Goal: Task Accomplishment & Management: Complete application form

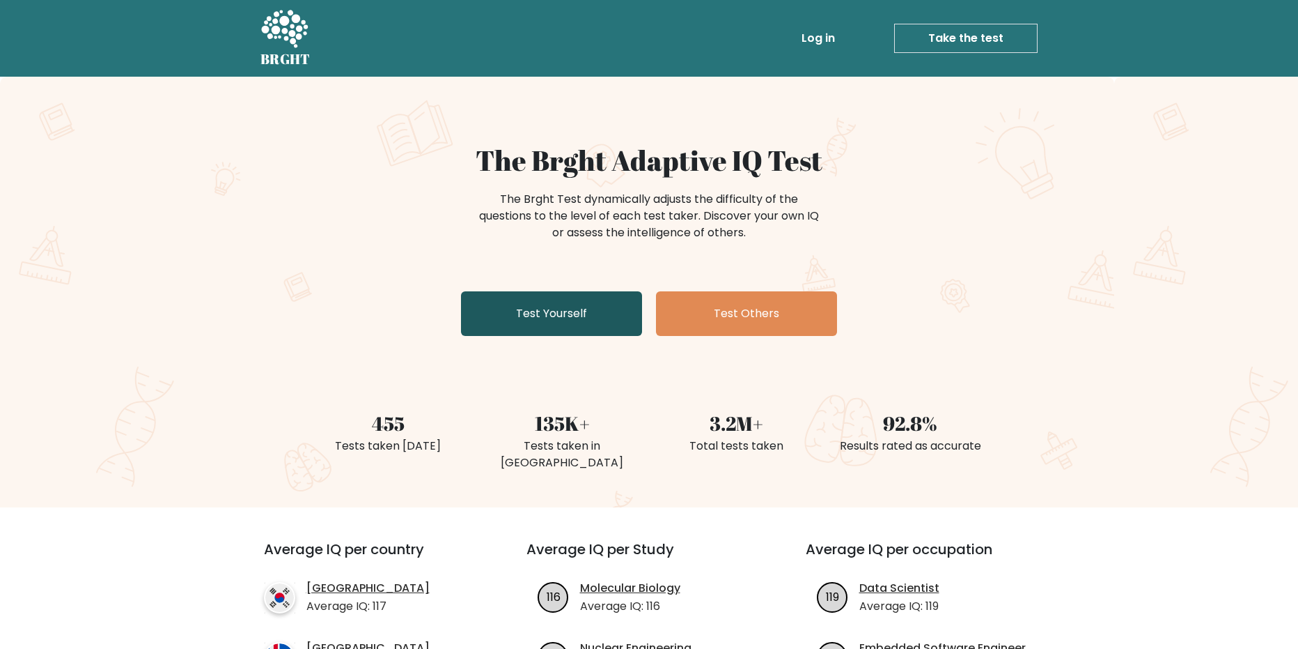
click at [603, 318] on link "Test Yourself" at bounding box center [551, 313] width 181 height 45
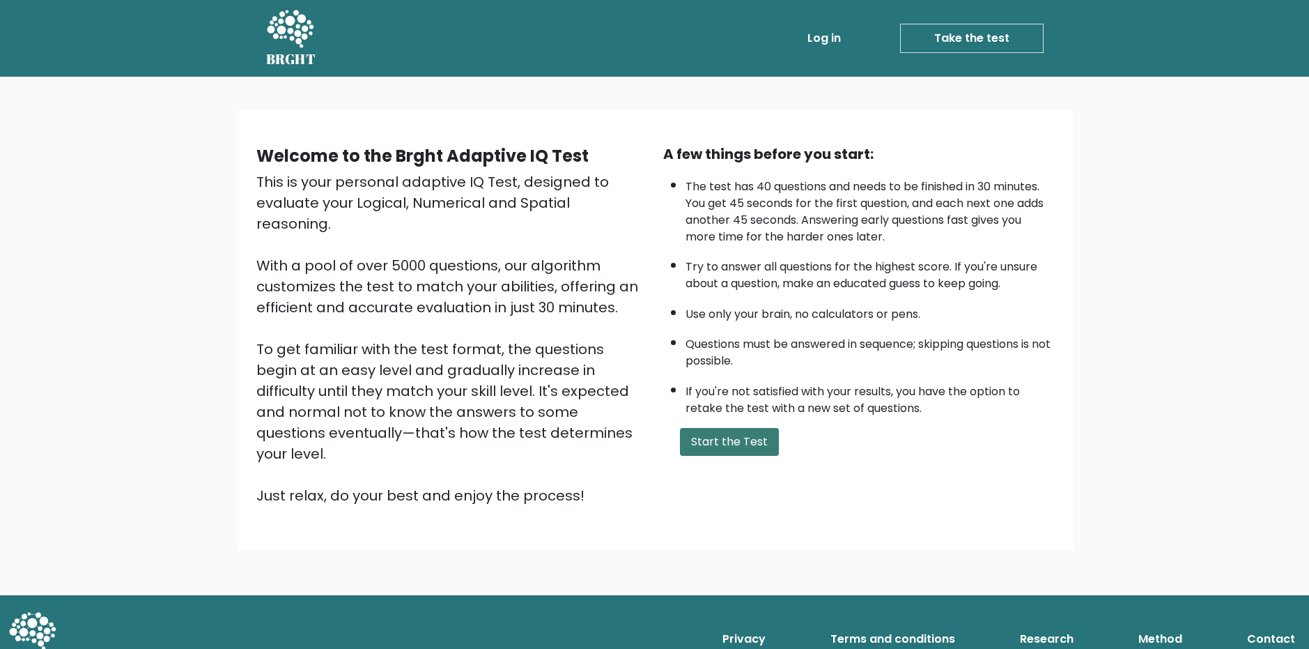
click at [711, 436] on button "Start the Test" at bounding box center [729, 442] width 99 height 28
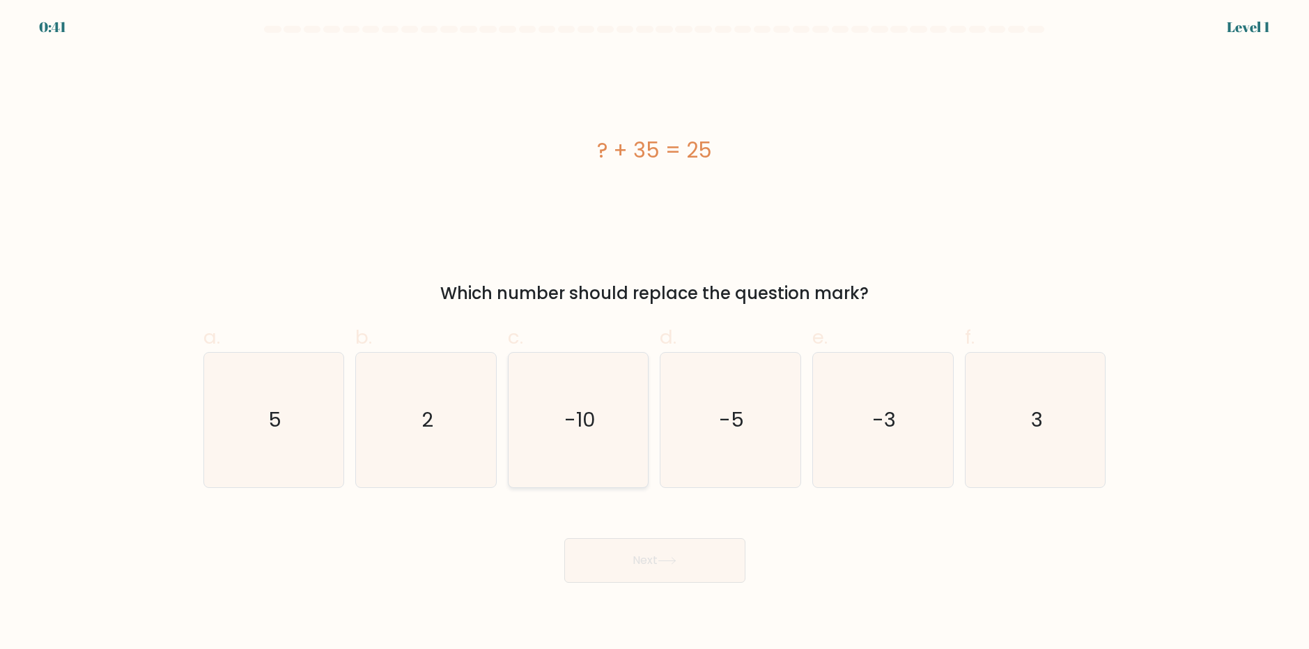
click at [611, 417] on icon "-10" at bounding box center [578, 419] width 134 height 134
click at [655, 334] on input "c. -10" at bounding box center [655, 329] width 1 height 9
radio input "true"
click at [611, 556] on button "Next" at bounding box center [654, 560] width 181 height 45
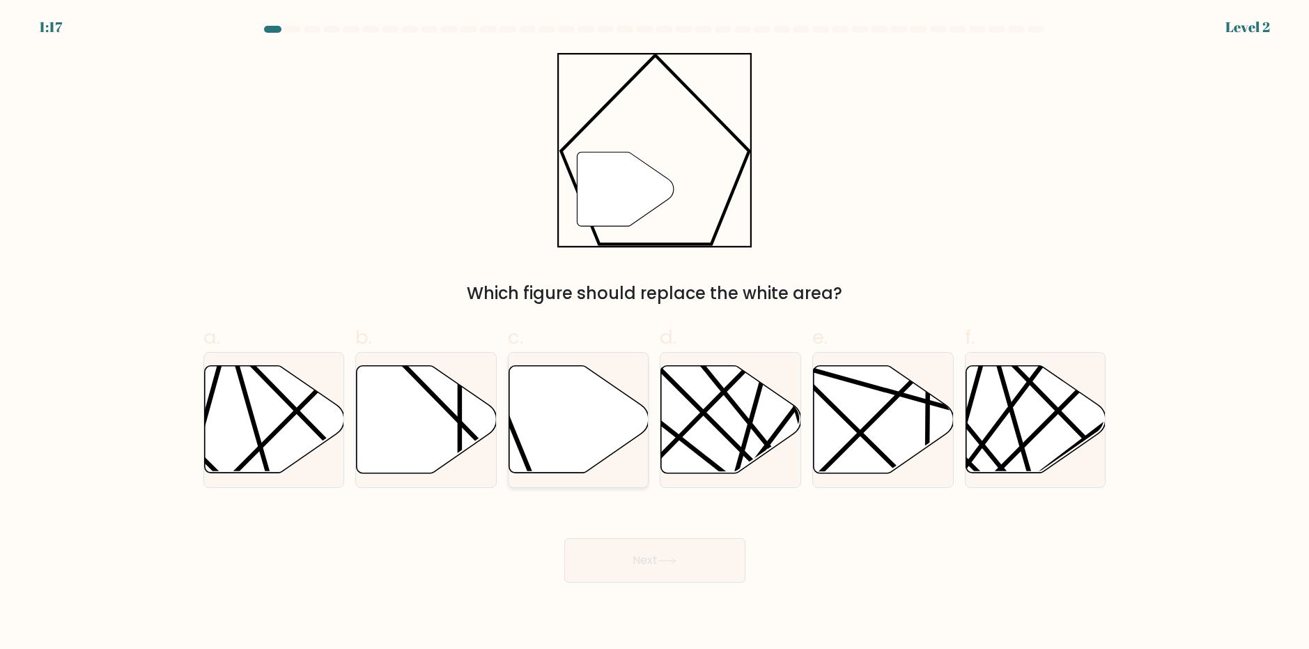
click at [549, 424] on icon at bounding box center [579, 418] width 140 height 107
click at [655, 334] on input "c." at bounding box center [655, 329] width 1 height 9
radio input "true"
click at [661, 564] on button "Next" at bounding box center [654, 560] width 181 height 45
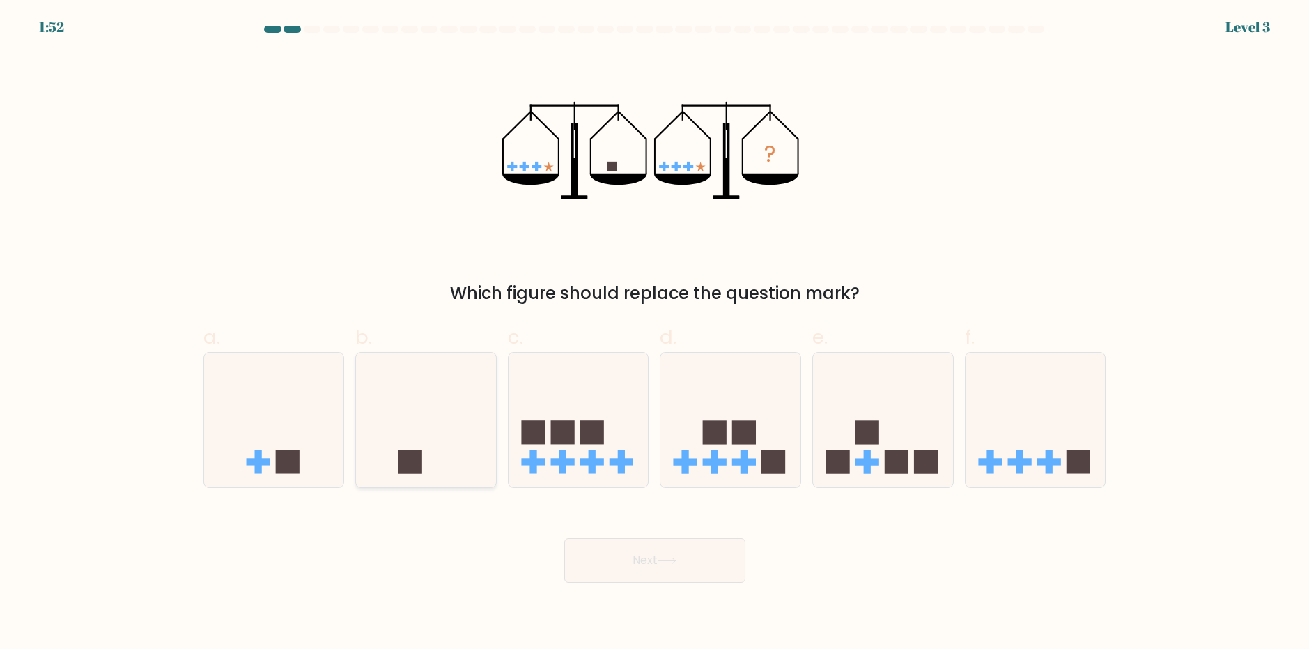
click at [421, 465] on rect at bounding box center [410, 462] width 24 height 24
click at [655, 334] on input "b." at bounding box center [655, 329] width 1 height 9
radio input "true"
click at [649, 588] on body "1:51 Level 3" at bounding box center [654, 324] width 1309 height 649
click at [637, 574] on button "Next" at bounding box center [654, 560] width 181 height 45
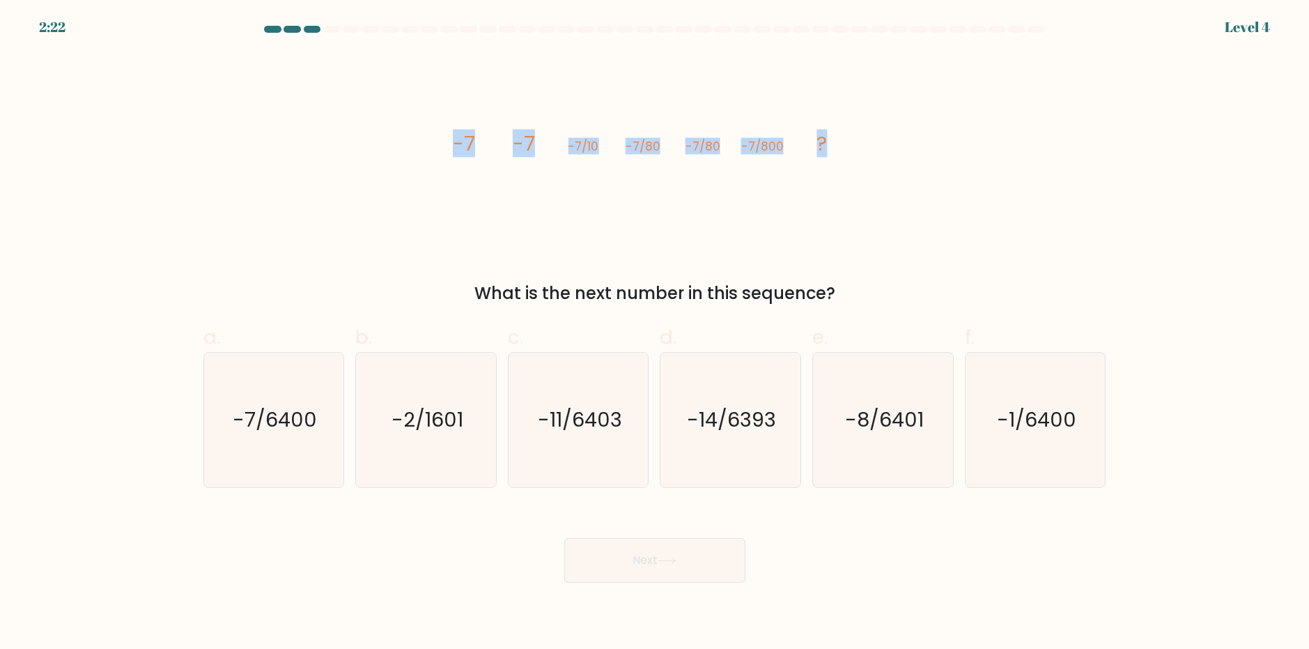
drag, startPoint x: 497, startPoint y: 144, endPoint x: 878, endPoint y: 155, distance: 381.2
click at [878, 155] on div "image/svg+xml -7 -7 -7/10 -7/80 -7/80 -7/800 ? What is the next number in this …" at bounding box center [654, 179] width 919 height 253
click at [889, 164] on div "image/svg+xml -7 -7 -7/10 -7/80 -7/80 -7/800 ? What is the next number in this …" at bounding box center [654, 179] width 919 height 253
click at [277, 419] on text "-7/6400" at bounding box center [275, 419] width 84 height 28
click at [655, 334] on input "a. -7/6400" at bounding box center [655, 329] width 1 height 9
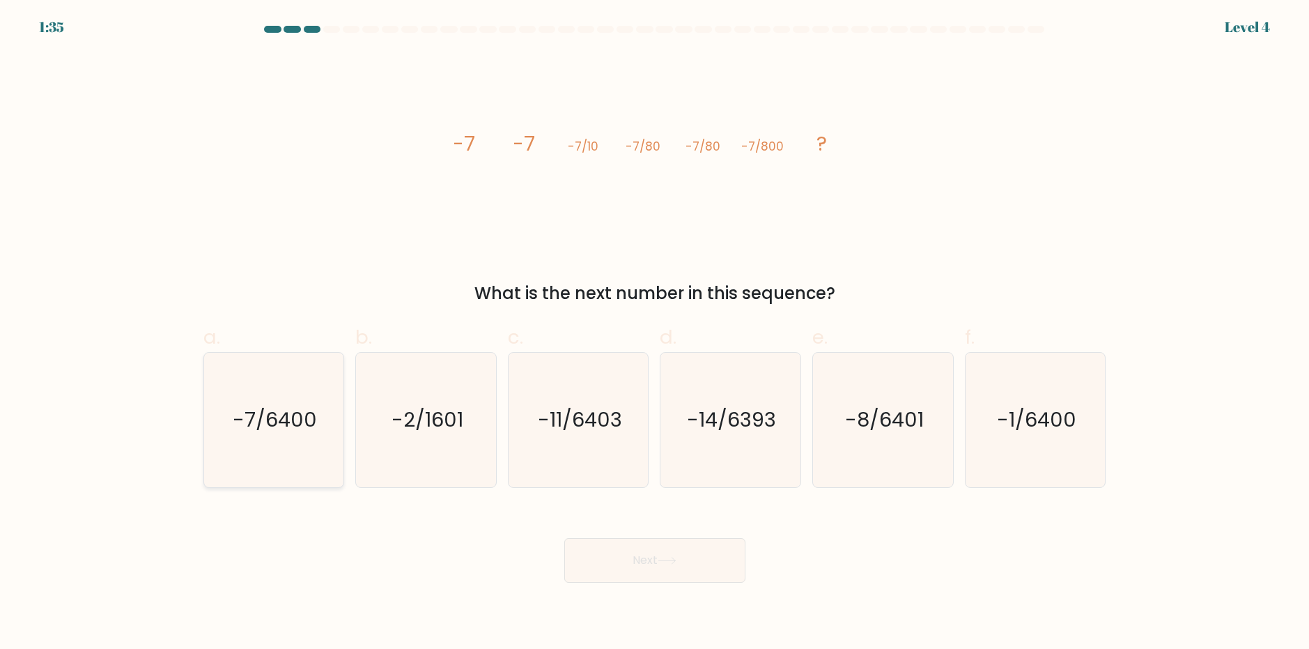
radio input "true"
click at [674, 558] on icon at bounding box center [667, 561] width 19 height 8
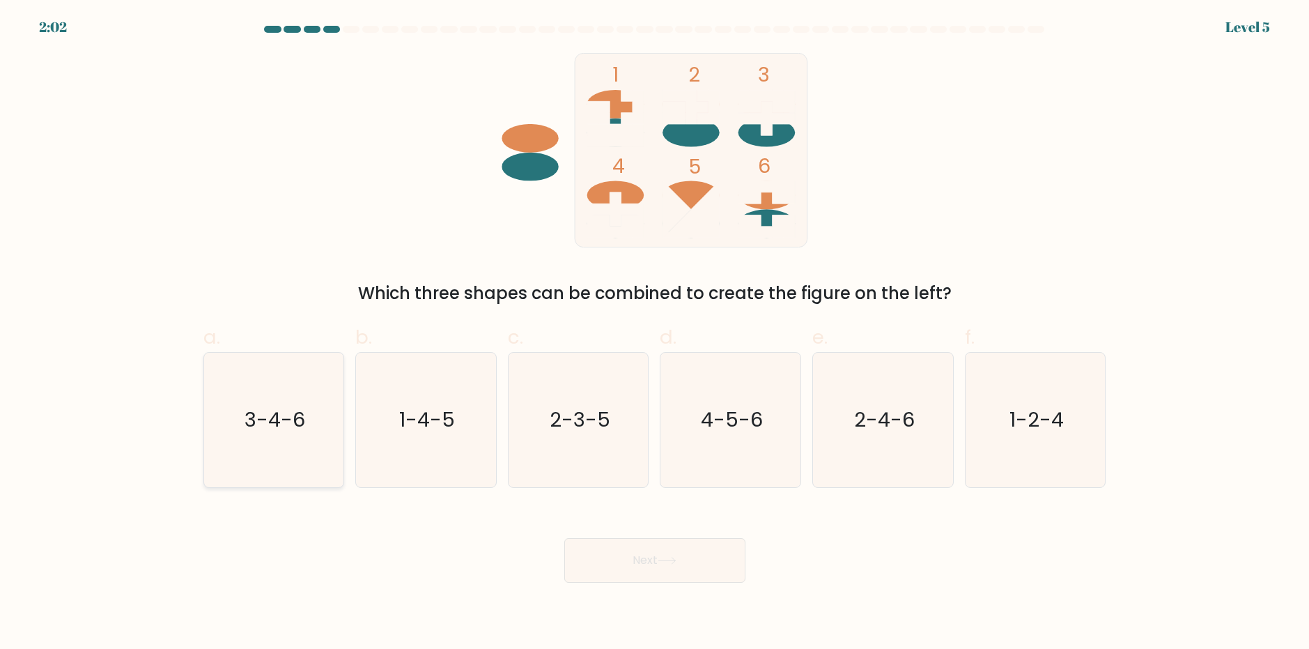
click at [240, 428] on icon "3-4-6" at bounding box center [273, 419] width 134 height 134
click at [655, 334] on input "a. 3-4-6" at bounding box center [655, 329] width 1 height 9
radio input "true"
click at [637, 550] on button "Next" at bounding box center [654, 560] width 181 height 45
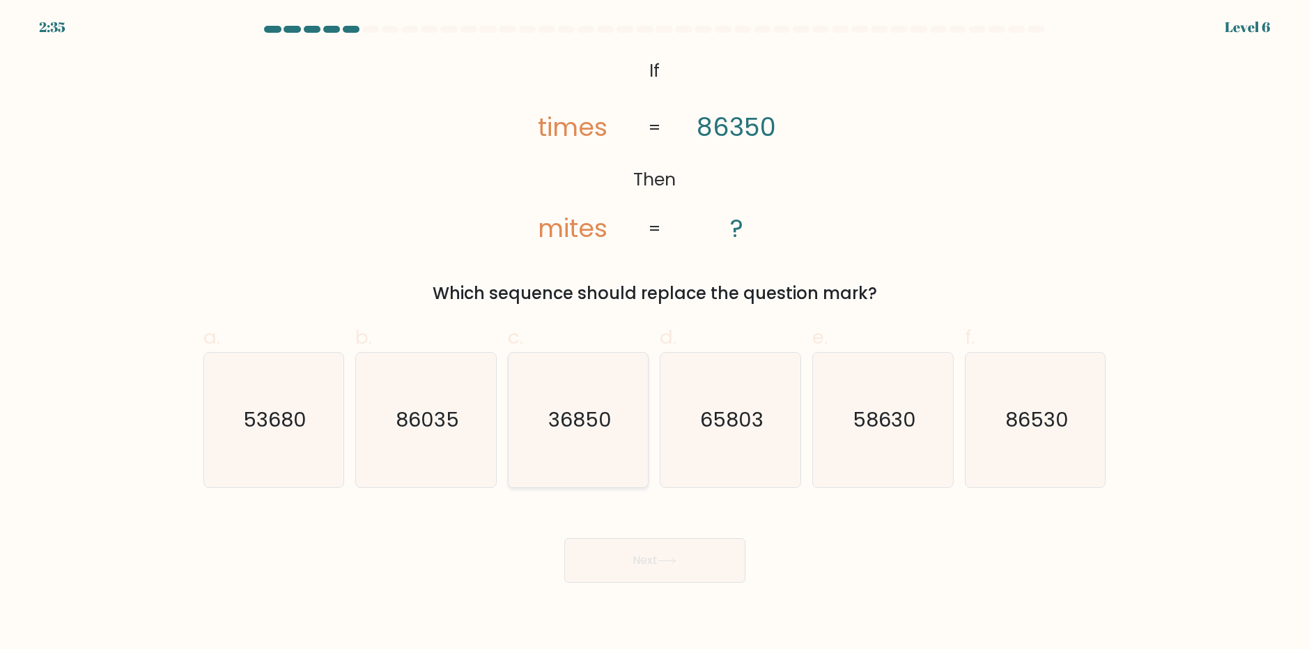
click at [581, 430] on text "36850" at bounding box center [579, 419] width 63 height 28
click at [655, 334] on input "c. 36850" at bounding box center [655, 329] width 1 height 9
radio input "true"
click at [646, 558] on button "Next" at bounding box center [654, 560] width 181 height 45
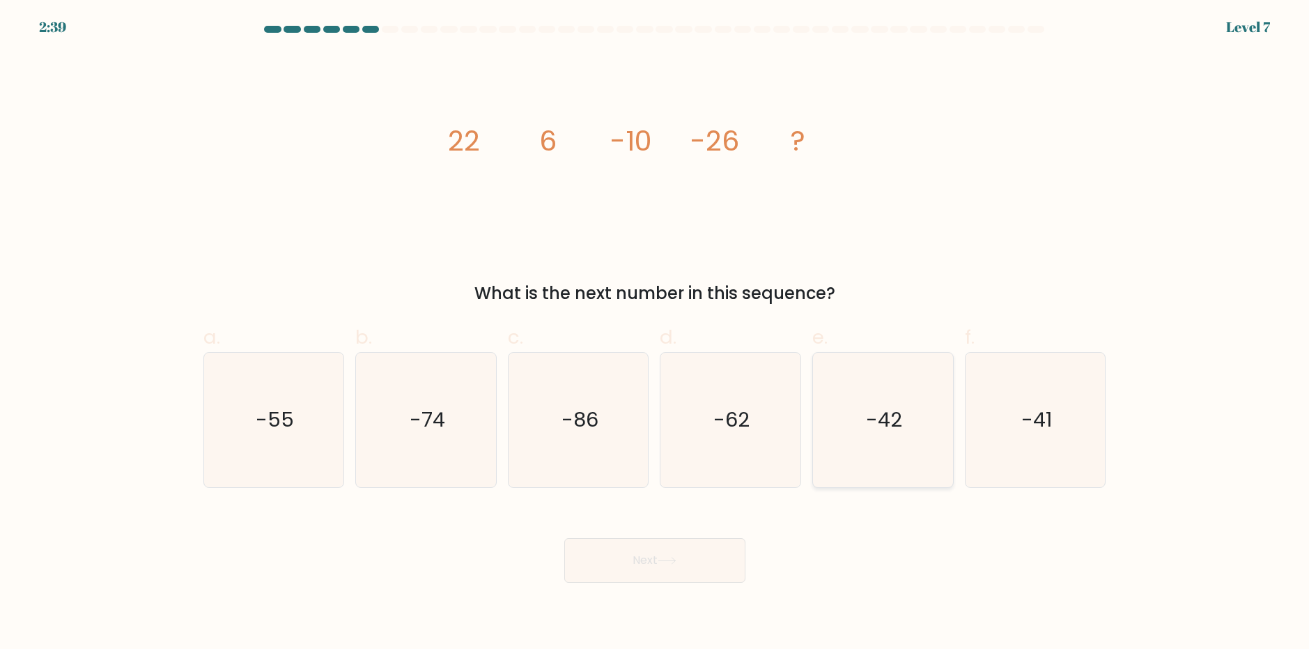
click at [909, 424] on icon "-42" at bounding box center [883, 419] width 134 height 134
click at [655, 334] on input "e. -42" at bounding box center [655, 329] width 1 height 9
radio input "true"
click at [708, 565] on button "Next" at bounding box center [654, 560] width 181 height 45
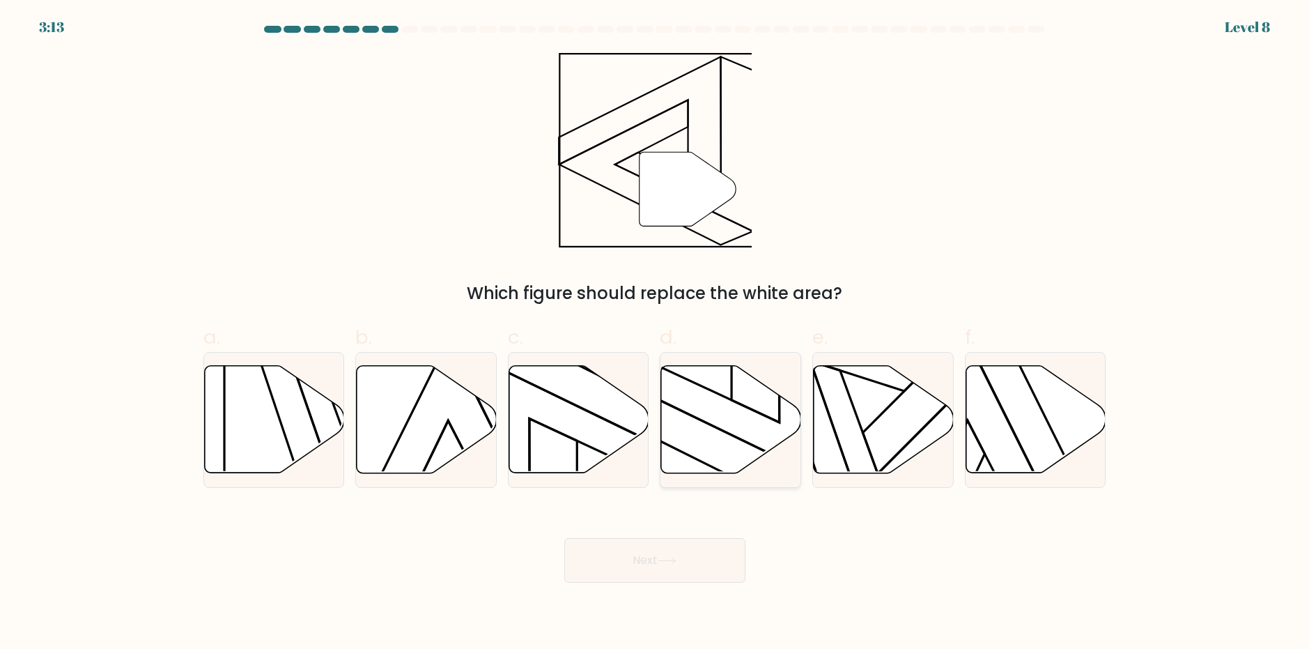
click at [706, 412] on icon at bounding box center [731, 418] width 140 height 107
click at [655, 334] on input "d." at bounding box center [655, 329] width 1 height 9
radio input "true"
click at [654, 564] on button "Next" at bounding box center [654, 560] width 181 height 45
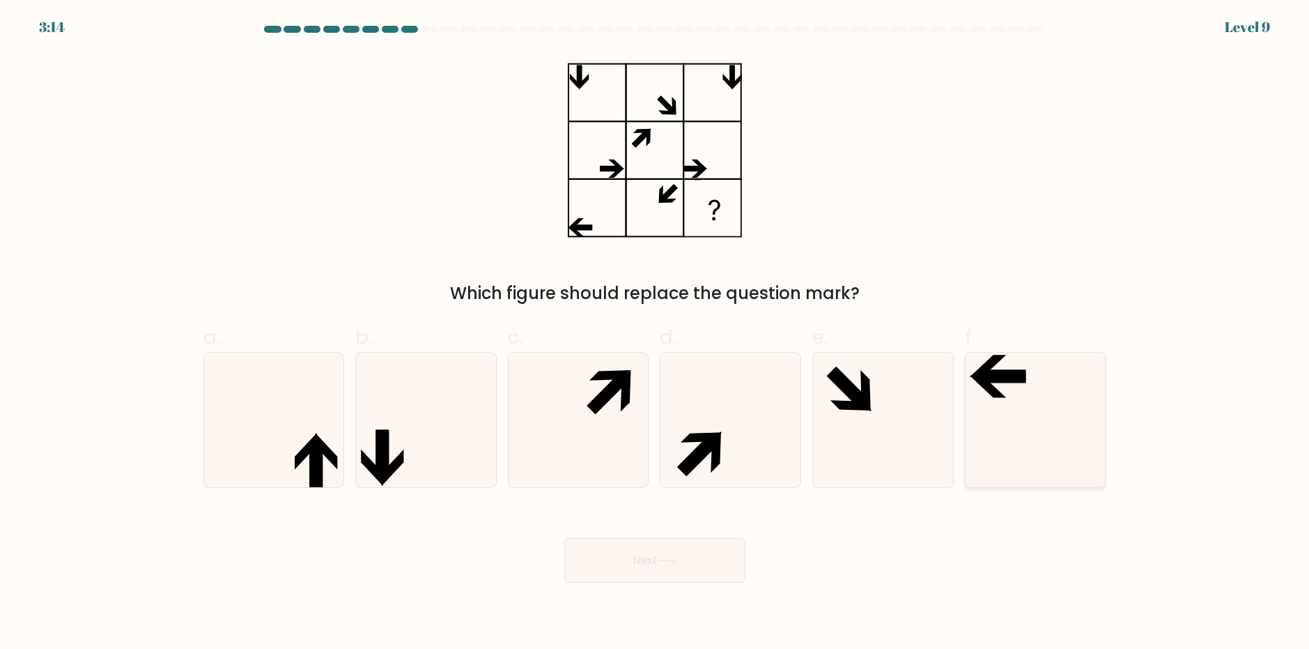
click at [981, 394] on icon at bounding box center [1035, 419] width 134 height 134
click at [655, 334] on input "f." at bounding box center [655, 329] width 1 height 9
radio input "true"
click at [981, 394] on icon at bounding box center [1035, 419] width 133 height 133
click at [655, 334] on input "f." at bounding box center [655, 329] width 1 height 9
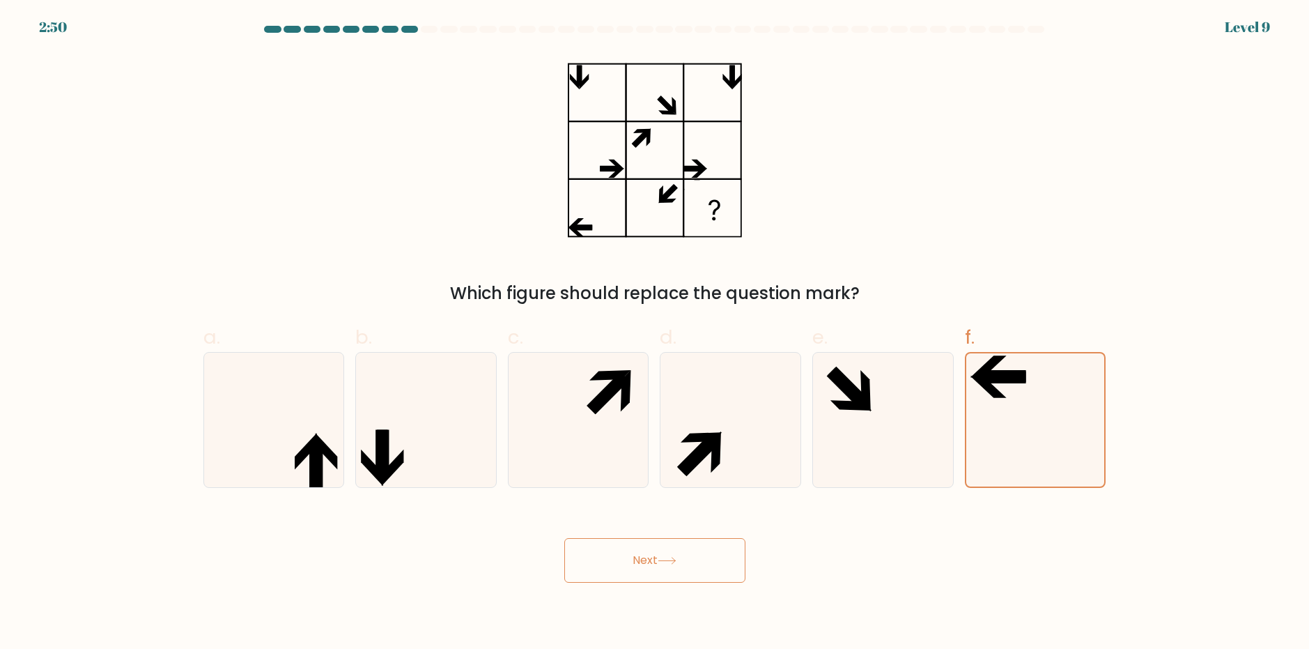
click at [669, 522] on div "Next" at bounding box center [654, 543] width 919 height 78
click at [671, 544] on button "Next" at bounding box center [654, 560] width 181 height 45
click at [662, 559] on icon at bounding box center [667, 561] width 19 height 8
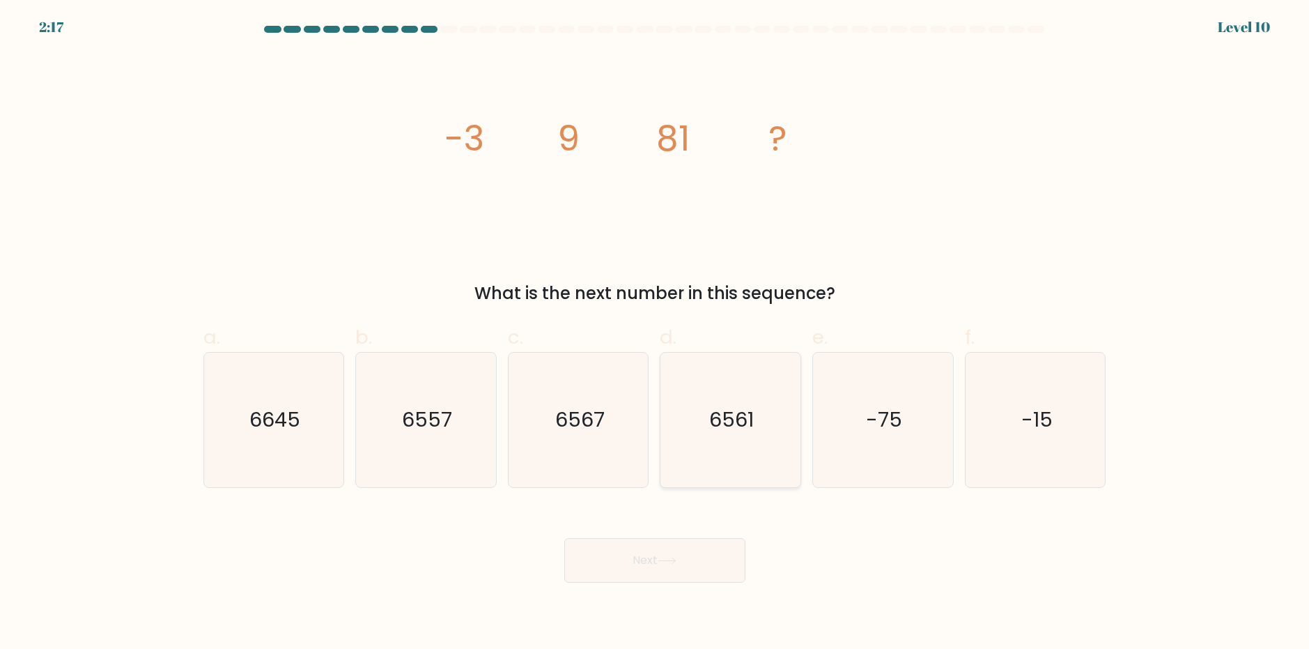
click at [752, 432] on text "6561" at bounding box center [732, 419] width 45 height 28
click at [655, 334] on input "d. 6561" at bounding box center [655, 329] width 1 height 9
radio input "true"
click at [708, 553] on button "Next" at bounding box center [654, 560] width 181 height 45
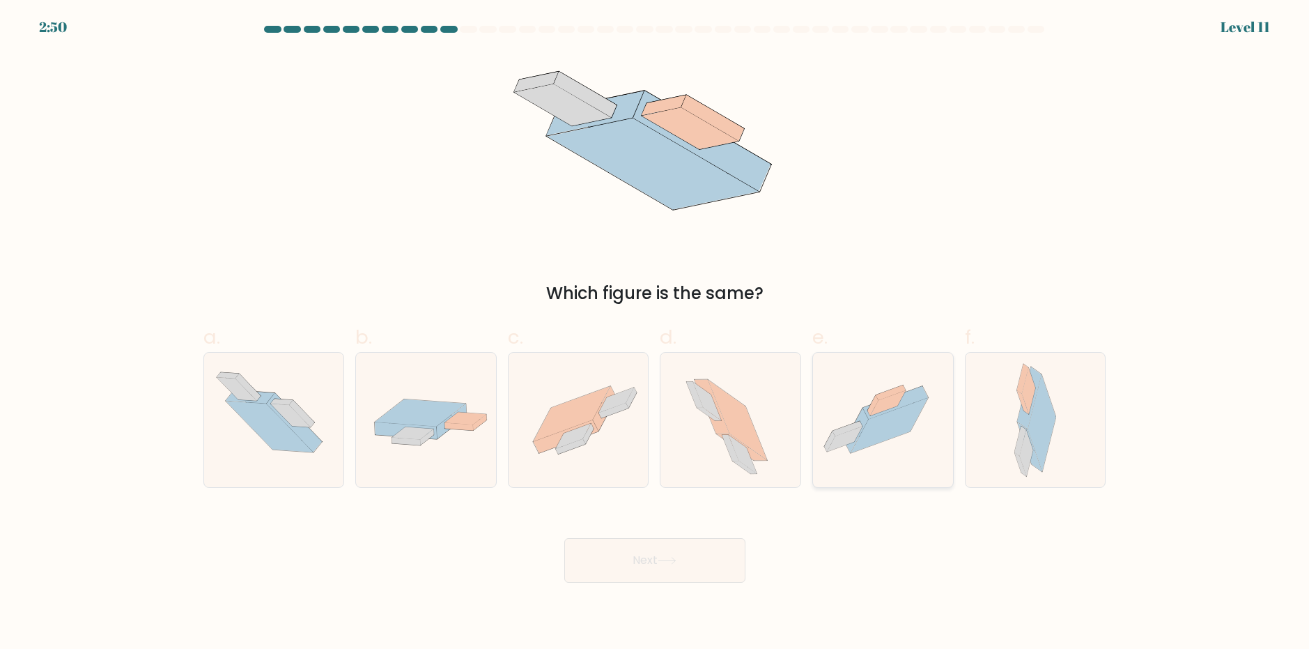
click at [873, 430] on icon at bounding box center [889, 425] width 77 height 55
click at [655, 334] on input "e." at bounding box center [655, 329] width 1 height 9
radio input "true"
click at [715, 529] on div "Next" at bounding box center [654, 543] width 919 height 78
click at [699, 557] on button "Next" at bounding box center [654, 560] width 181 height 45
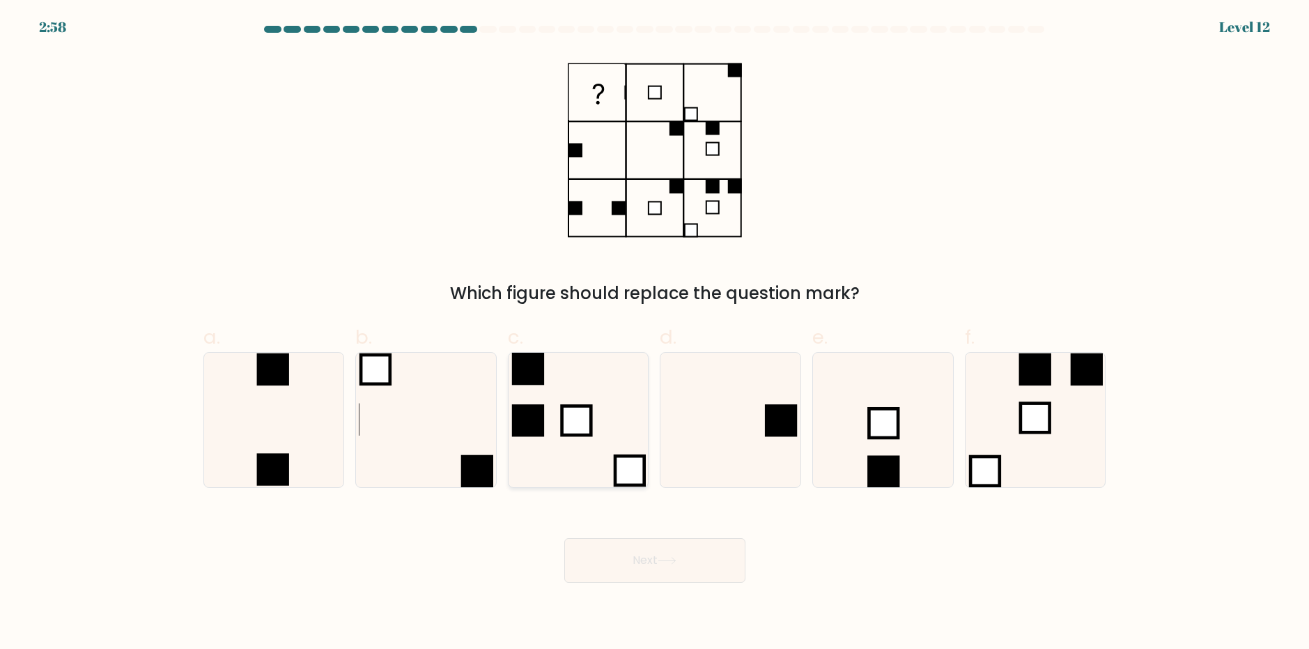
click at [562, 374] on icon at bounding box center [578, 419] width 134 height 134
click at [655, 334] on input "c." at bounding box center [655, 329] width 1 height 9
radio input "true"
click at [394, 394] on icon at bounding box center [426, 419] width 134 height 134
click at [655, 334] on input "b." at bounding box center [655, 329] width 1 height 9
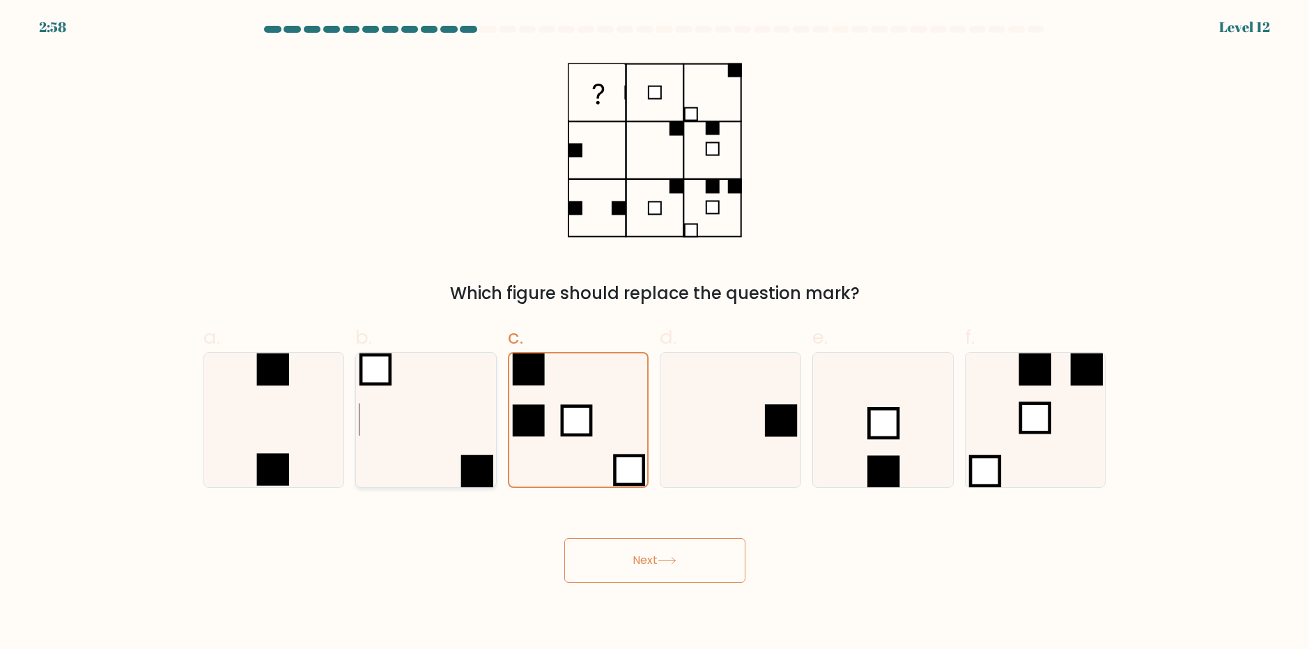
radio input "true"
click at [284, 424] on icon at bounding box center [273, 419] width 134 height 134
click at [655, 334] on input "a." at bounding box center [655, 329] width 1 height 9
radio input "true"
click at [386, 424] on icon at bounding box center [426, 419] width 134 height 134
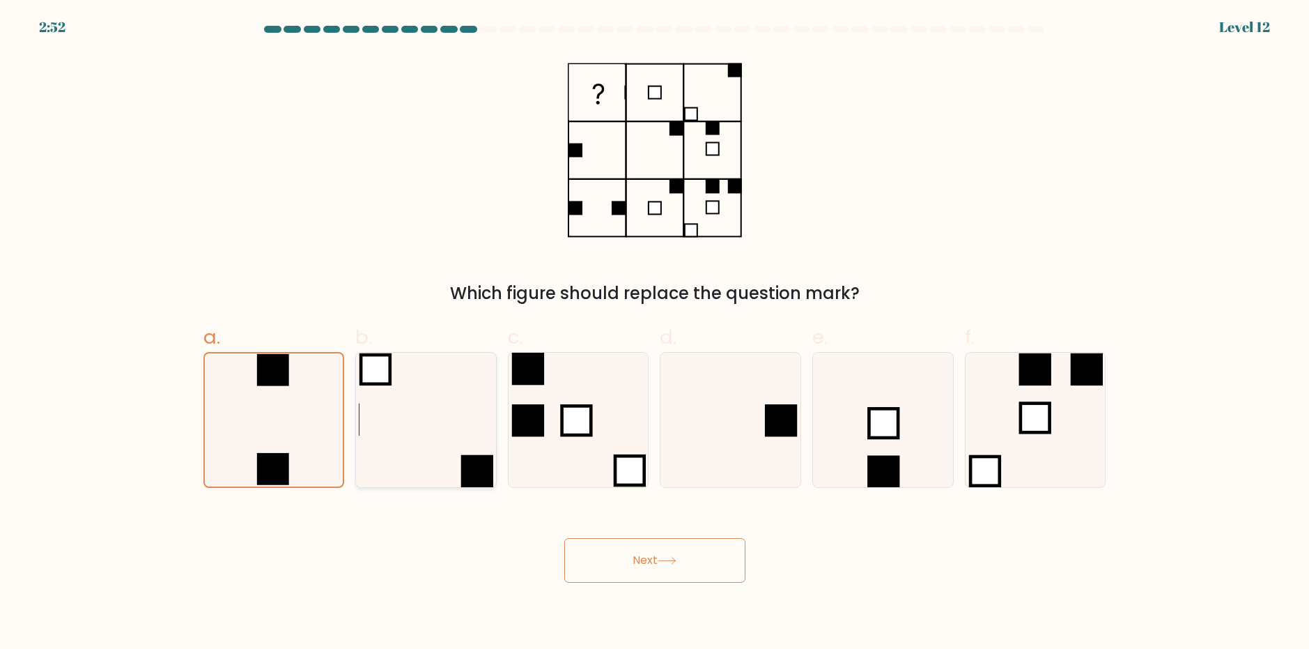
click at [655, 334] on input "b." at bounding box center [655, 329] width 1 height 9
radio input "true"
click at [529, 431] on rect at bounding box center [527, 420] width 32 height 32
click at [655, 334] on input "c." at bounding box center [655, 329] width 1 height 9
radio input "true"
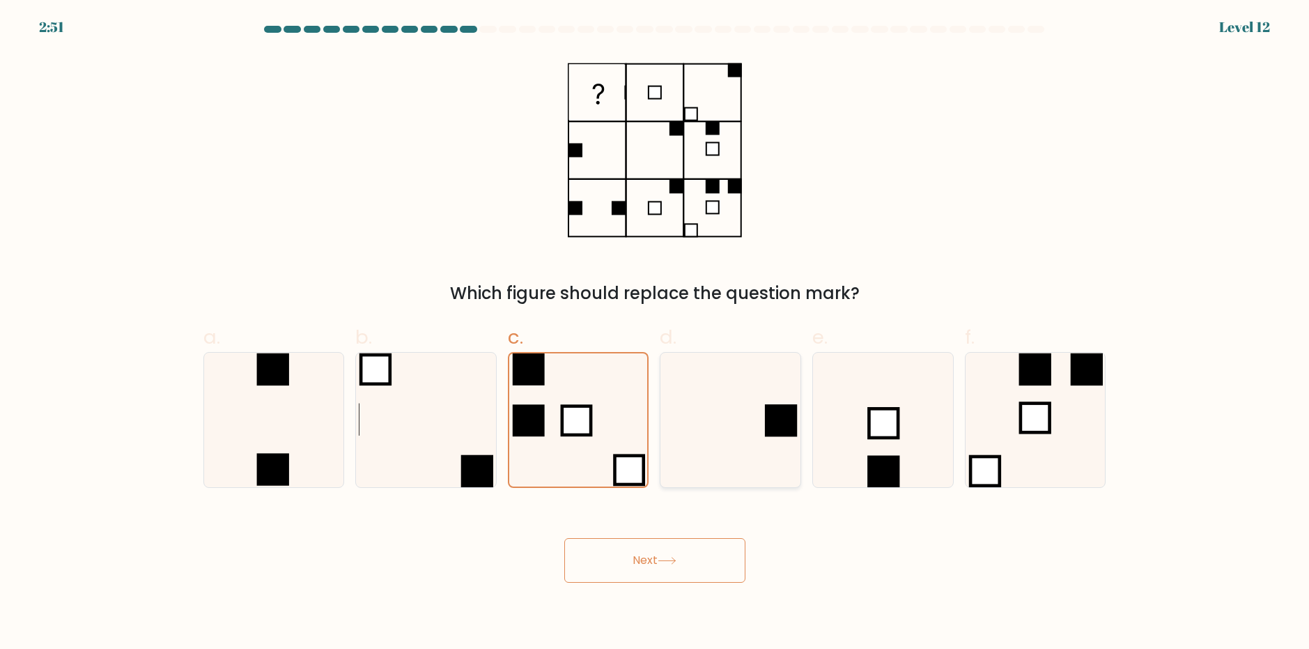
click at [739, 437] on icon at bounding box center [730, 419] width 134 height 134
click at [655, 334] on input "d." at bounding box center [655, 329] width 1 height 9
radio input "true"
click at [674, 569] on button "Next" at bounding box center [654, 560] width 181 height 45
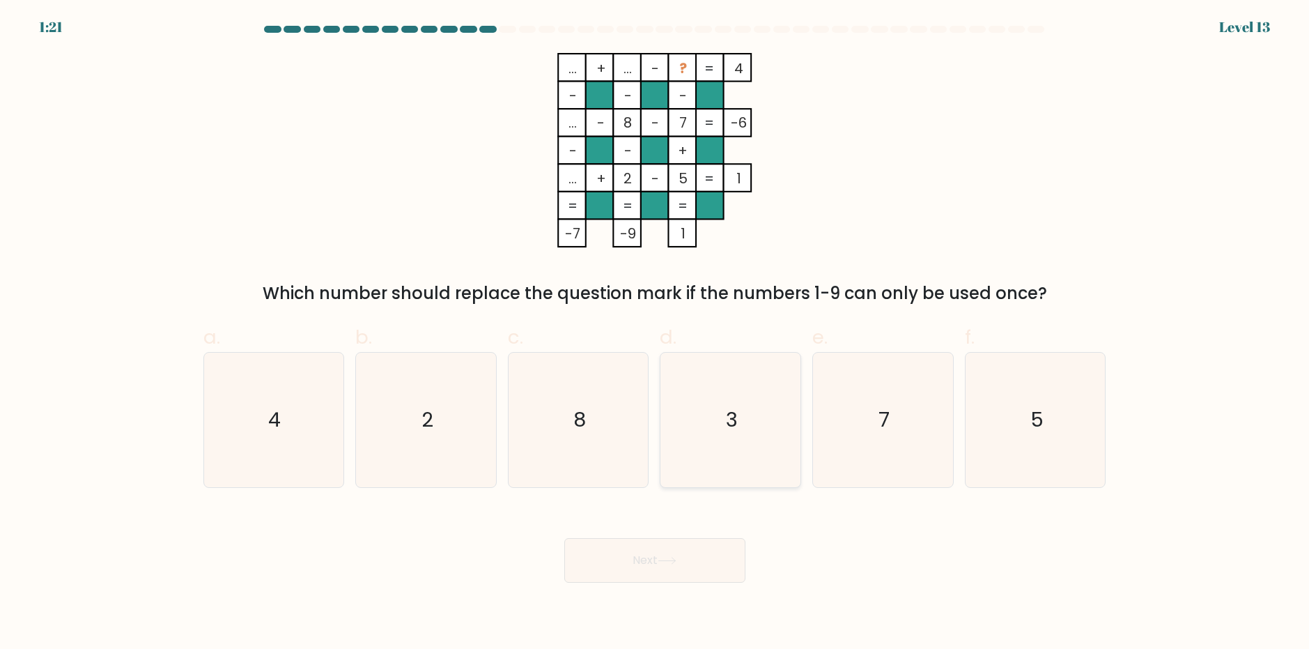
click at [756, 428] on icon "3" at bounding box center [730, 419] width 134 height 134
click at [655, 334] on input "d. 3" at bounding box center [655, 329] width 1 height 9
radio input "true"
click at [691, 547] on button "Next" at bounding box center [654, 560] width 181 height 45
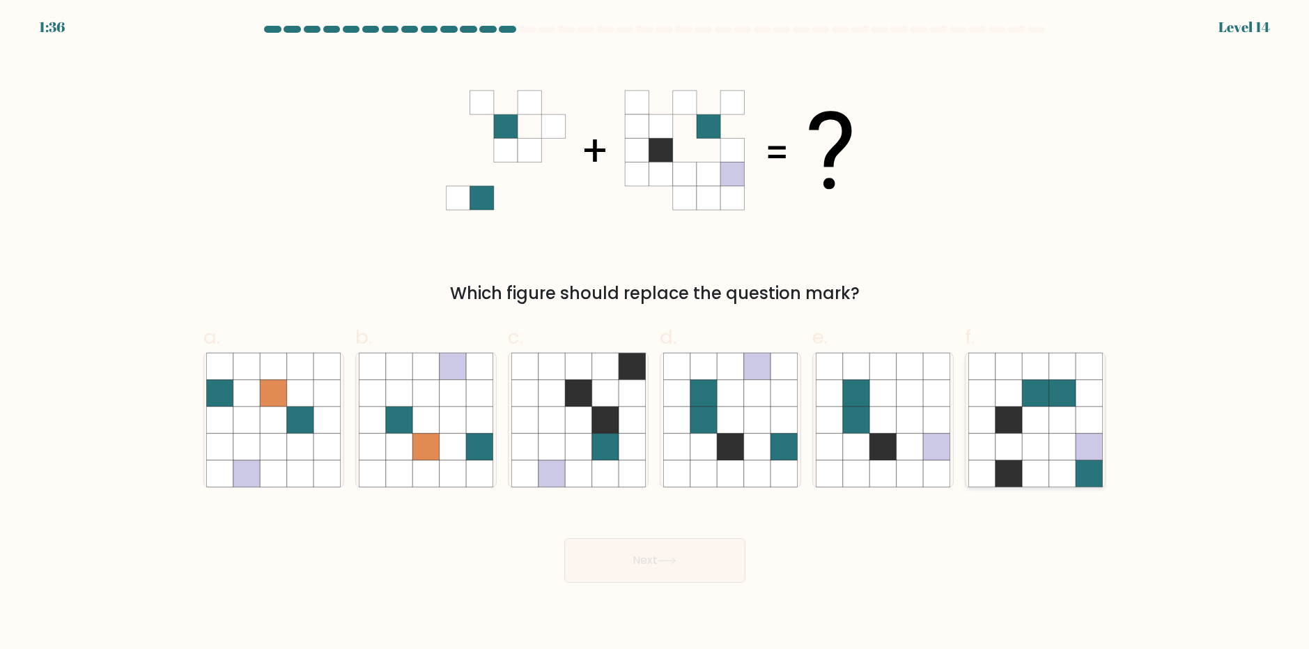
click at [1046, 396] on icon at bounding box center [1035, 392] width 26 height 26
click at [655, 334] on input "f." at bounding box center [655, 329] width 1 height 9
radio input "true"
click at [656, 565] on button "Next" at bounding box center [654, 560] width 181 height 45
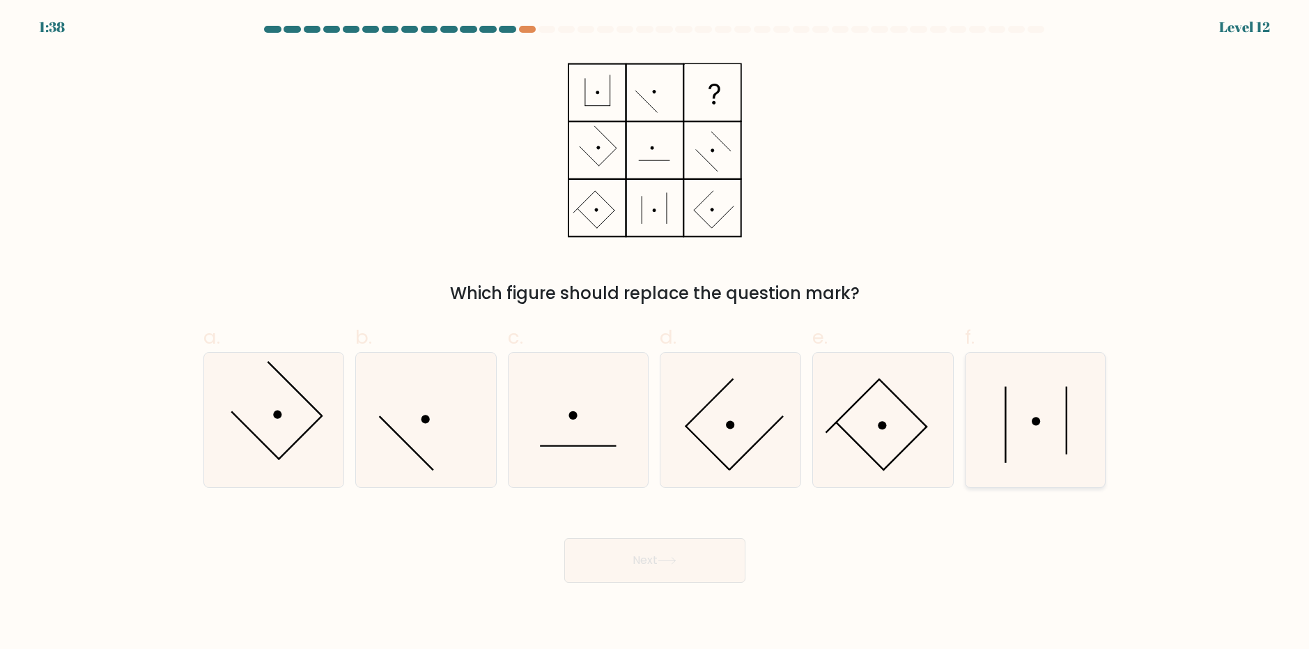
click at [1042, 412] on icon at bounding box center [1035, 419] width 134 height 134
click at [655, 334] on input "f." at bounding box center [655, 329] width 1 height 9
radio input "true"
click at [702, 548] on button "Next" at bounding box center [654, 560] width 181 height 45
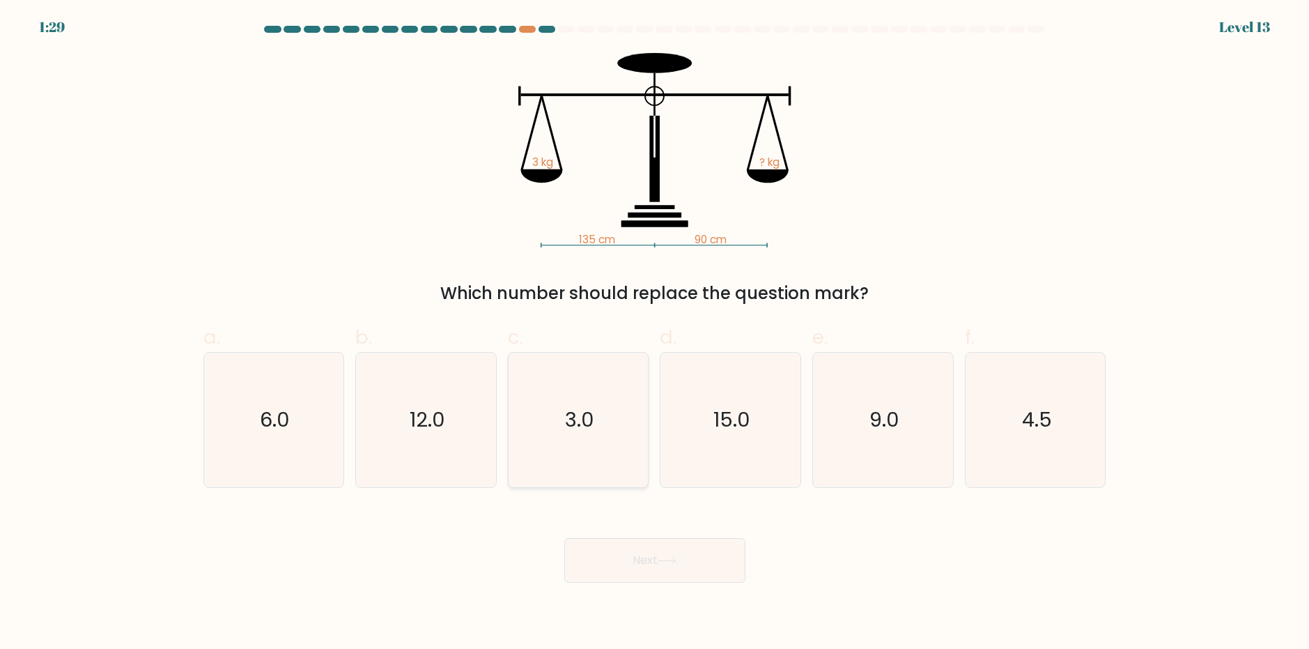
click at [602, 414] on icon "3.0" at bounding box center [578, 419] width 134 height 134
click at [655, 334] on input "c. 3.0" at bounding box center [655, 329] width 1 height 9
radio input "true"
drag, startPoint x: 631, startPoint y: 592, endPoint x: 635, endPoint y: 575, distance: 17.8
click at [630, 592] on body "1:28 Level 13" at bounding box center [654, 324] width 1309 height 649
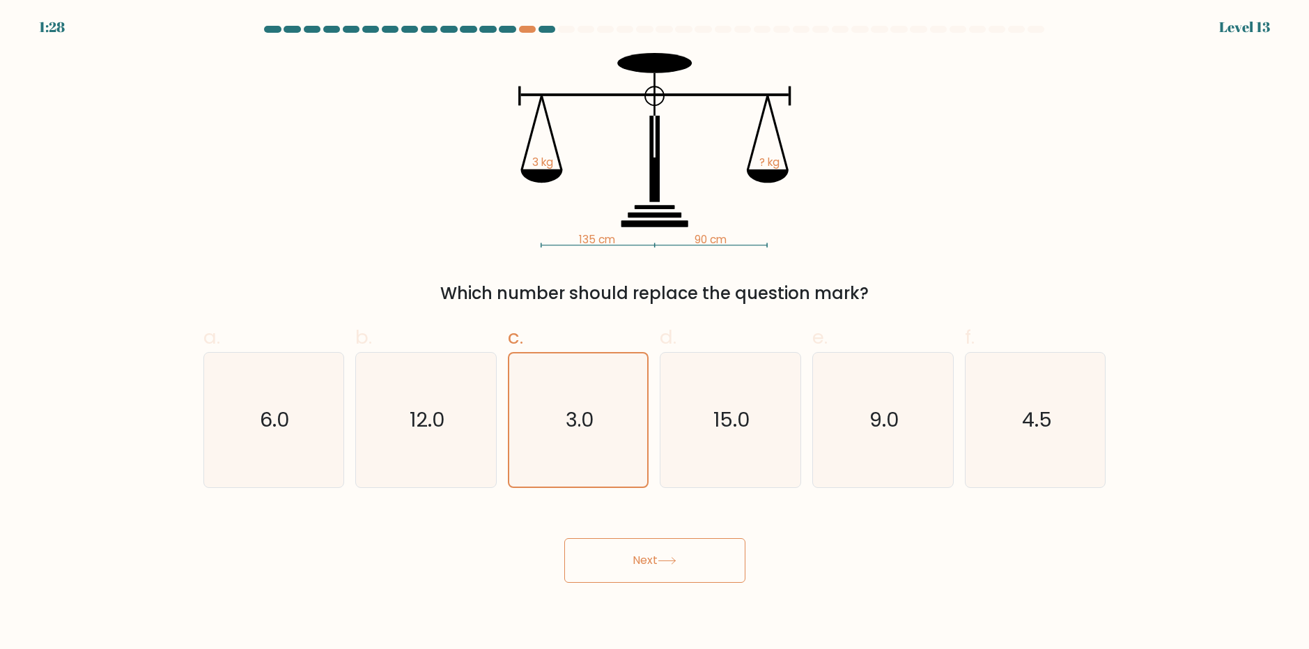
click at [635, 575] on button "Next" at bounding box center [654, 560] width 181 height 45
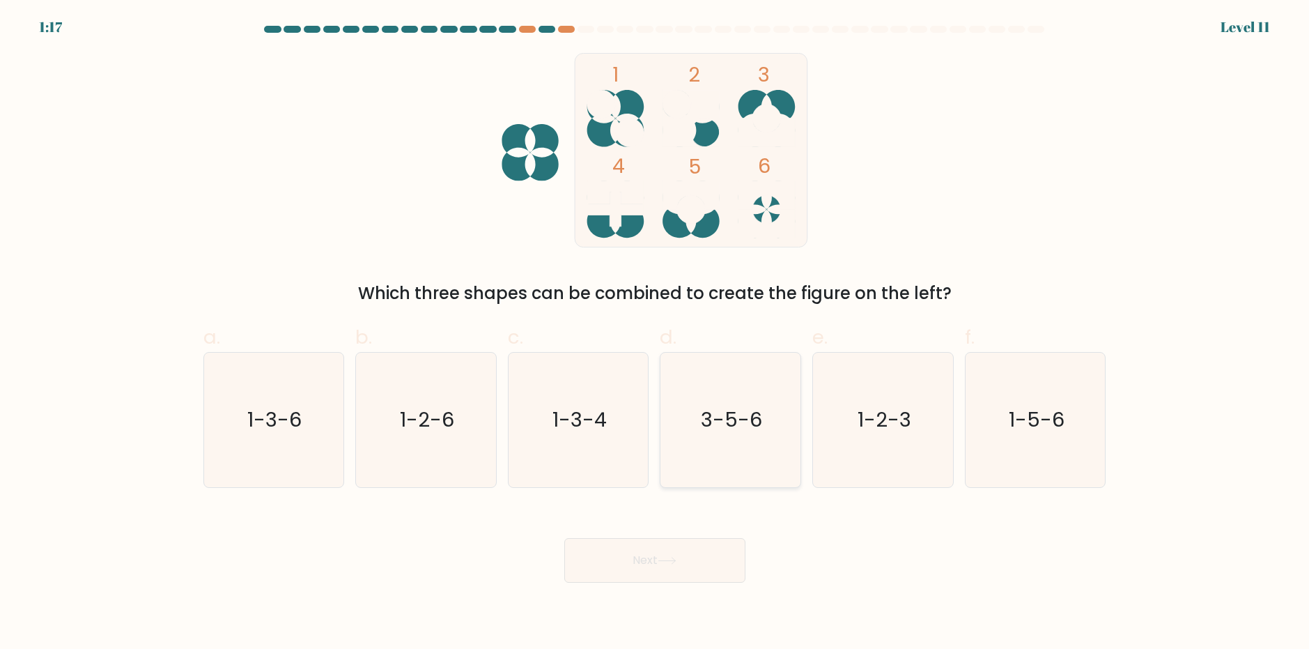
drag, startPoint x: 724, startPoint y: 405, endPoint x: 716, endPoint y: 483, distance: 77.8
click at [722, 405] on text "3-5-6" at bounding box center [731, 419] width 61 height 28
click at [655, 334] on input "d. 3-5-6" at bounding box center [655, 329] width 1 height 9
radio input "true"
click at [694, 561] on button "Next" at bounding box center [654, 560] width 181 height 45
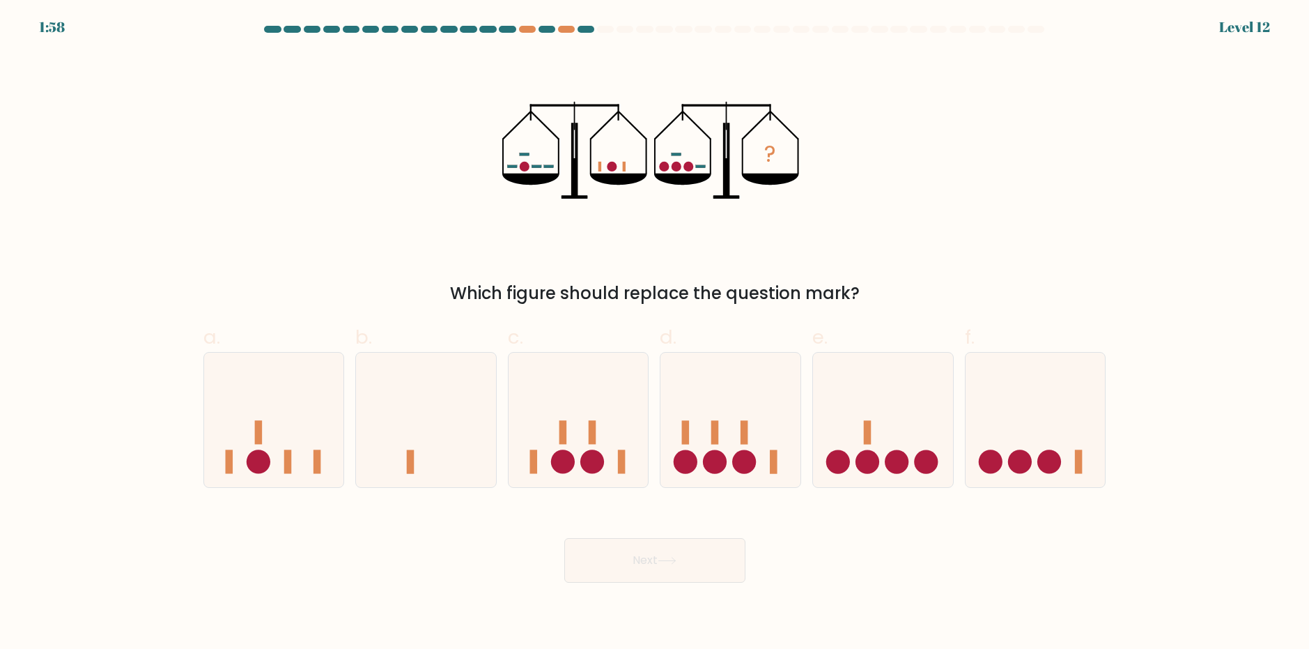
click at [585, 30] on div at bounding box center [585, 29] width 17 height 7
click at [274, 460] on icon at bounding box center [274, 420] width 140 height 116
click at [655, 334] on input "a." at bounding box center [655, 329] width 1 height 9
radio input "true"
click at [615, 561] on button "Next" at bounding box center [654, 560] width 181 height 45
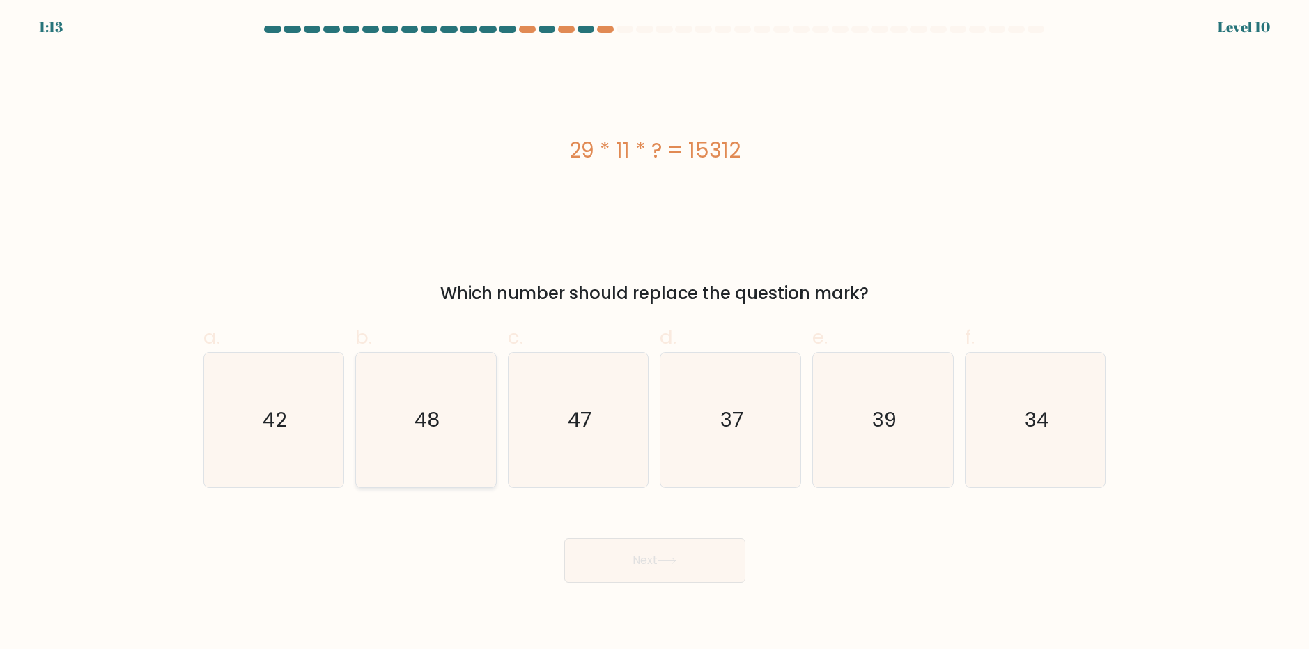
click at [463, 422] on icon "48" at bounding box center [426, 419] width 134 height 134
click at [655, 334] on input "b. 48" at bounding box center [655, 329] width 1 height 9
radio input "true"
click at [696, 562] on button "Next" at bounding box center [654, 560] width 181 height 45
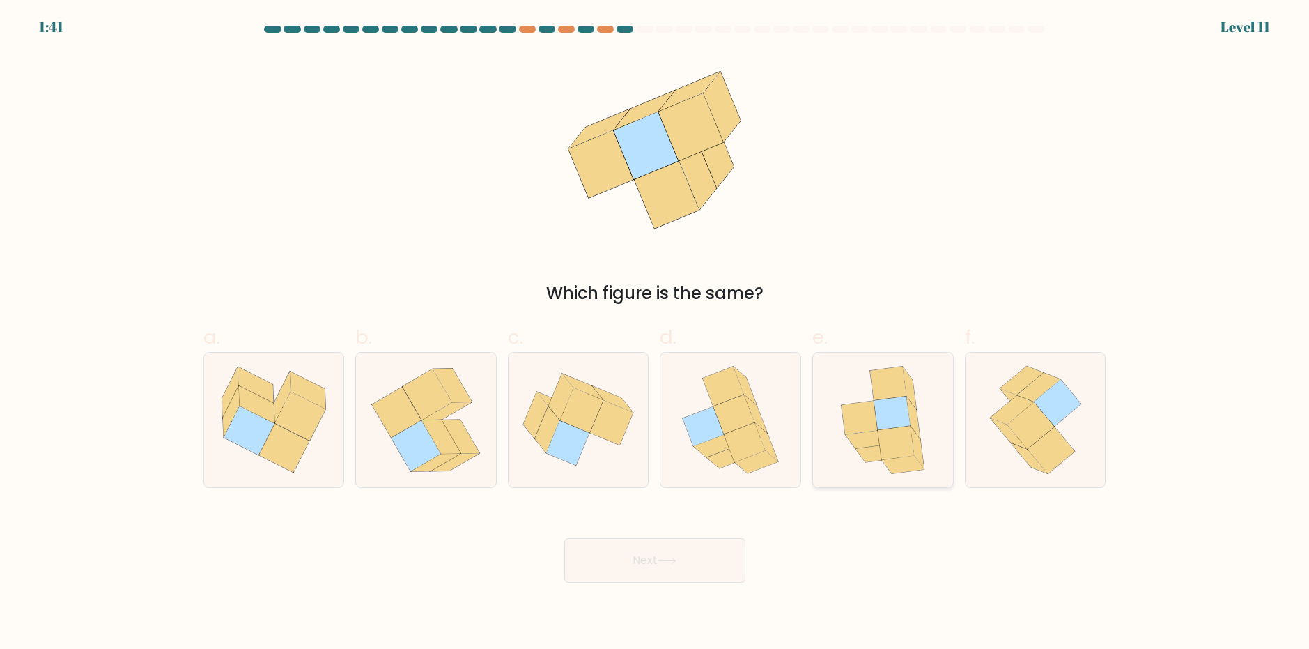
click at [893, 424] on icon at bounding box center [892, 412] width 36 height 33
click at [655, 334] on input "e." at bounding box center [655, 329] width 1 height 9
radio input "true"
click at [683, 571] on button "Next" at bounding box center [654, 560] width 181 height 45
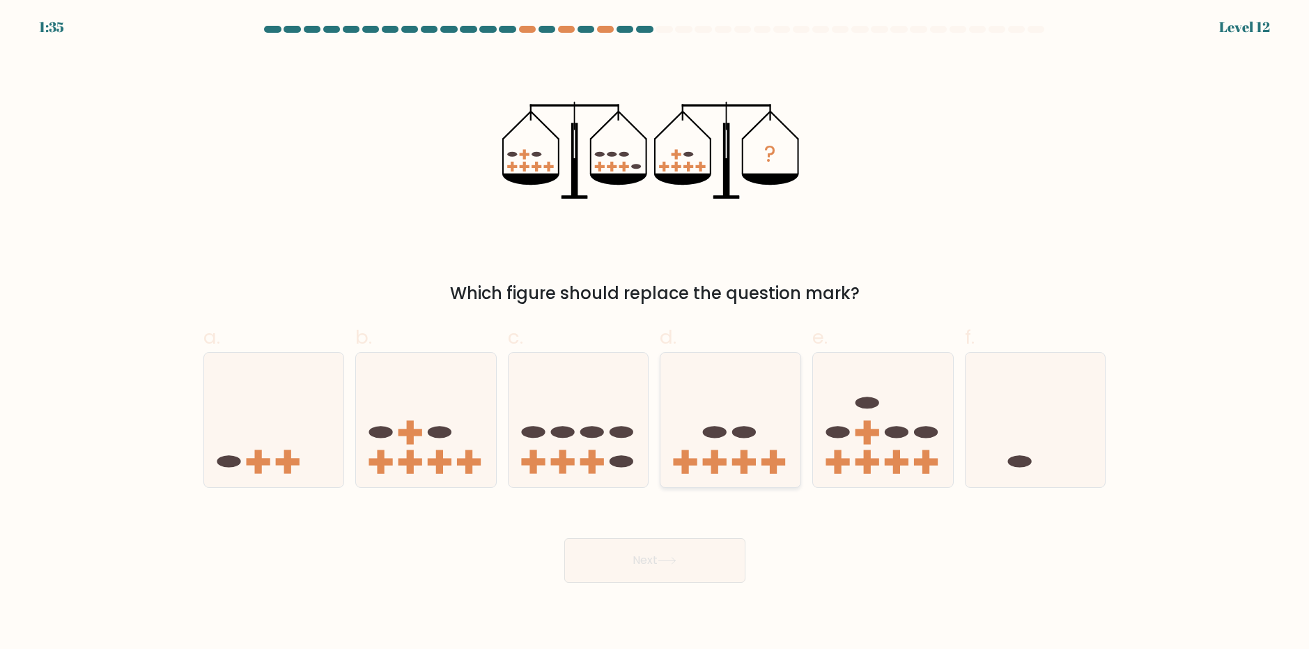
click at [733, 451] on icon at bounding box center [730, 420] width 140 height 116
click at [655, 334] on input "d." at bounding box center [655, 329] width 1 height 9
radio input "true"
click at [679, 564] on button "Next" at bounding box center [654, 560] width 181 height 45
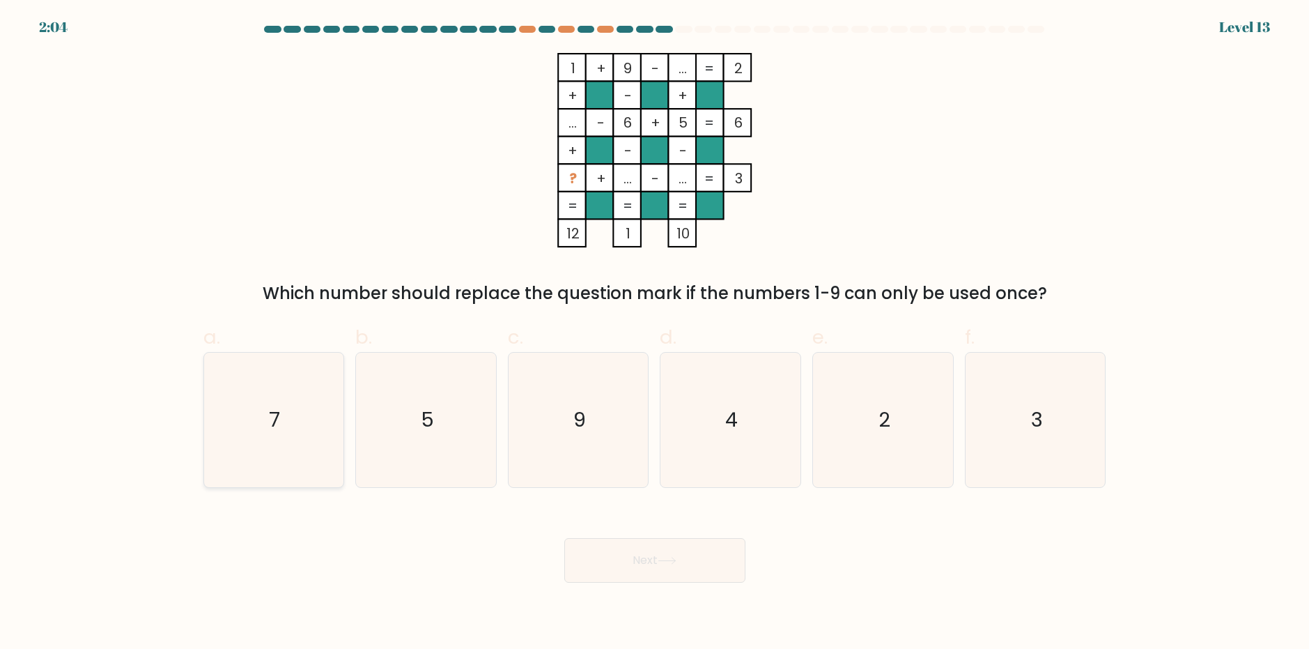
click at [261, 430] on icon "7" at bounding box center [273, 419] width 134 height 134
click at [655, 334] on input "a. 7" at bounding box center [655, 329] width 1 height 9
radio input "true"
click at [688, 565] on button "Next" at bounding box center [654, 560] width 181 height 45
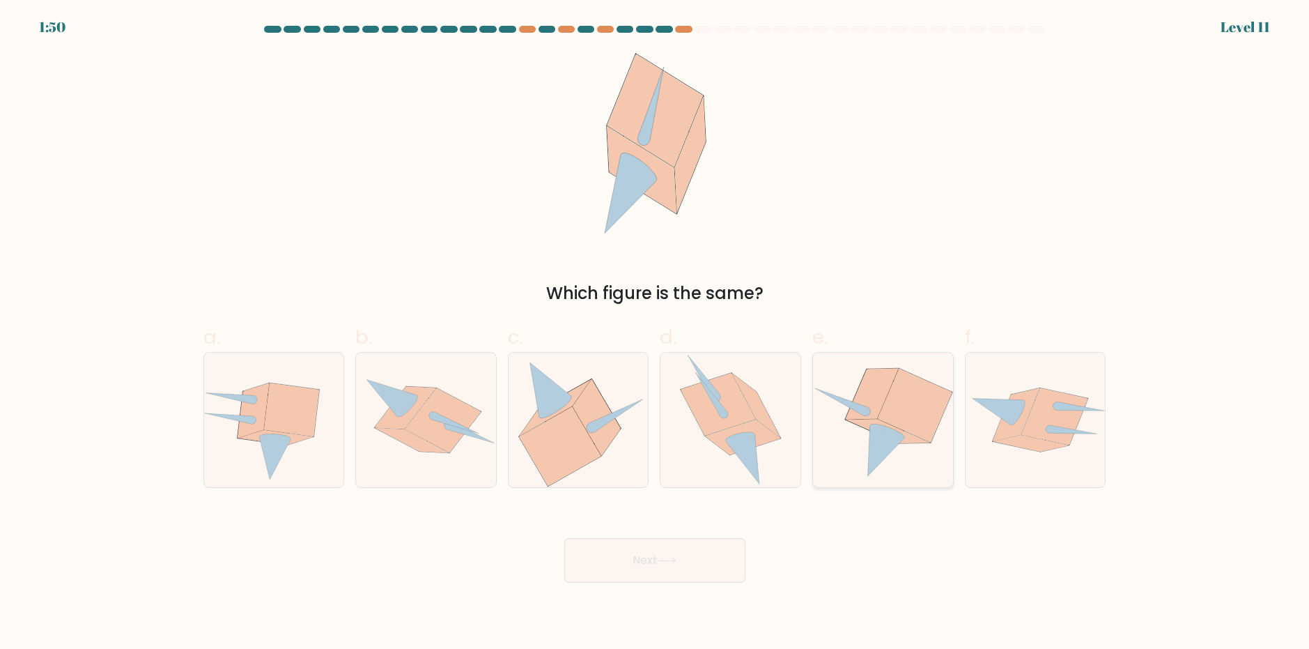
click at [883, 405] on icon at bounding box center [883, 419] width 140 height 127
click at [655, 334] on input "e." at bounding box center [655, 329] width 1 height 9
radio input "true"
click at [619, 558] on button "Next" at bounding box center [654, 560] width 181 height 45
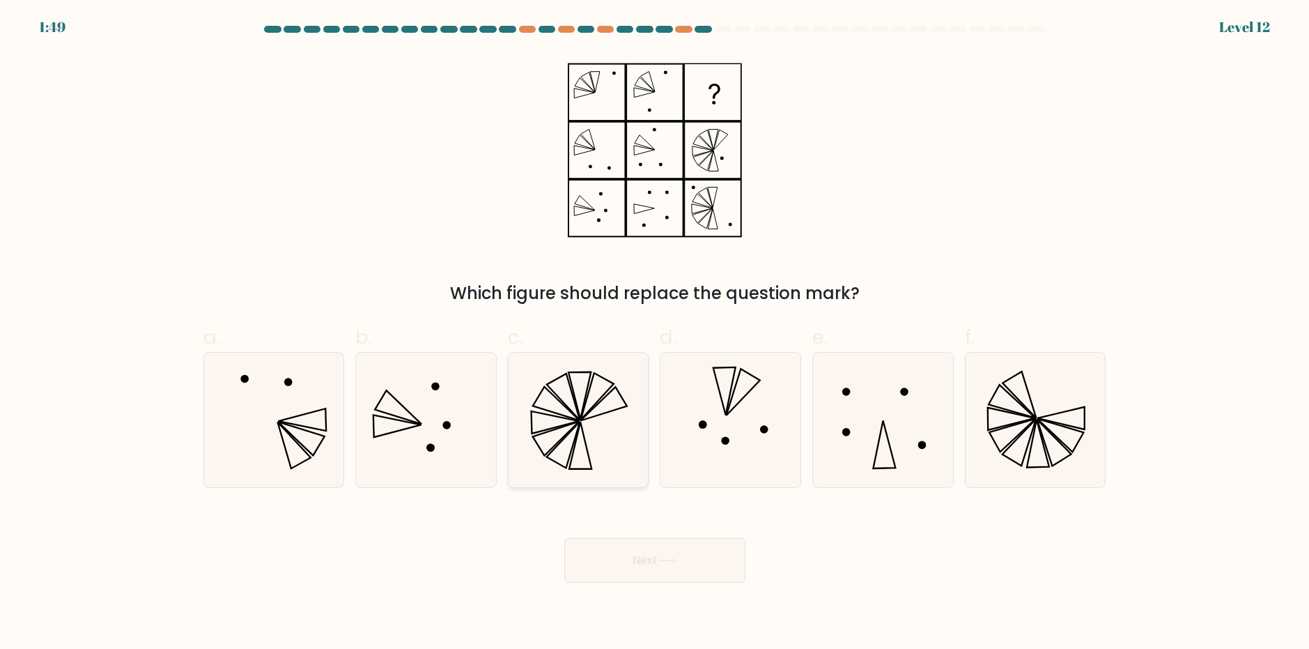
click at [576, 416] on icon at bounding box center [562, 396] width 33 height 47
click at [655, 334] on input "c." at bounding box center [655, 329] width 1 height 9
radio input "true"
click at [610, 574] on button "Next" at bounding box center [654, 560] width 181 height 45
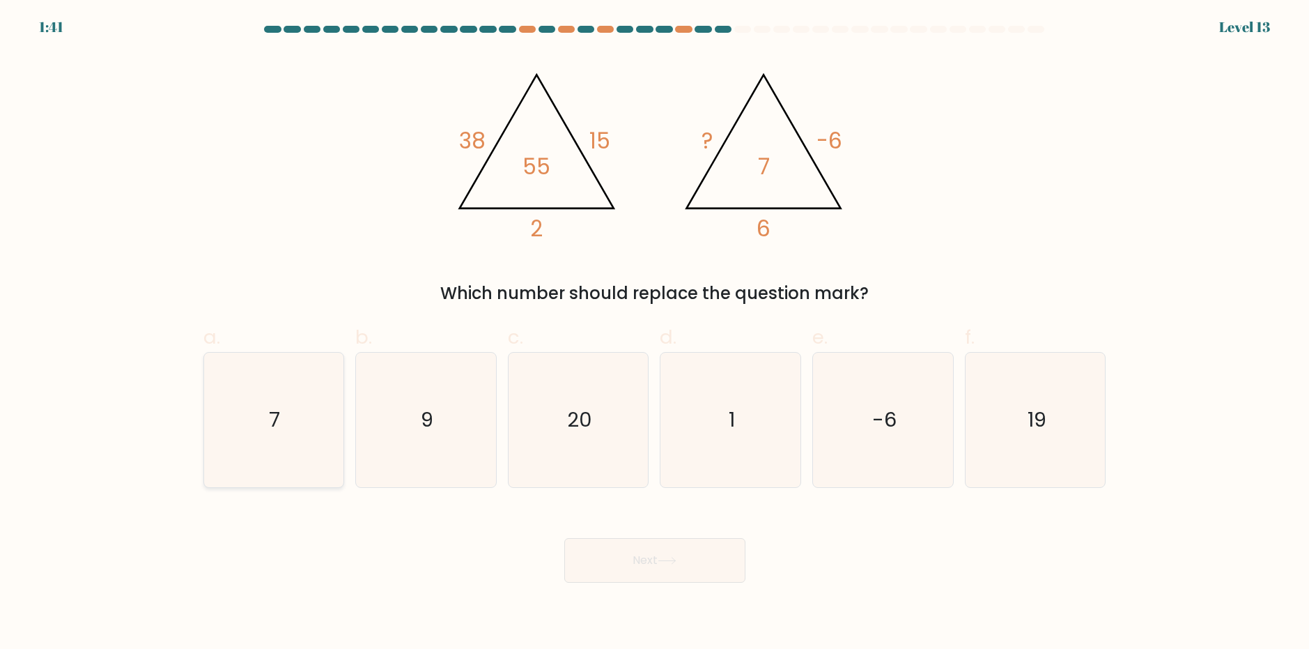
click at [325, 435] on icon "7" at bounding box center [273, 419] width 134 height 134
click at [655, 334] on input "a. 7" at bounding box center [655, 329] width 1 height 9
radio input "true"
click at [628, 567] on button "Next" at bounding box center [654, 560] width 181 height 45
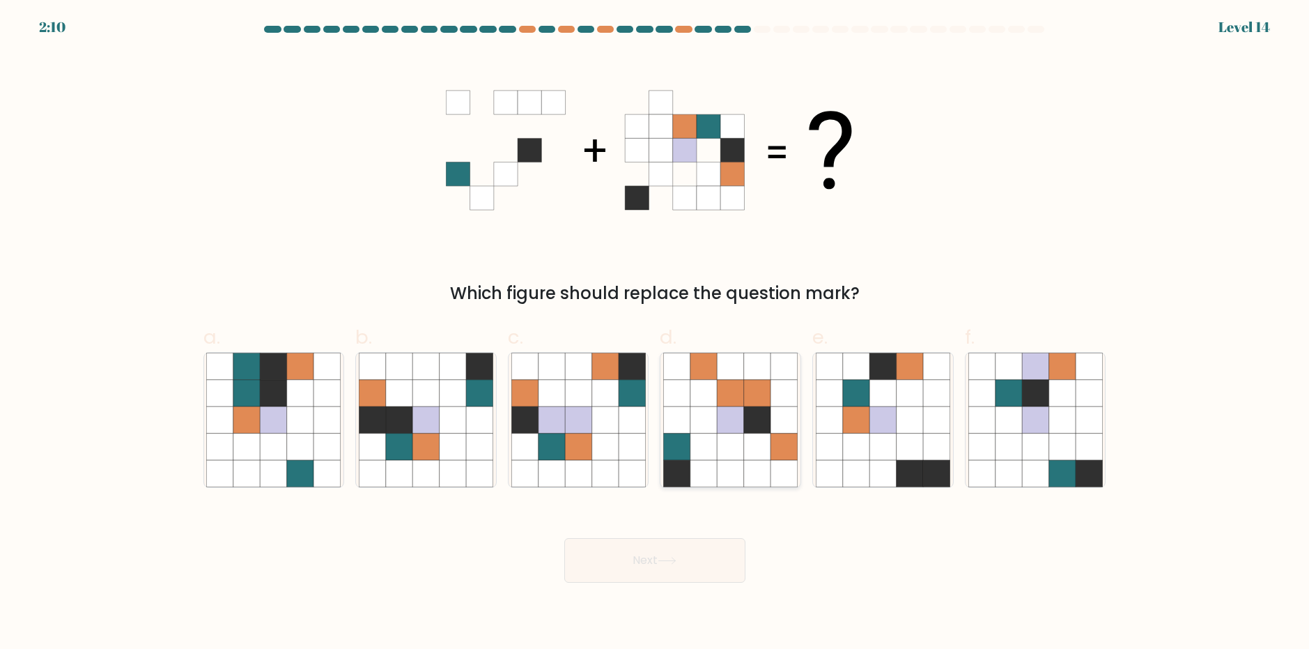
click at [743, 463] on icon at bounding box center [730, 473] width 26 height 26
click at [655, 334] on input "d." at bounding box center [655, 329] width 1 height 9
radio input "true"
click at [685, 564] on button "Next" at bounding box center [654, 560] width 181 height 45
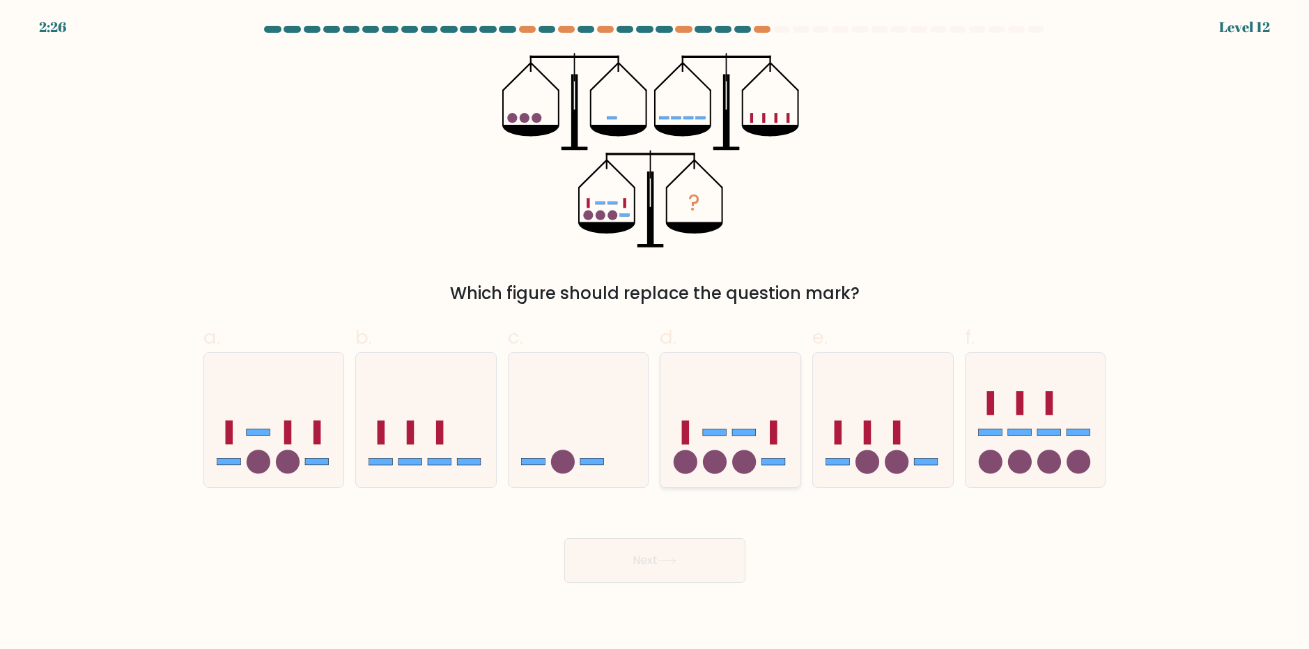
click at [724, 463] on circle at bounding box center [715, 462] width 24 height 24
click at [655, 334] on input "d." at bounding box center [655, 329] width 1 height 9
radio input "true"
click at [711, 554] on button "Next" at bounding box center [654, 560] width 181 height 45
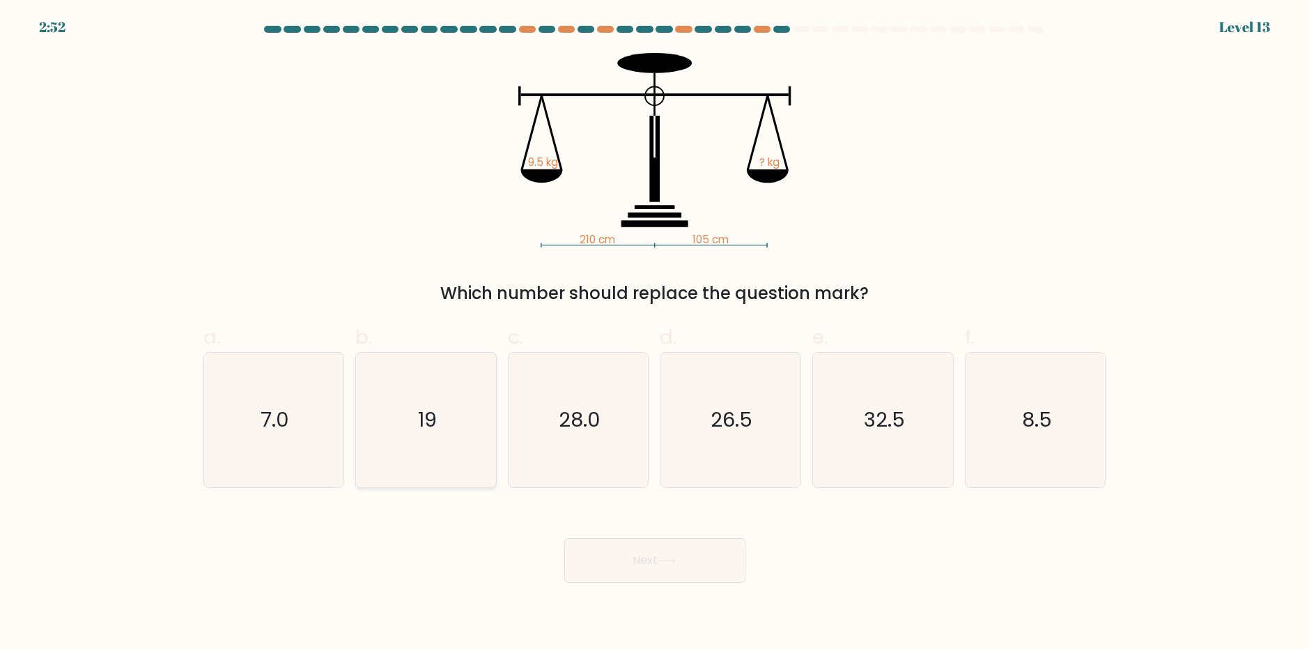
click at [432, 442] on icon "19" at bounding box center [426, 419] width 134 height 134
click at [655, 334] on input "b. 19" at bounding box center [655, 329] width 1 height 9
radio input "true"
click at [674, 550] on button "Next" at bounding box center [654, 560] width 181 height 45
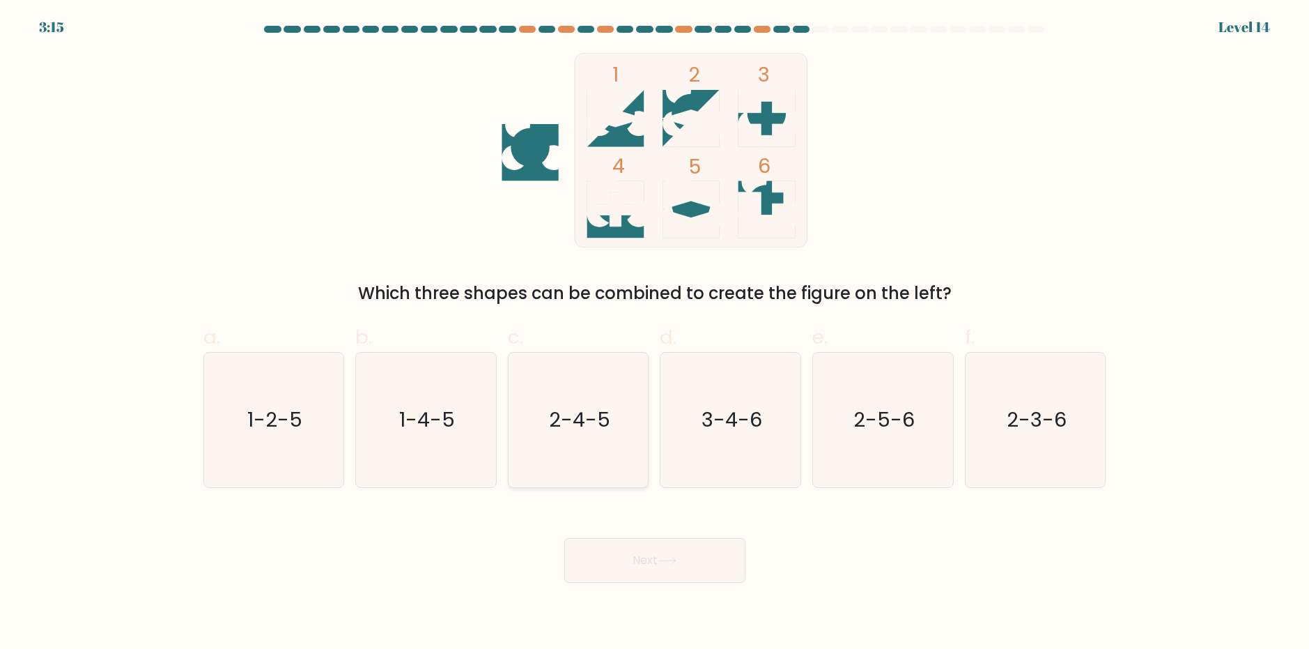
click at [597, 419] on text "2-4-5" at bounding box center [579, 419] width 61 height 28
click at [655, 334] on input "c. 2-4-5" at bounding box center [655, 329] width 1 height 9
radio input "true"
click at [597, 419] on text "2-4-5" at bounding box center [579, 419] width 59 height 28
click at [655, 334] on input "c. 2-4-5" at bounding box center [655, 329] width 1 height 9
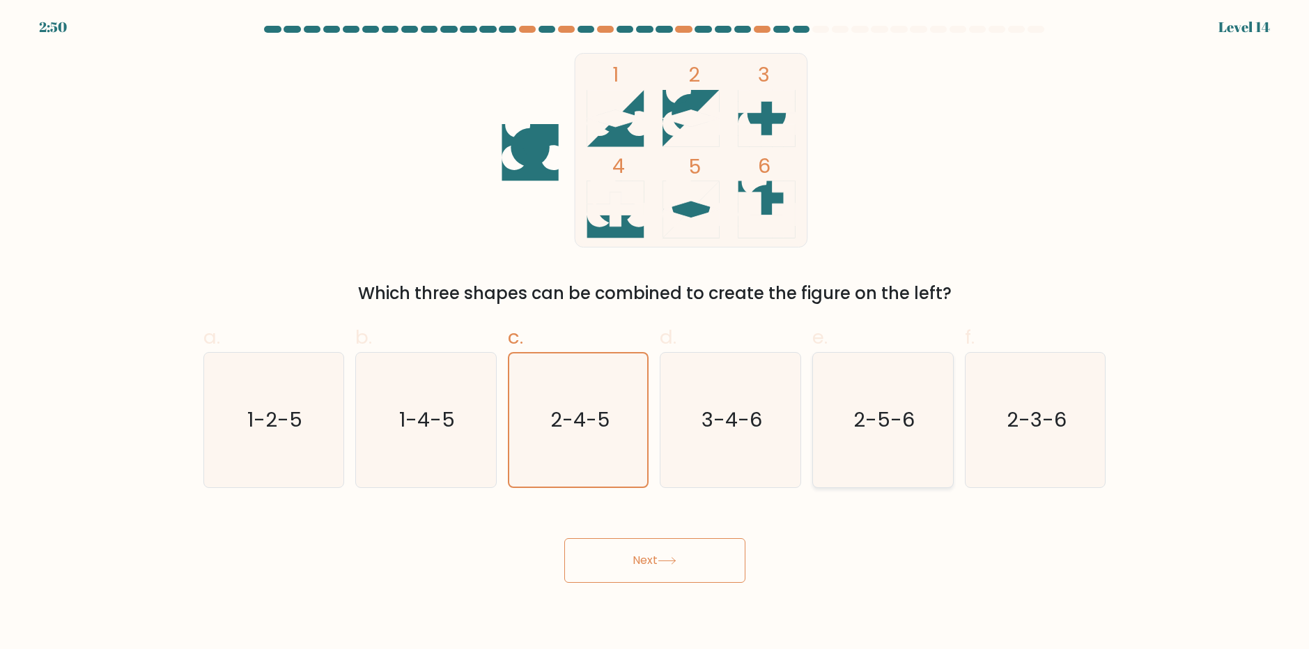
click at [891, 437] on icon "2-5-6" at bounding box center [883, 419] width 134 height 134
click at [655, 334] on input "e. 2-5-6" at bounding box center [655, 329] width 1 height 9
radio input "true"
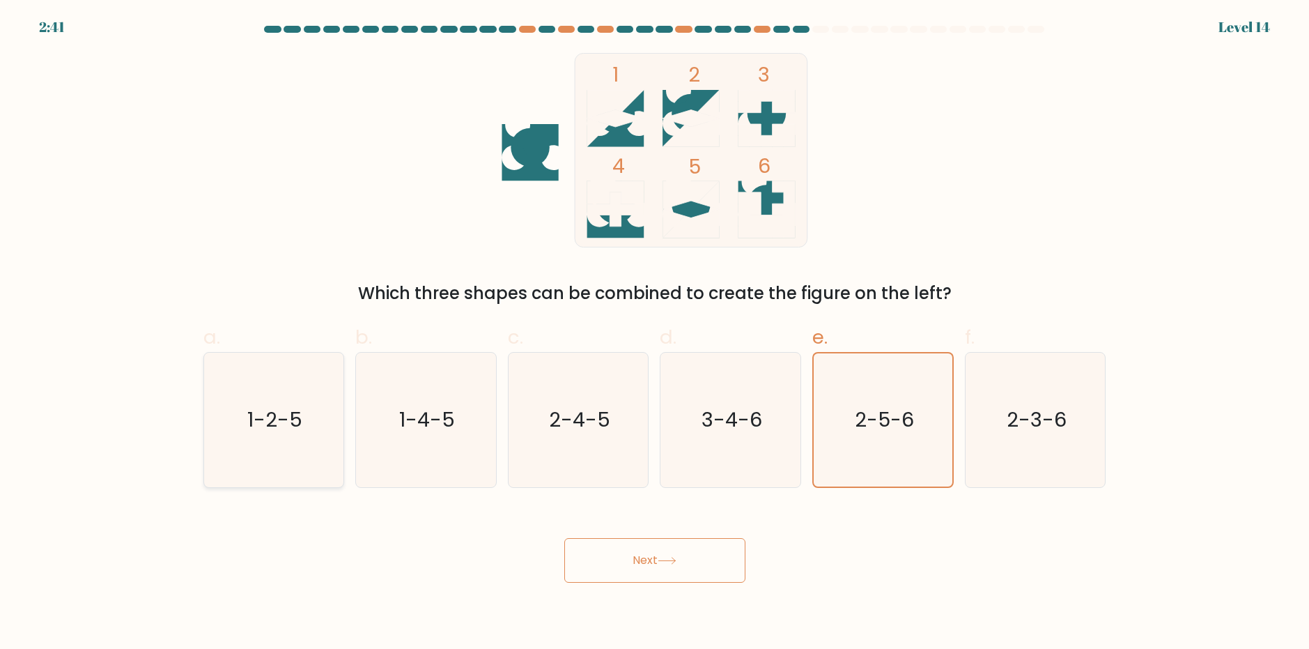
click at [265, 440] on icon "1-2-5" at bounding box center [273, 419] width 134 height 134
click at [655, 334] on input "a. 1-2-5" at bounding box center [655, 329] width 1 height 9
radio input "true"
click at [653, 587] on body "2:41 Level 14" at bounding box center [654, 324] width 1309 height 649
click at [656, 567] on button "Next" at bounding box center [654, 560] width 181 height 45
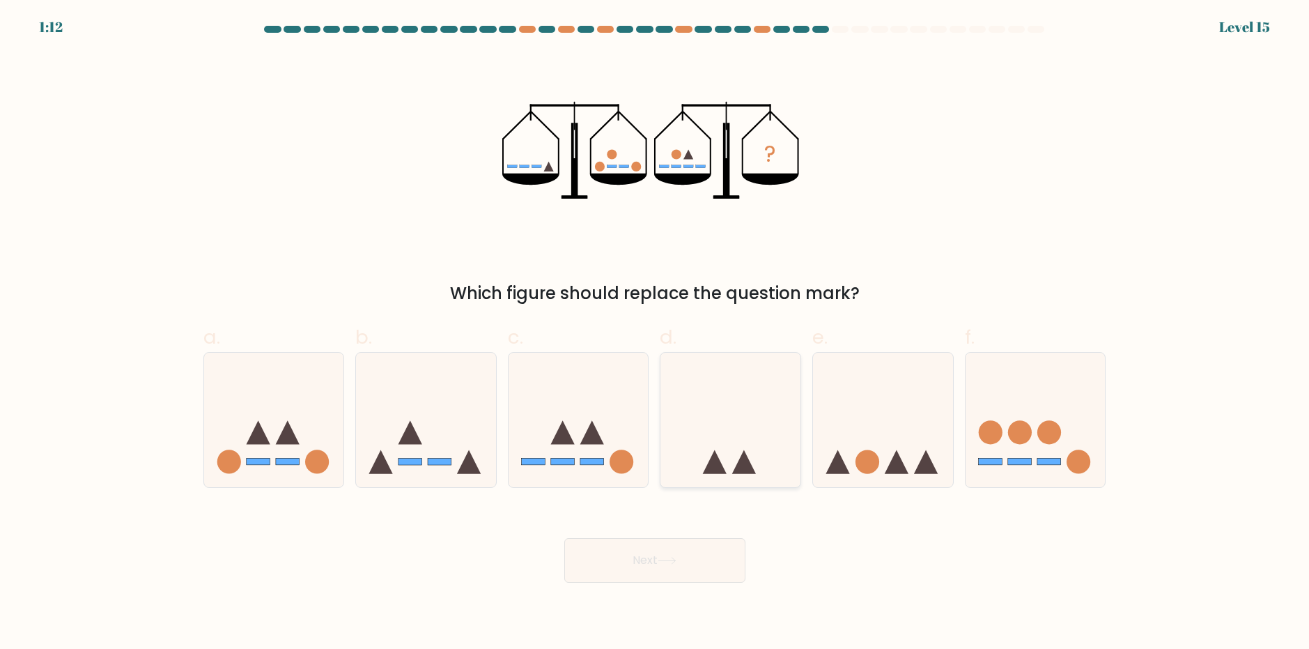
click at [728, 467] on icon at bounding box center [730, 420] width 140 height 116
click at [655, 334] on input "d." at bounding box center [655, 329] width 1 height 9
radio input "true"
click at [687, 563] on button "Next" at bounding box center [654, 560] width 181 height 45
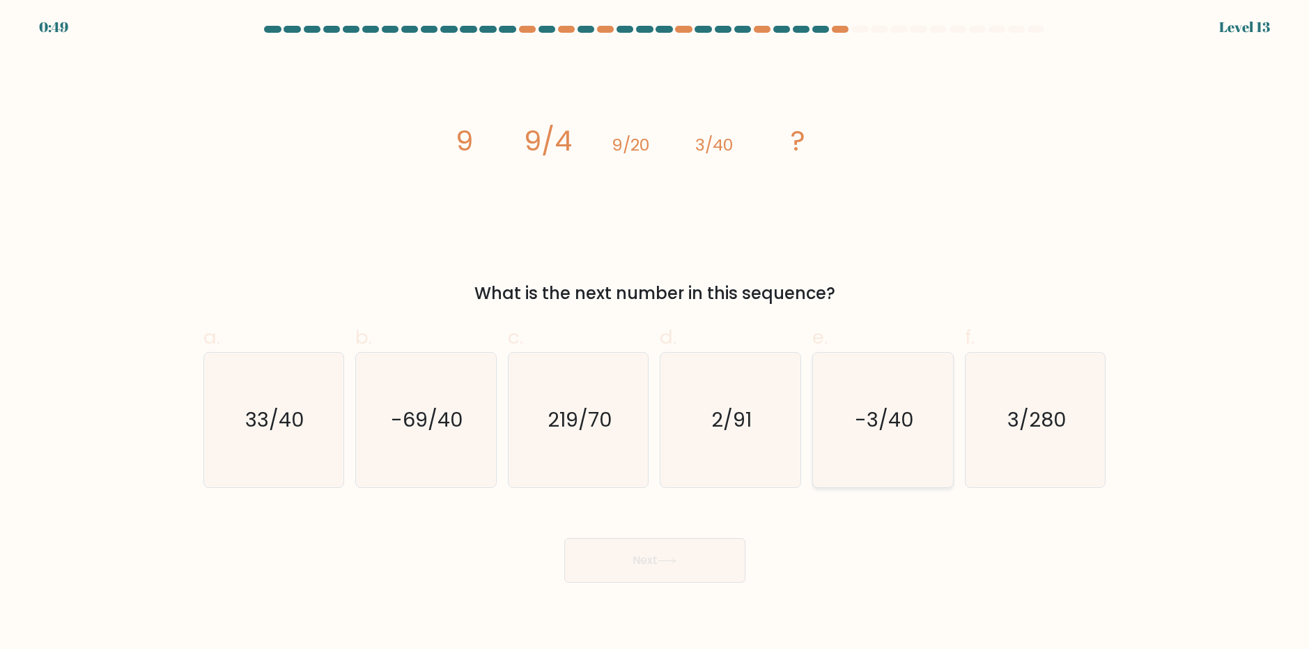
click at [867, 430] on text "-3/40" at bounding box center [884, 419] width 59 height 28
click at [655, 334] on input "e. -3/40" at bounding box center [655, 329] width 1 height 9
radio input "true"
click at [690, 559] on button "Next" at bounding box center [654, 560] width 181 height 45
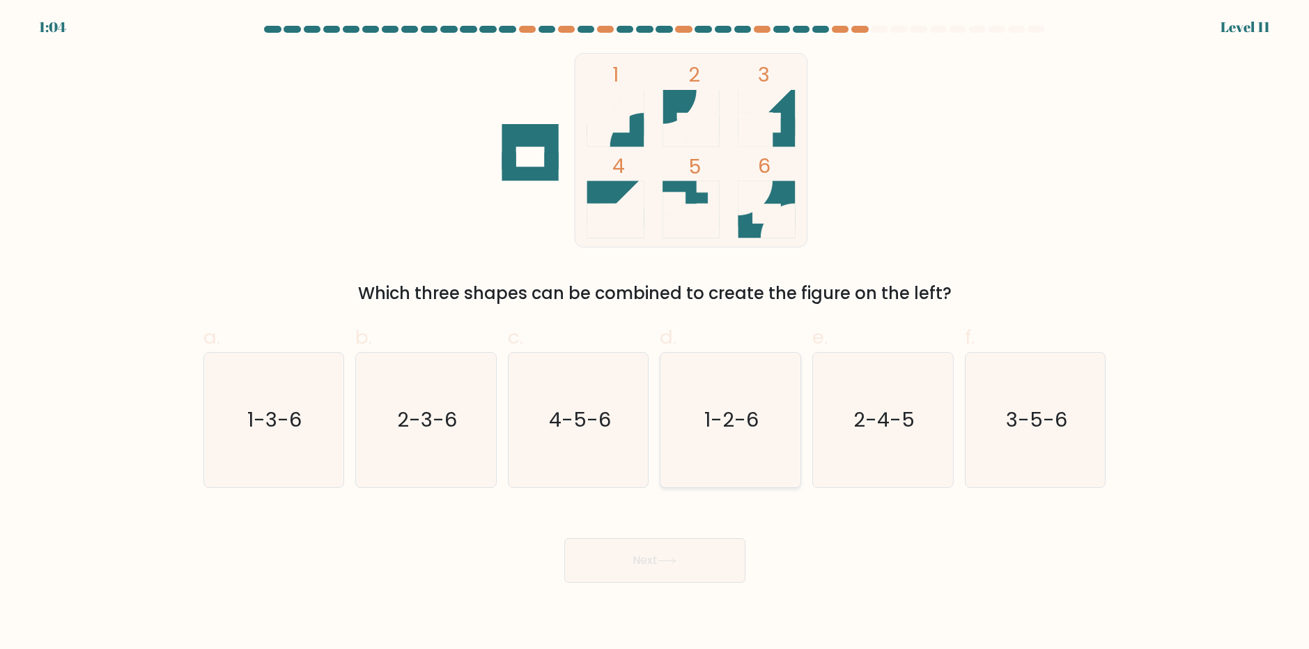
click at [754, 417] on text "1-2-6" at bounding box center [732, 419] width 54 height 28
click at [655, 334] on input "d. 1-2-6" at bounding box center [655, 329] width 1 height 9
radio input "true"
click at [708, 555] on button "Next" at bounding box center [654, 560] width 181 height 45
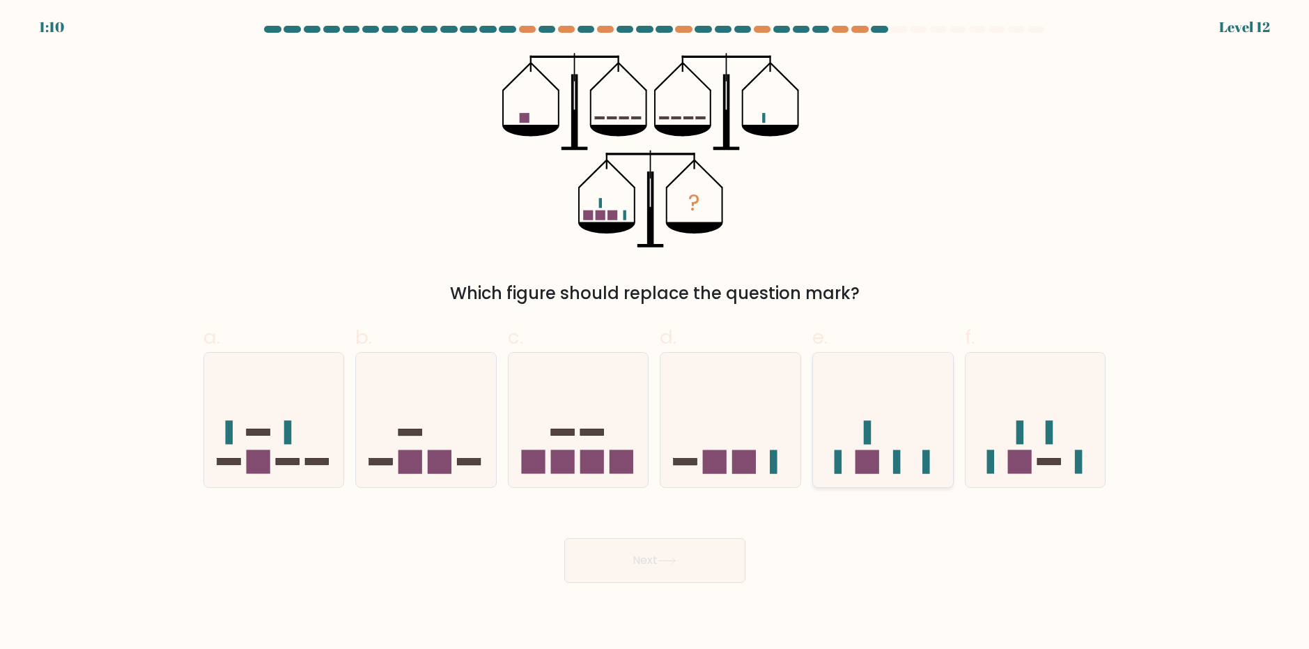
click at [844, 472] on icon at bounding box center [883, 420] width 140 height 116
click at [655, 334] on input "e." at bounding box center [655, 329] width 1 height 9
radio input "true"
click at [711, 563] on button "Next" at bounding box center [654, 560] width 181 height 45
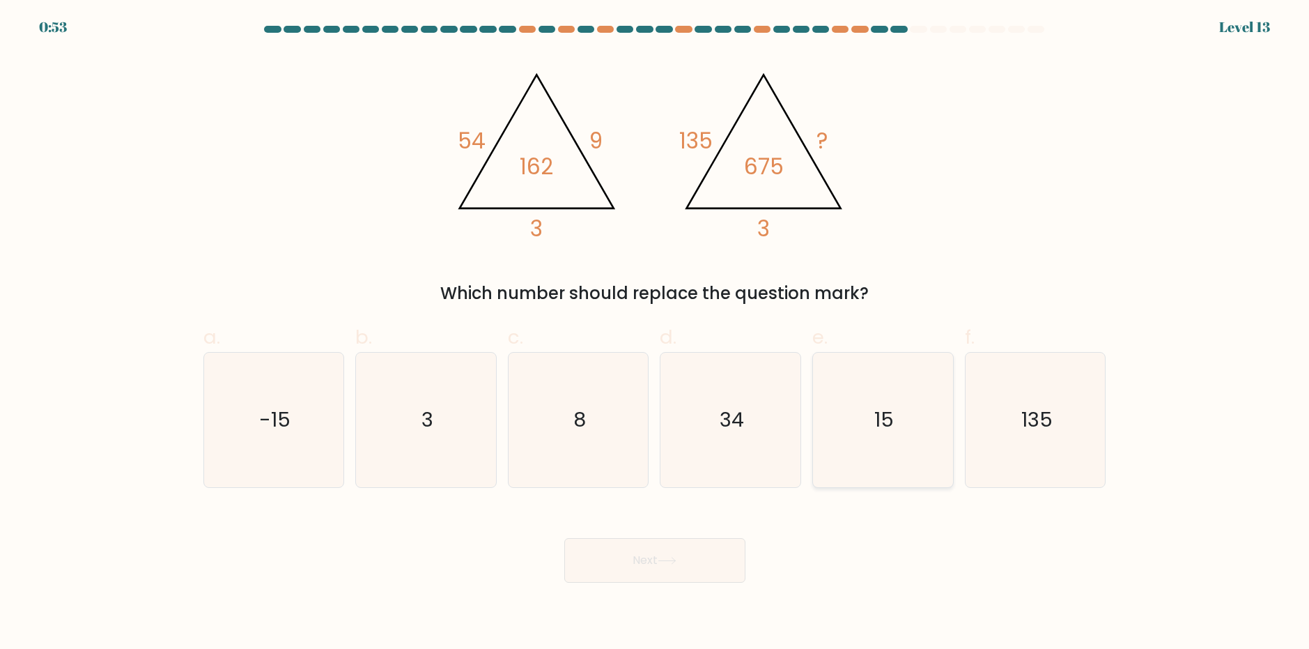
click at [863, 412] on icon "15" at bounding box center [883, 419] width 134 height 134
click at [655, 334] on input "e. 15" at bounding box center [655, 329] width 1 height 9
radio input "true"
click at [637, 552] on button "Next" at bounding box center [654, 560] width 181 height 45
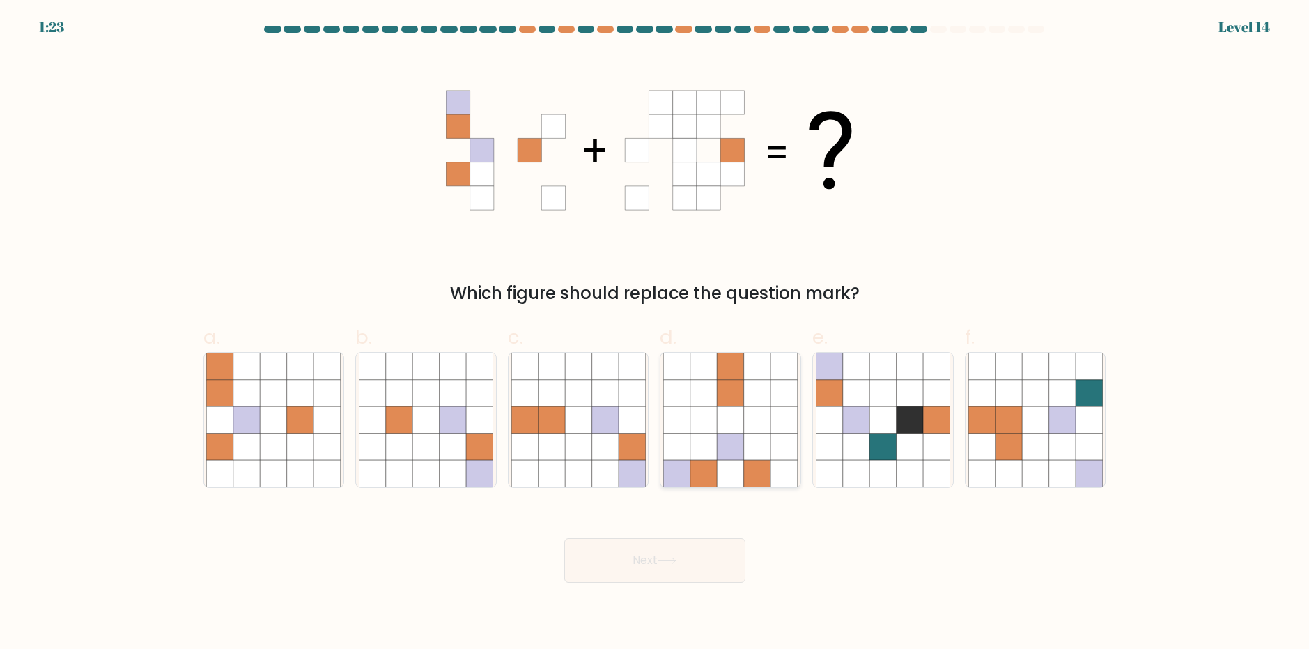
click at [722, 435] on icon at bounding box center [730, 446] width 26 height 26
click at [655, 334] on input "d." at bounding box center [655, 329] width 1 height 9
radio input "true"
click at [697, 566] on button "Next" at bounding box center [654, 560] width 181 height 45
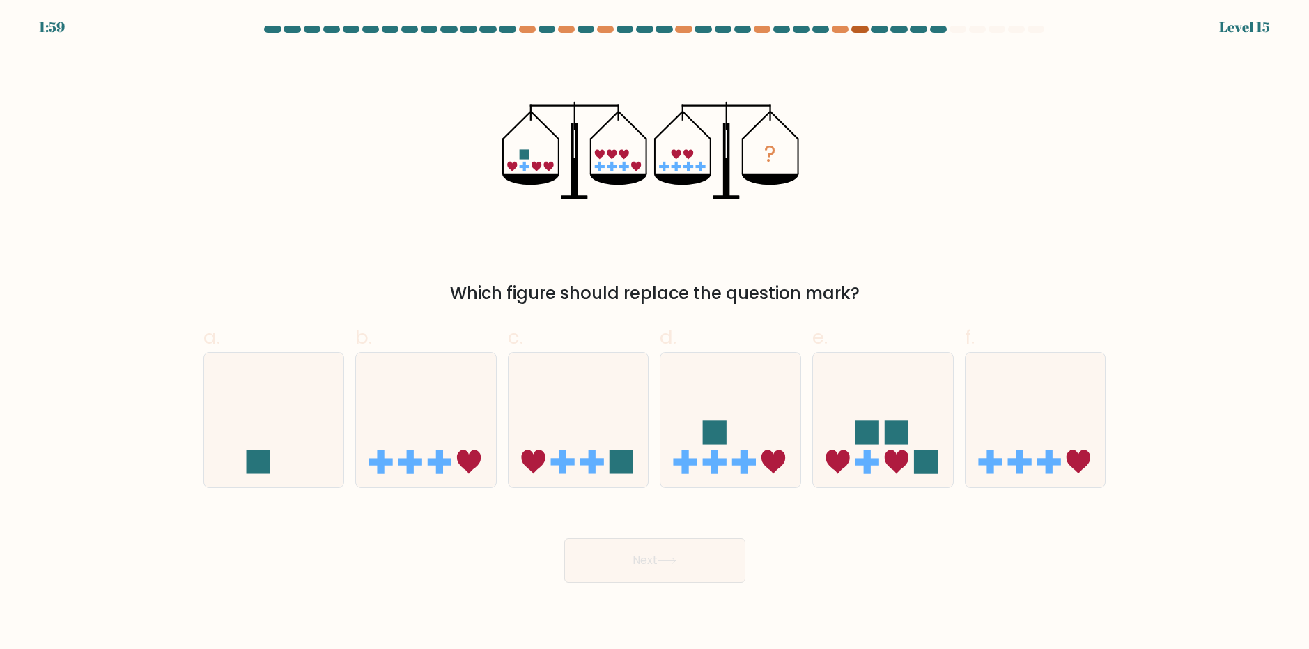
click at [860, 31] on div at bounding box center [859, 29] width 17 height 7
click at [577, 458] on icon at bounding box center [579, 420] width 140 height 116
click at [655, 334] on input "c." at bounding box center [655, 329] width 1 height 9
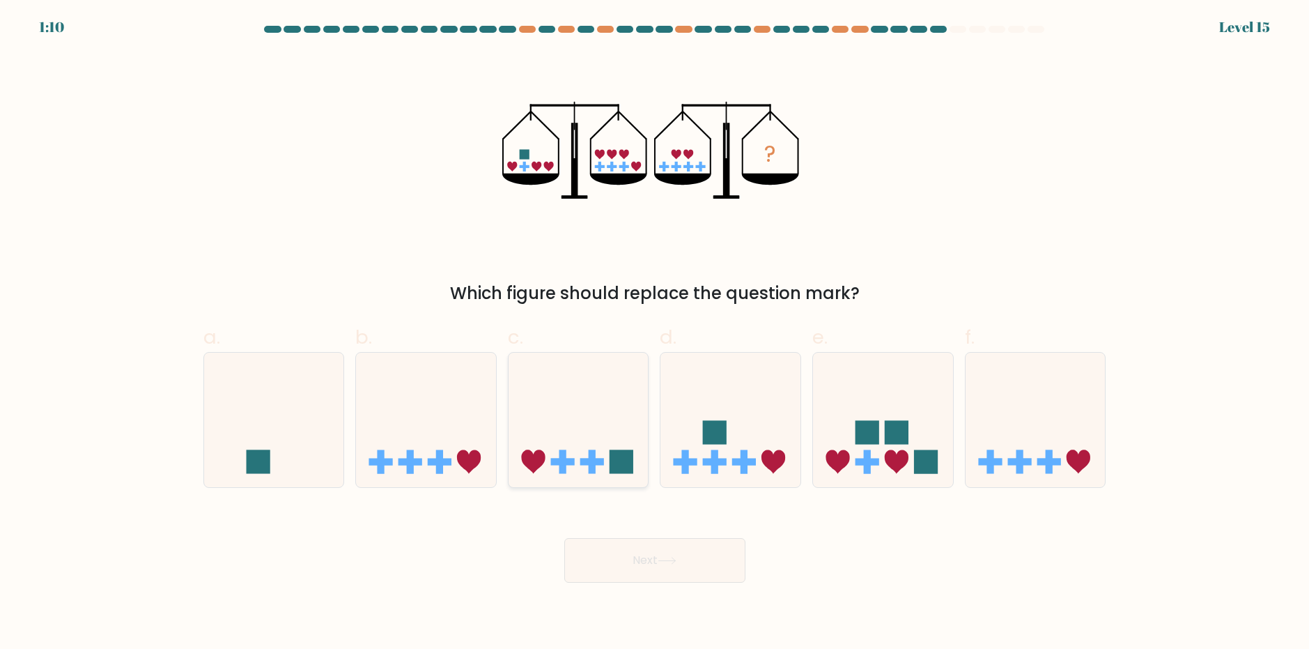
radio input "true"
click at [647, 583] on body "1:08 Level 15" at bounding box center [654, 324] width 1309 height 649
click at [646, 572] on button "Next" at bounding box center [654, 560] width 181 height 45
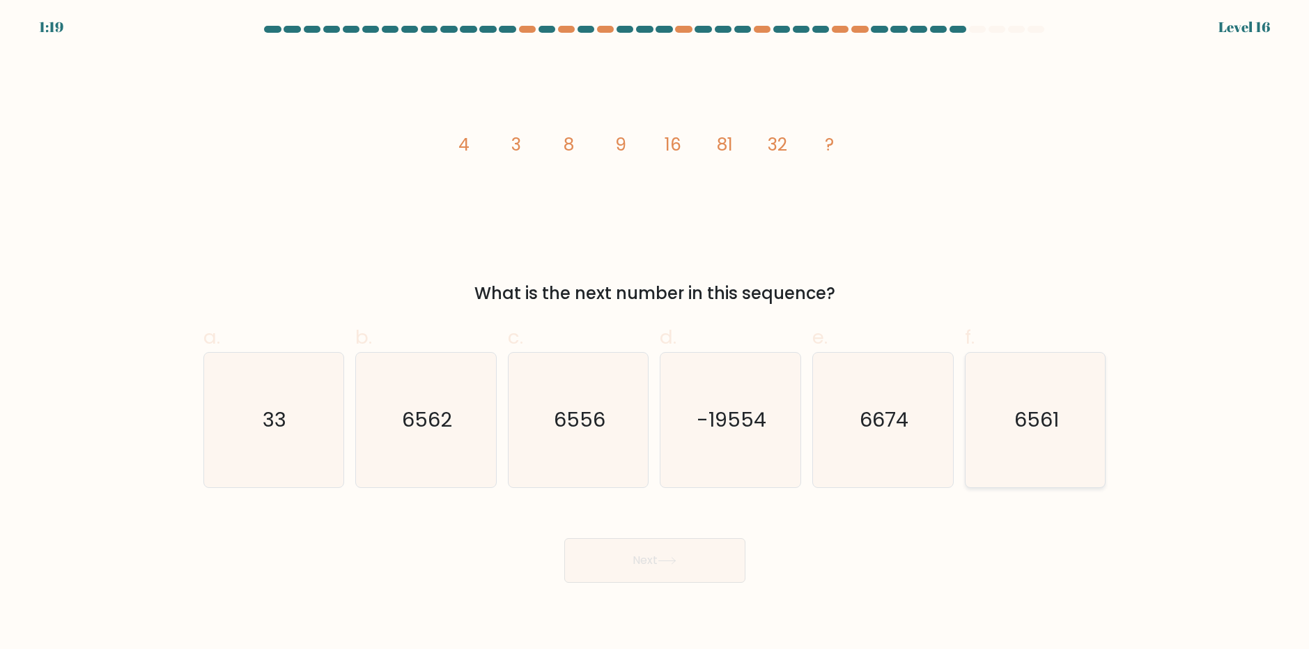
click at [1076, 412] on icon "6561" at bounding box center [1035, 419] width 134 height 134
click at [655, 334] on input "f. 6561" at bounding box center [655, 329] width 1 height 9
radio input "true"
click at [628, 575] on button "Next" at bounding box center [654, 560] width 181 height 45
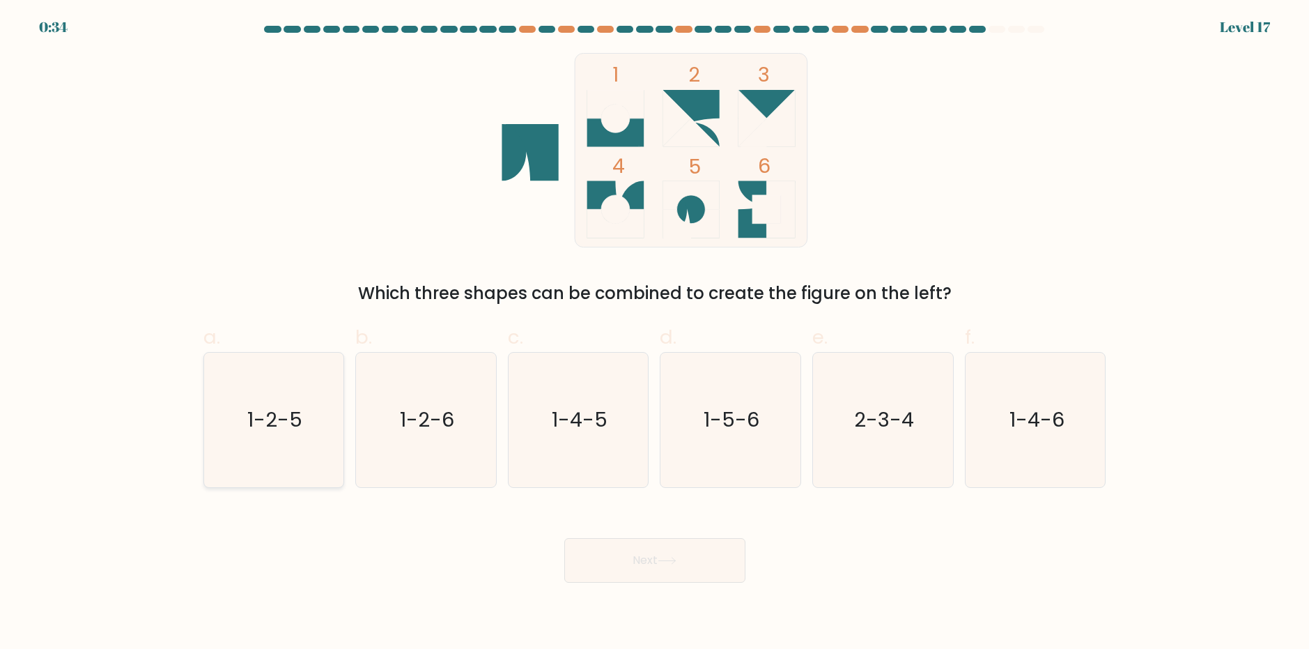
click at [320, 419] on icon "1-2-5" at bounding box center [273, 419] width 134 height 134
click at [655, 334] on input "a. 1-2-5" at bounding box center [655, 329] width 1 height 9
radio input "true"
click at [649, 585] on body "0:33 Level 17" at bounding box center [654, 324] width 1309 height 649
click at [651, 564] on button "Next" at bounding box center [654, 560] width 181 height 45
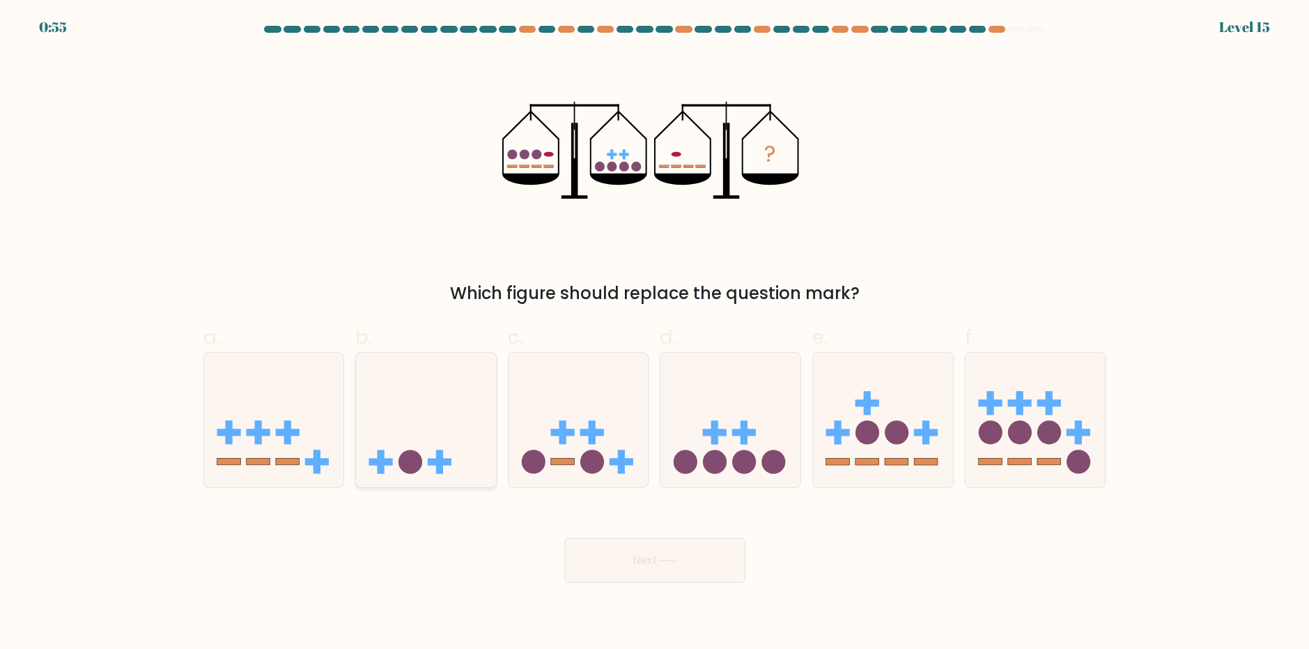
click at [412, 469] on circle at bounding box center [410, 462] width 24 height 24
click at [655, 334] on input "b." at bounding box center [655, 329] width 1 height 9
radio input "true"
click at [650, 575] on button "Next" at bounding box center [654, 560] width 181 height 45
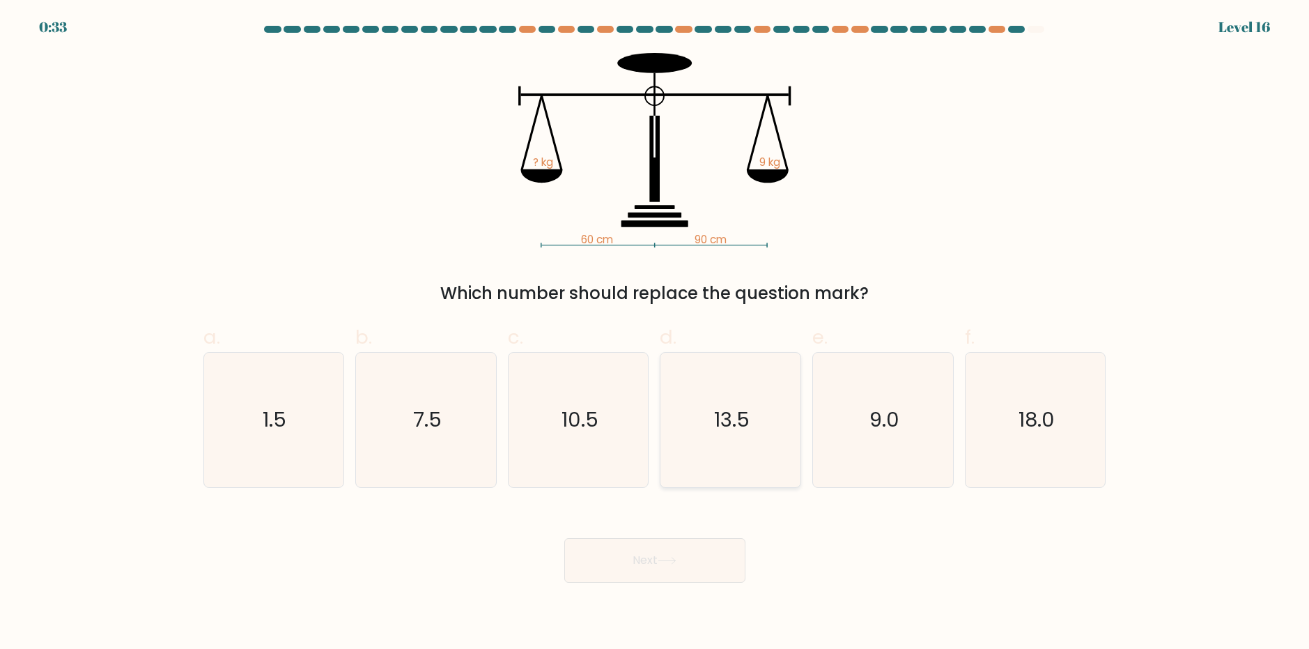
drag, startPoint x: 749, startPoint y: 408, endPoint x: 732, endPoint y: 425, distance: 24.1
click at [743, 407] on icon "13.5" at bounding box center [730, 419] width 134 height 134
click at [655, 334] on input "d. 13.5" at bounding box center [655, 329] width 1 height 9
radio input "true"
click at [703, 544] on button "Next" at bounding box center [654, 560] width 181 height 45
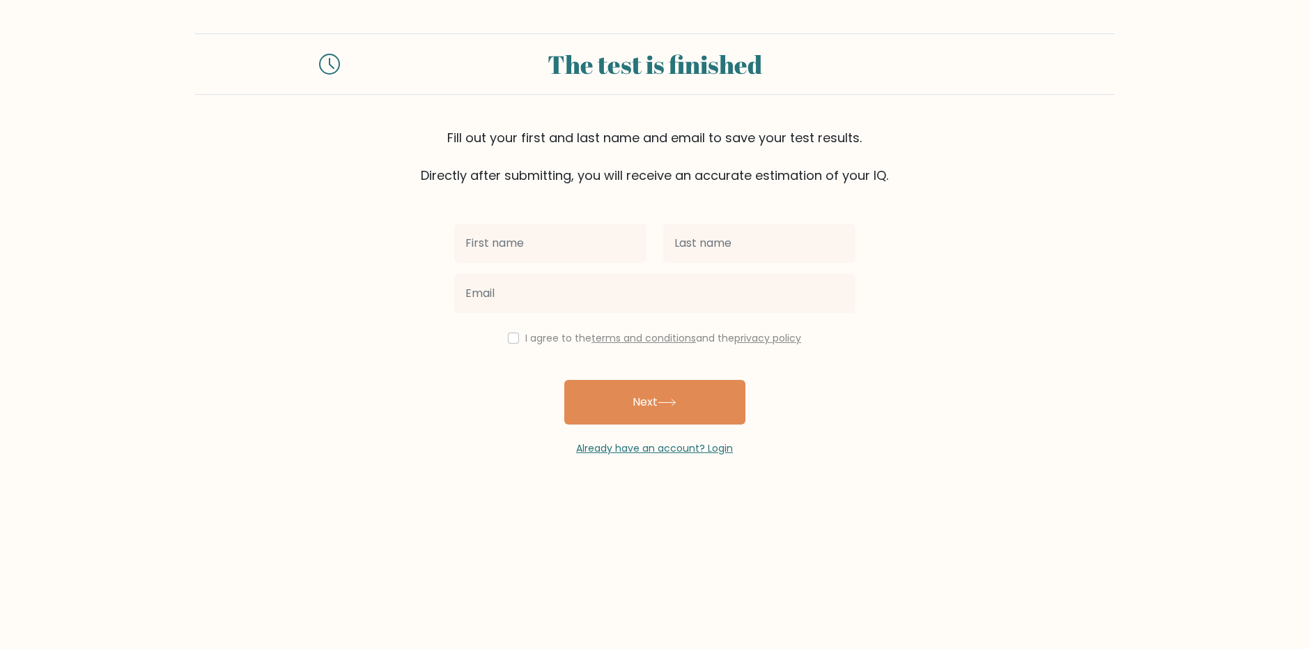
click at [499, 249] on input "text" at bounding box center [550, 243] width 192 height 39
click at [498, 248] on input "text" at bounding box center [550, 243] width 192 height 39
type input "h"
click at [712, 241] on input "text" at bounding box center [759, 243] width 192 height 39
type input "l"
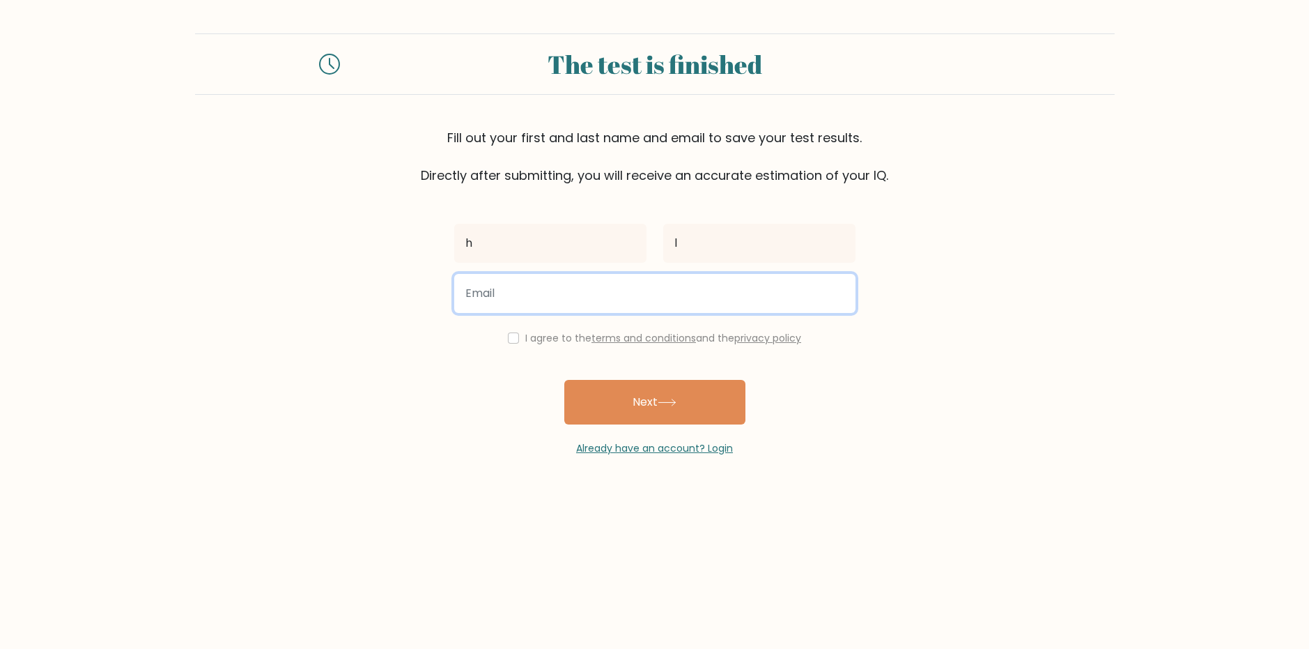
click at [662, 292] on input "email" at bounding box center [654, 293] width 401 height 39
click at [623, 305] on input "cronicsstaridk2@gmail.com" at bounding box center [654, 293] width 401 height 39
click at [623, 304] on input "cronicsstaridk2@gmail.com" at bounding box center [654, 293] width 401 height 39
type input "trollord0317@gmail.com"
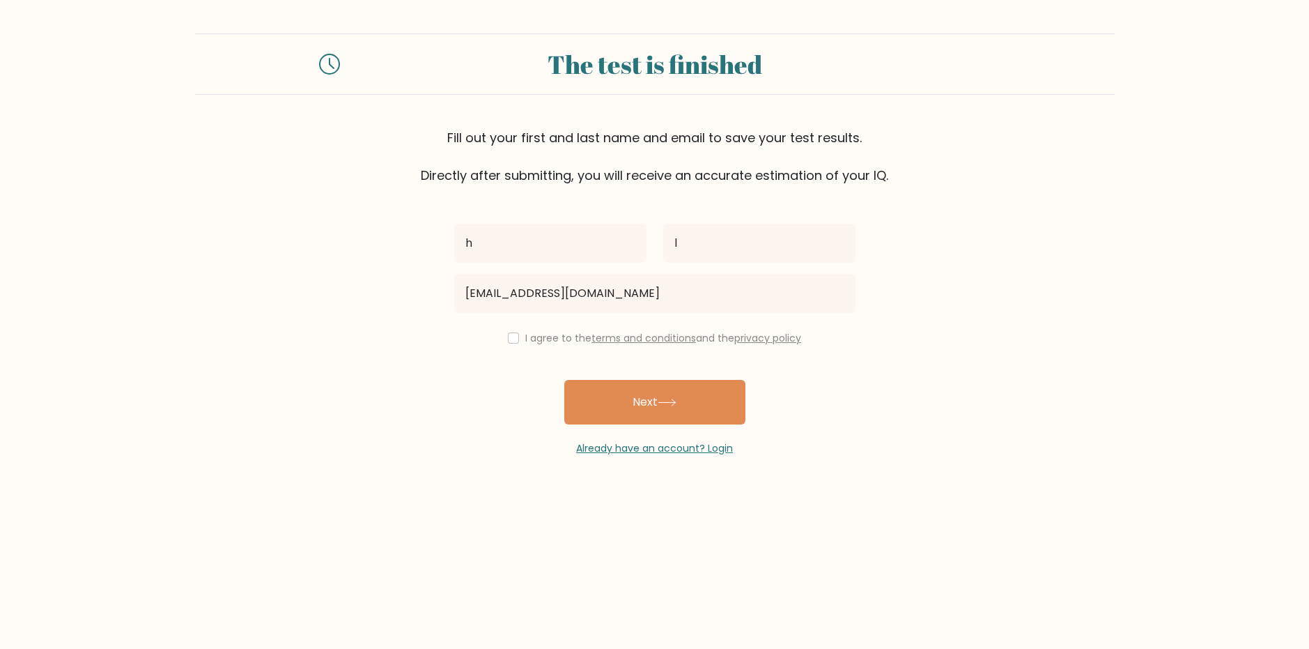
drag, startPoint x: 603, startPoint y: 394, endPoint x: 530, endPoint y: 339, distance: 90.6
click at [530, 339] on div "h l trollord0317@gmail.com I agree to the terms and conditions and the privacy …" at bounding box center [655, 320] width 418 height 271
click at [517, 336] on div "I agree to the terms and conditions and the privacy policy" at bounding box center [655, 337] width 418 height 17
click at [513, 339] on input "checkbox" at bounding box center [513, 337] width 11 height 11
checkbox input "true"
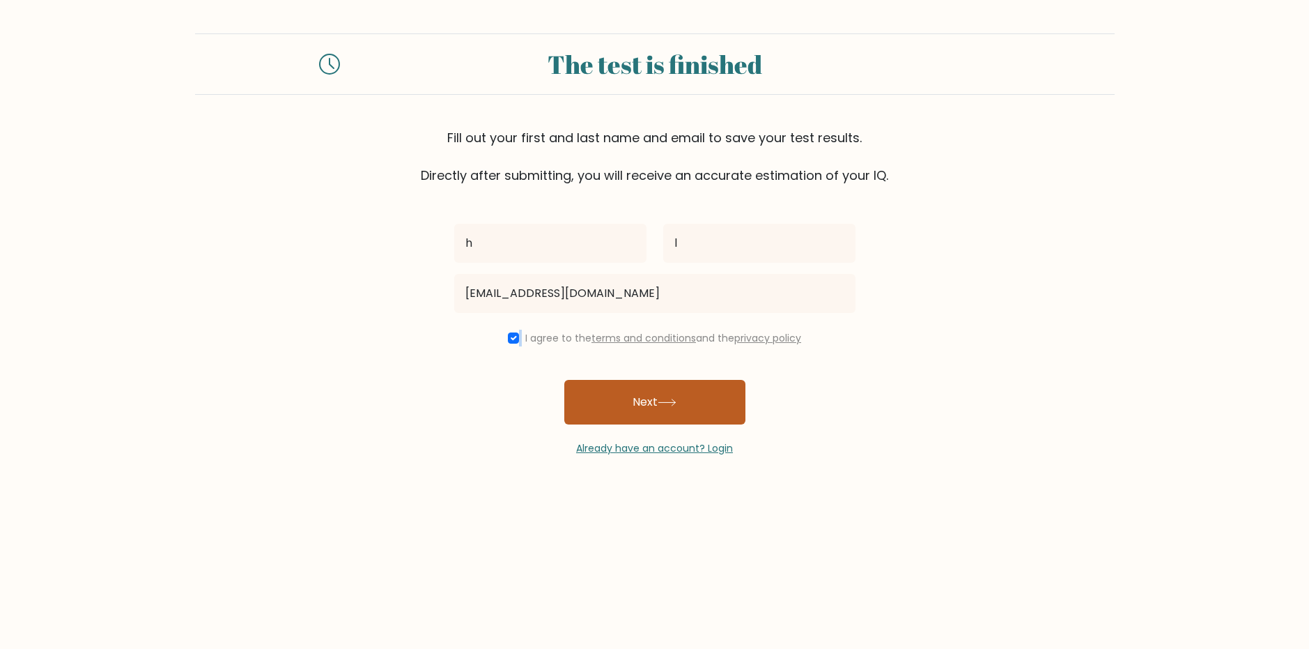
click at [627, 408] on button "Next" at bounding box center [654, 402] width 181 height 45
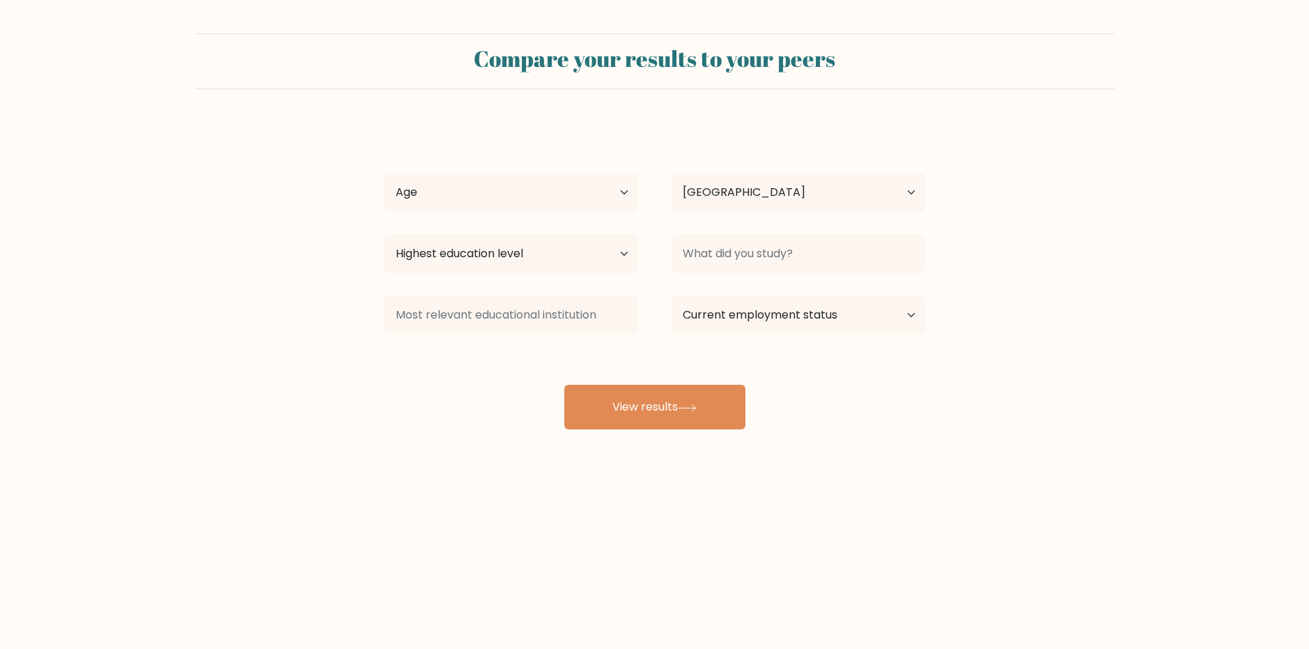
select select "US"
click at [534, 193] on select "Age Under 18 years old 18-24 years old 25-34 years old 35-44 years old 45-54 ye…" at bounding box center [512, 192] width 254 height 39
select select "18_24"
click at [385, 173] on select "Age Under 18 years old 18-24 years old 25-34 years old 35-44 years old 45-54 ye…" at bounding box center [512, 192] width 254 height 39
click at [538, 261] on select "Highest education level No schooling Primary Lower Secondary Upper Secondary Oc…" at bounding box center [512, 253] width 254 height 39
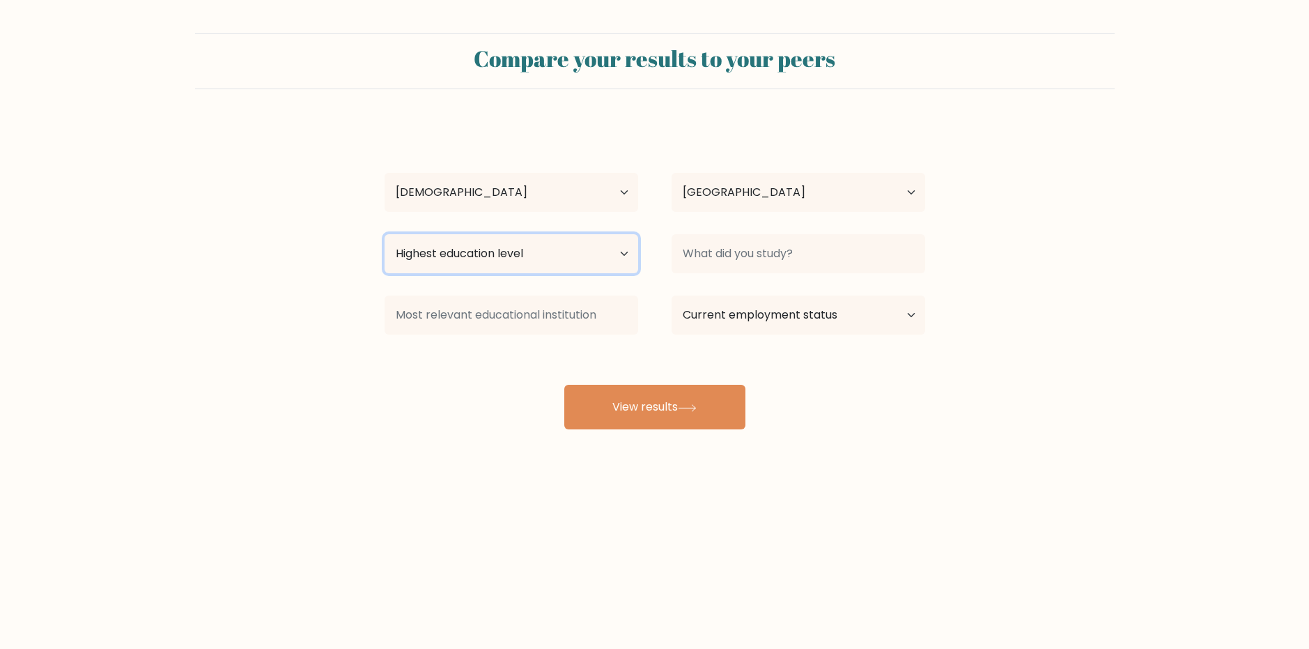
select select "bachelors_degree"
click at [385, 234] on select "Highest education level No schooling Primary Lower Secondary Upper Secondary Oc…" at bounding box center [512, 253] width 254 height 39
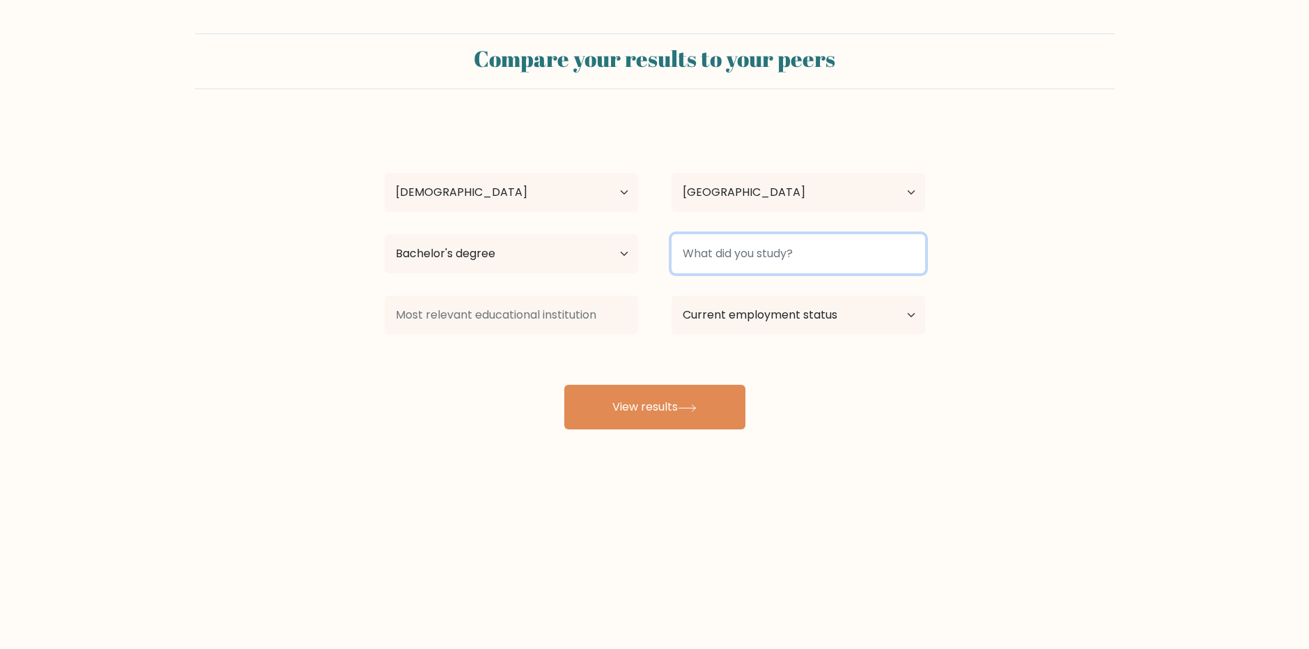
click at [743, 265] on input at bounding box center [799, 253] width 254 height 39
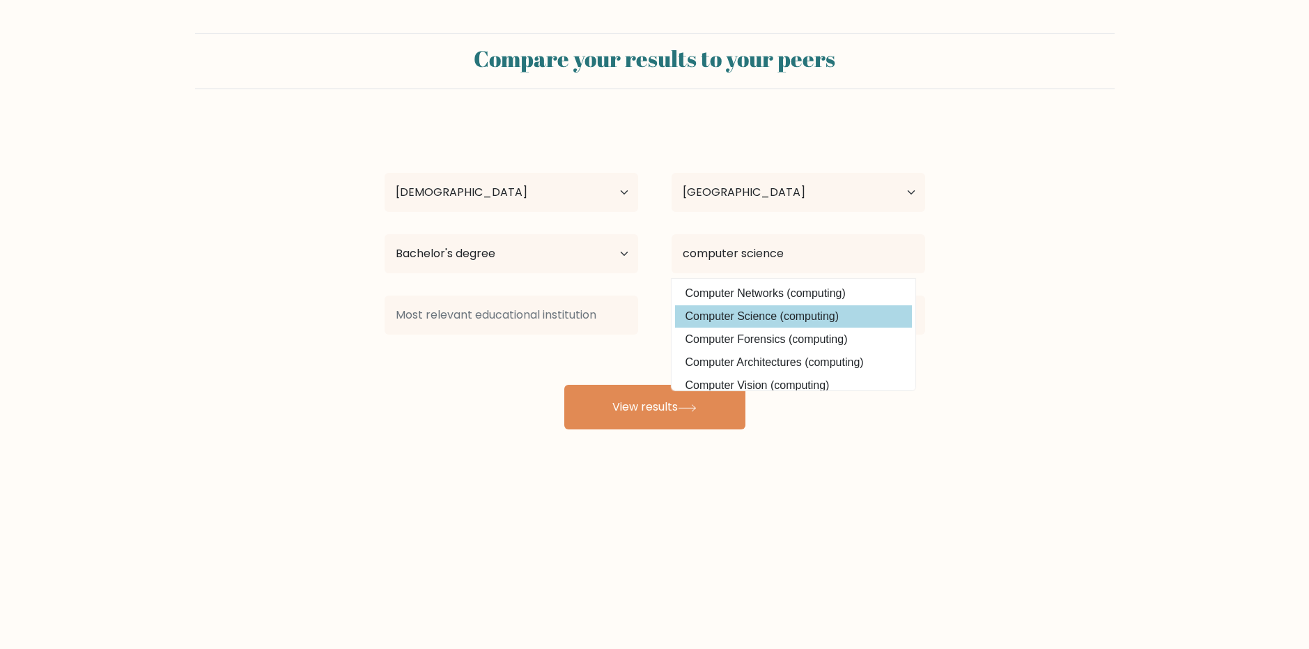
click at [756, 306] on option "Computer Science (computing)" at bounding box center [793, 316] width 237 height 22
type input "Computer Science"
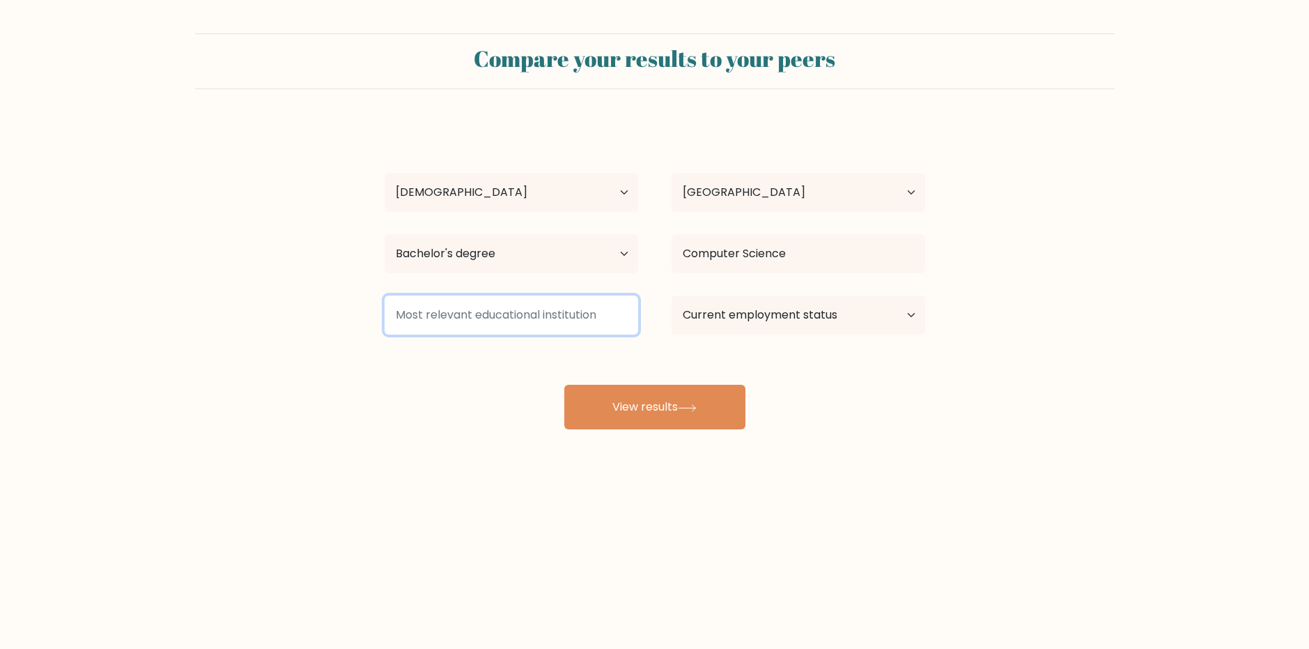
click at [550, 318] on input at bounding box center [512, 314] width 254 height 39
click at [505, 313] on input "davis" at bounding box center [512, 314] width 254 height 39
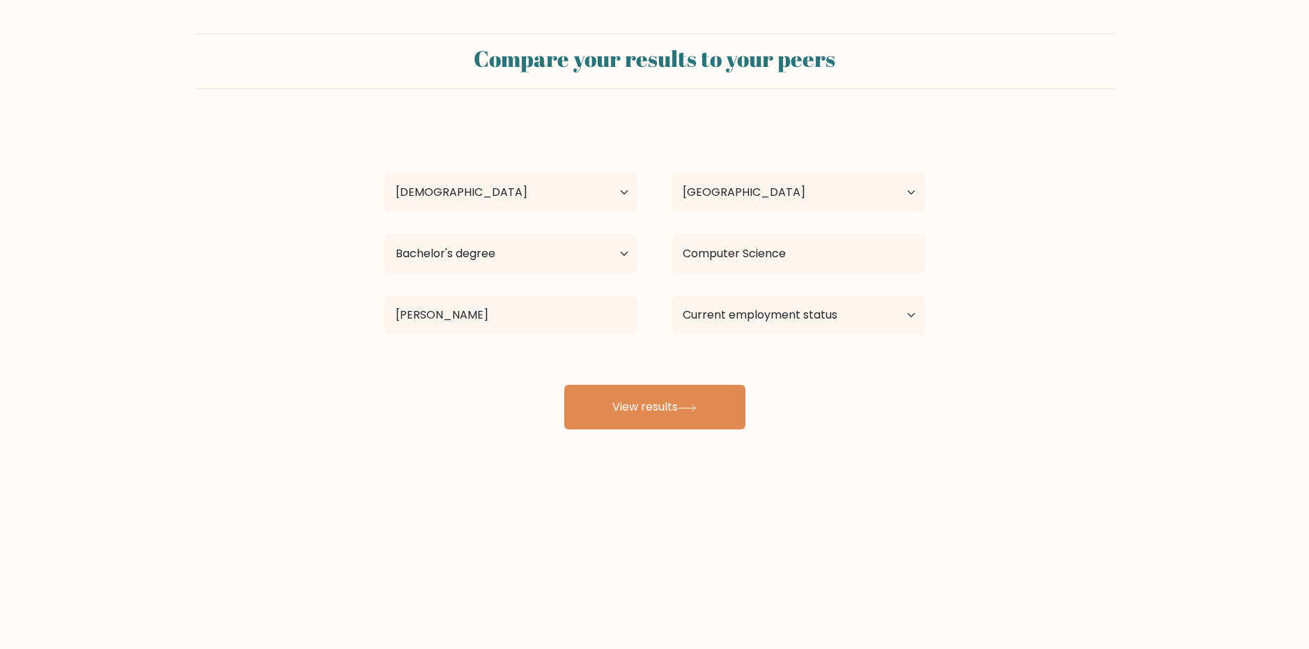
click at [343, 368] on form "Compare your results to your peers h l Age Under 18 years old 18-24 years old 2…" at bounding box center [654, 231] width 1309 height 396
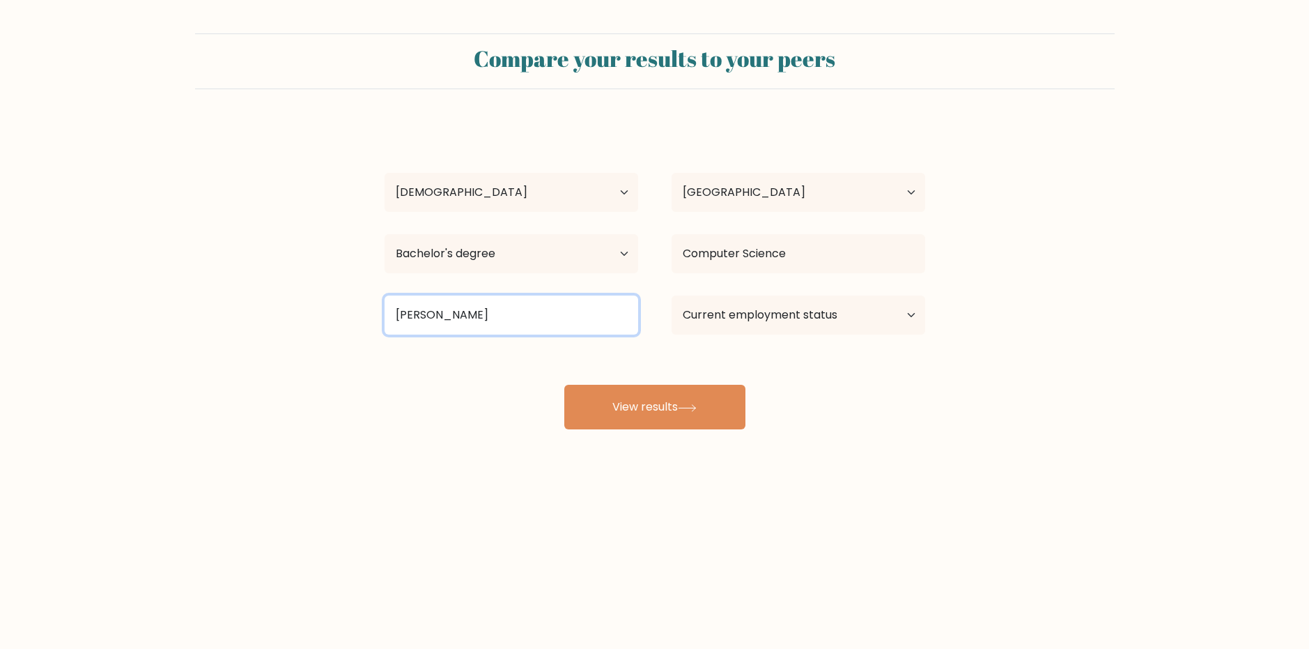
click at [457, 314] on input "davis" at bounding box center [512, 314] width 254 height 39
type input "university of california"
click at [552, 313] on input "university of california" at bounding box center [512, 314] width 254 height 39
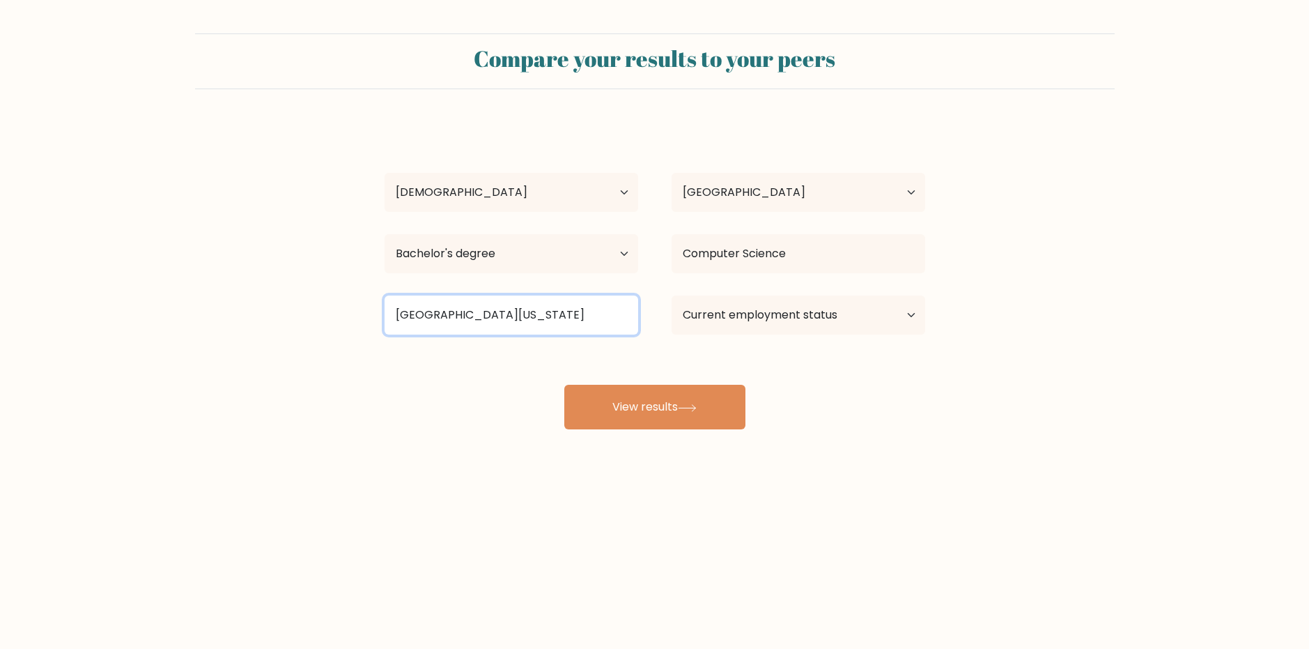
click at [552, 313] on input "university of california" at bounding box center [512, 314] width 254 height 39
click at [883, 346] on div "h l Age Under 18 years old 18-24 years old 25-34 years old 35-44 years old 45-5…" at bounding box center [654, 276] width 557 height 306
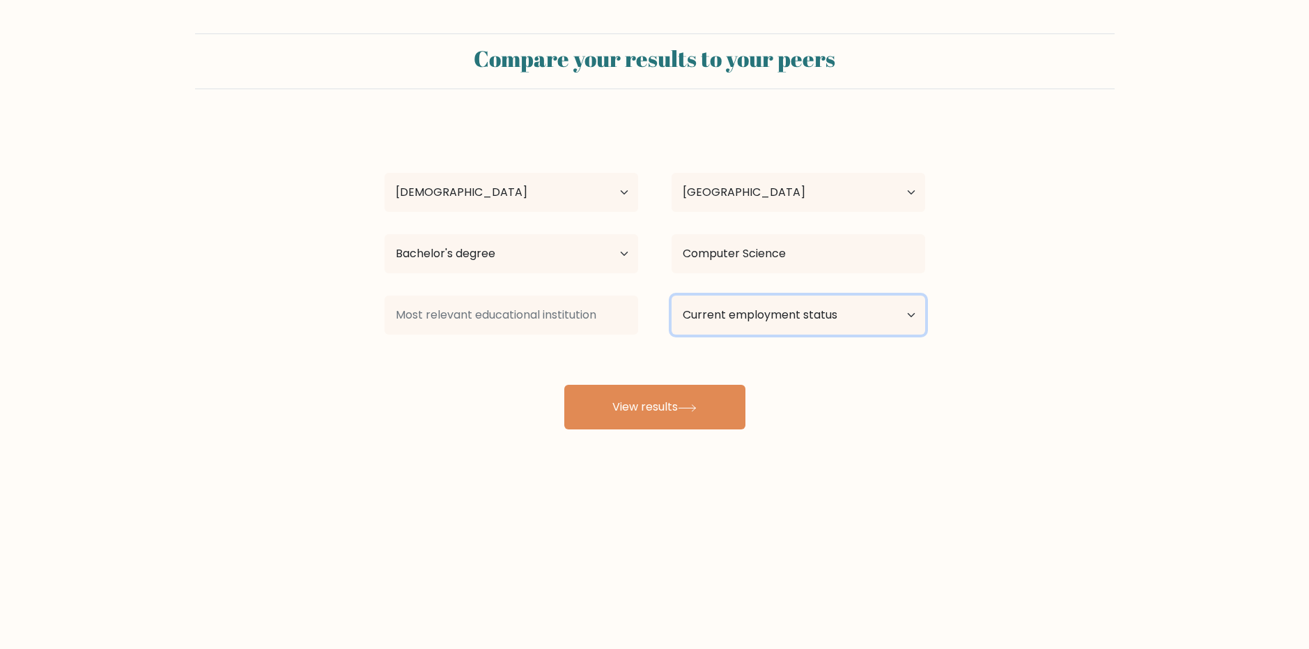
click at [815, 306] on select "Current employment status Employed Student Retired Other / prefer not to answer" at bounding box center [799, 314] width 254 height 39
select select "student"
click at [672, 295] on select "Current employment status Employed Student Retired Other / prefer not to answer" at bounding box center [799, 314] width 254 height 39
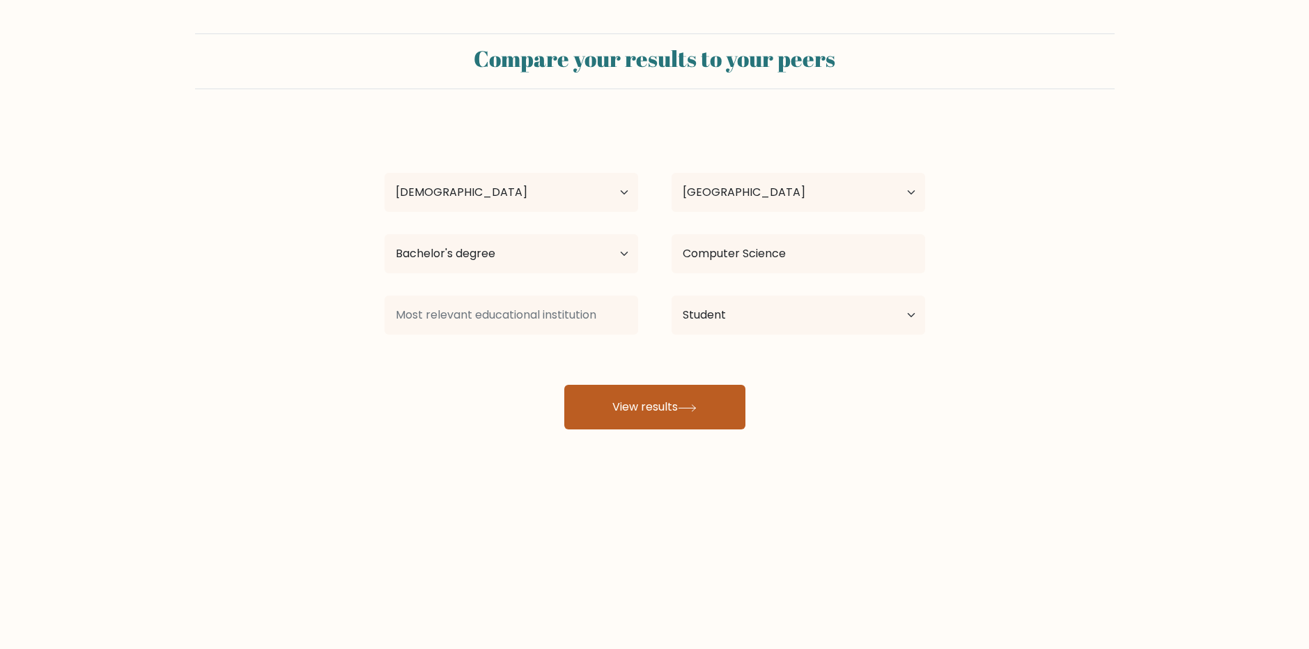
click at [697, 402] on button "View results" at bounding box center [654, 407] width 181 height 45
type input "uc davis"
click at [644, 412] on button "View results" at bounding box center [654, 407] width 181 height 45
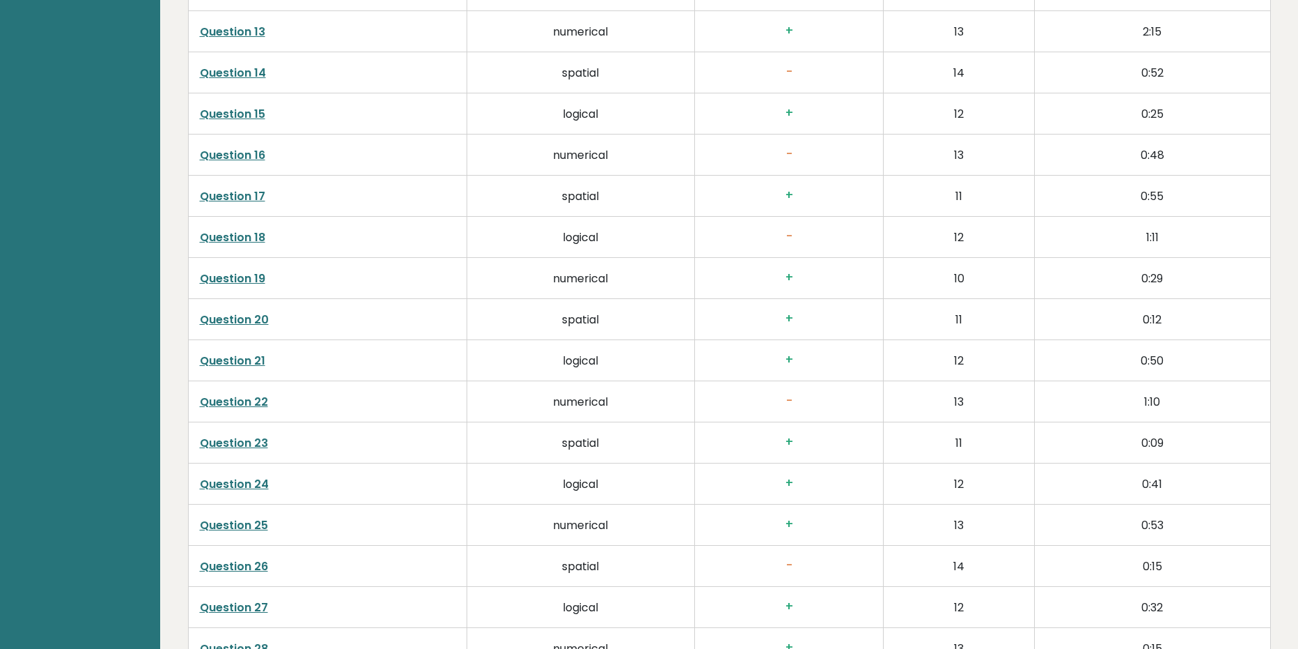
scroll to position [2647, 0]
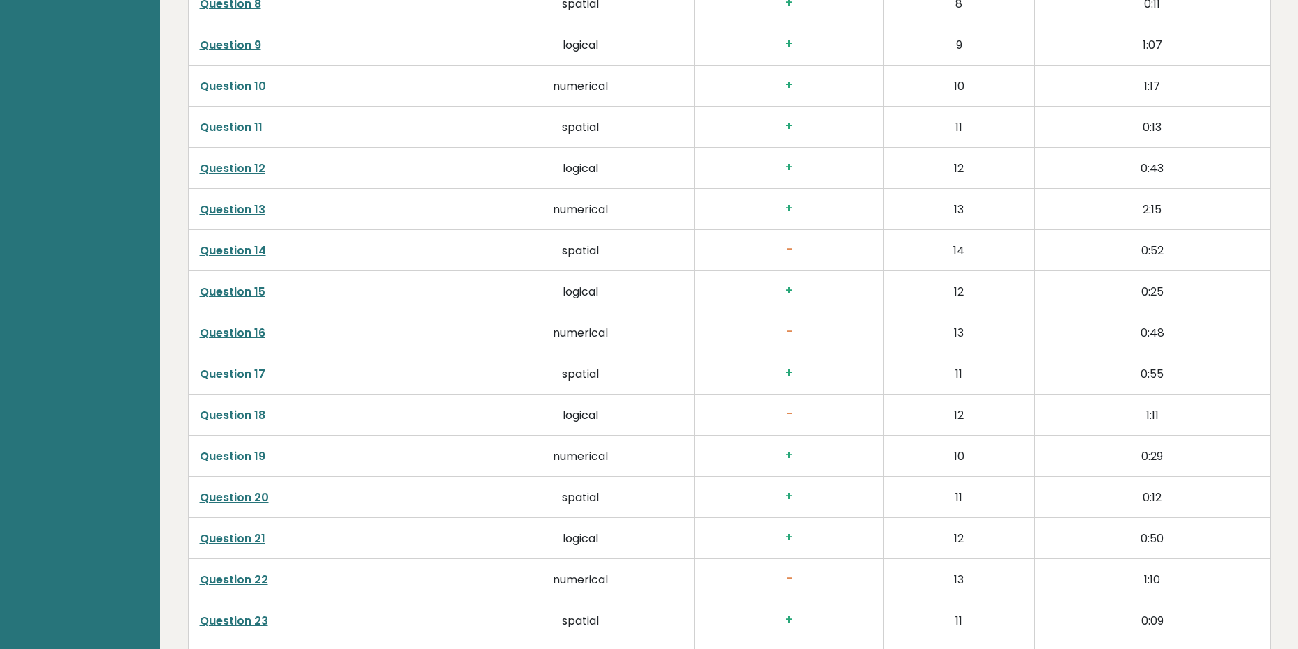
click at [256, 423] on link "Question 18" at bounding box center [232, 415] width 65 height 16
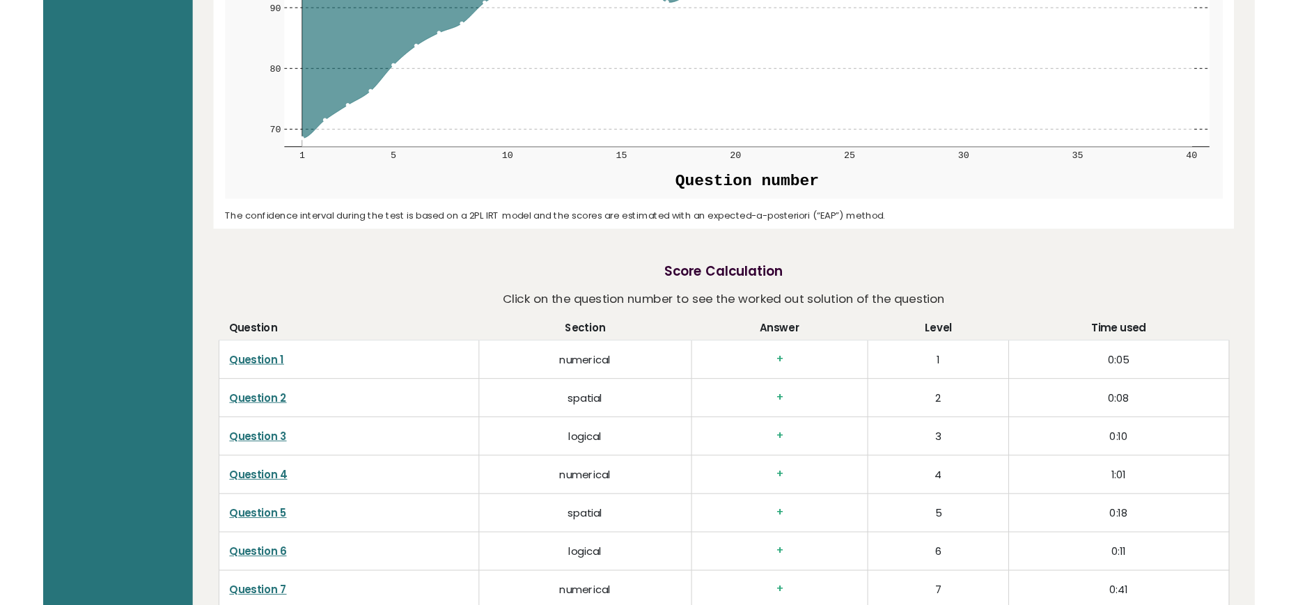
scroll to position [2080, 0]
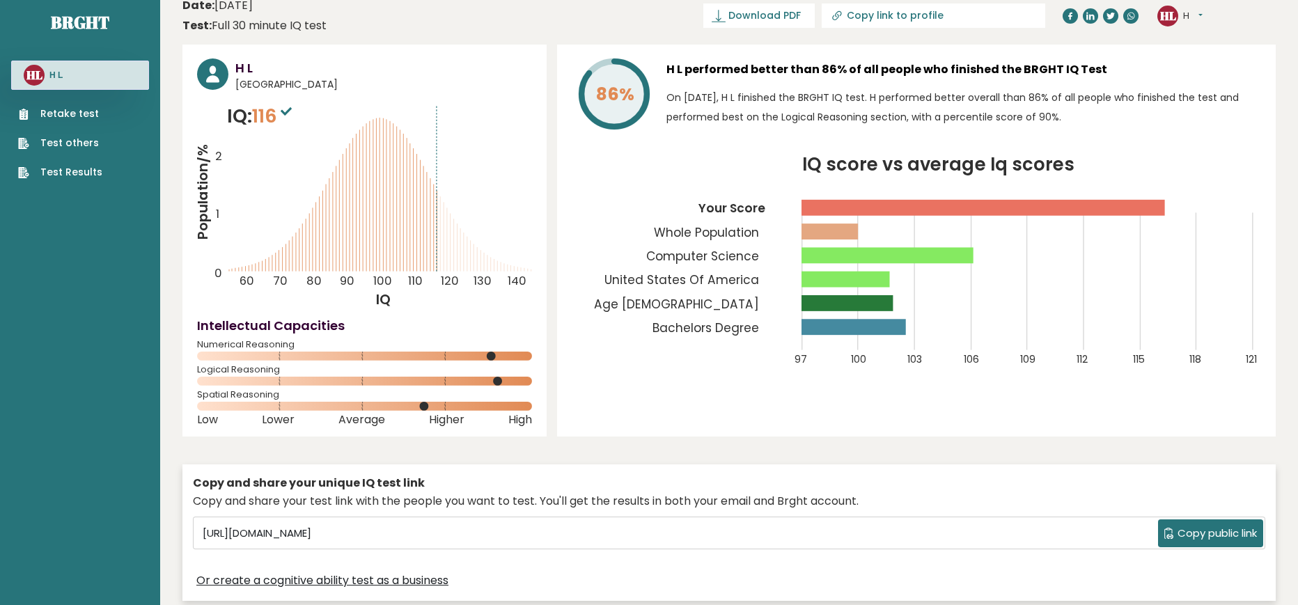
scroll to position [0, 0]
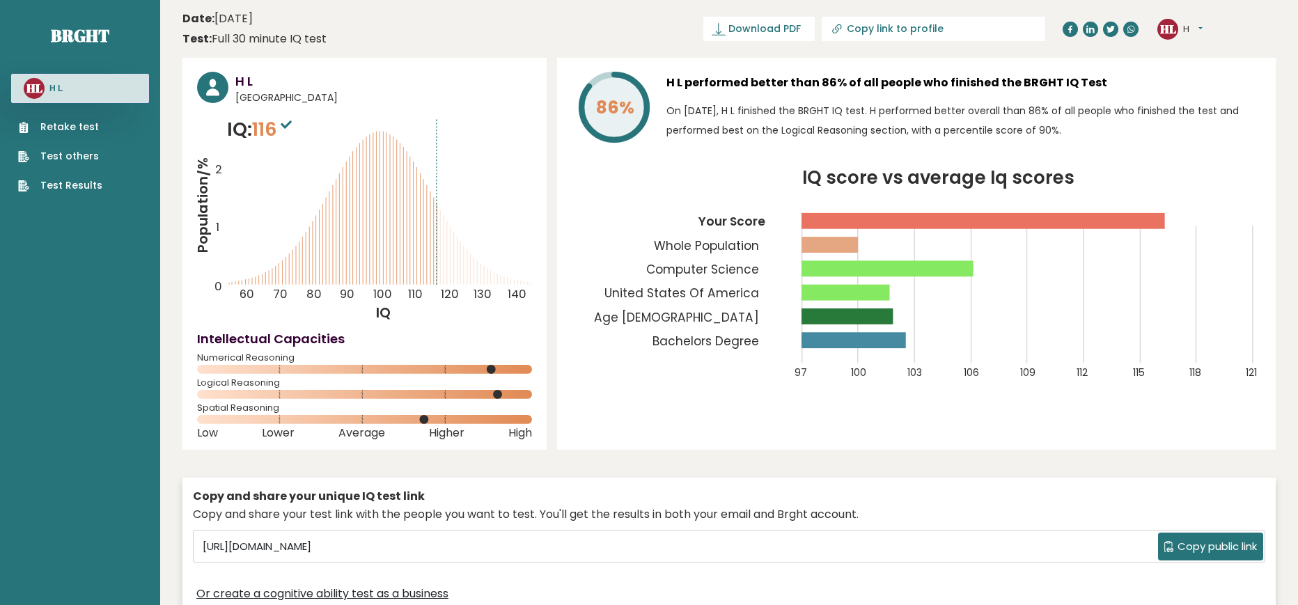
click at [63, 130] on link "Retake test" at bounding box center [60, 127] width 84 height 15
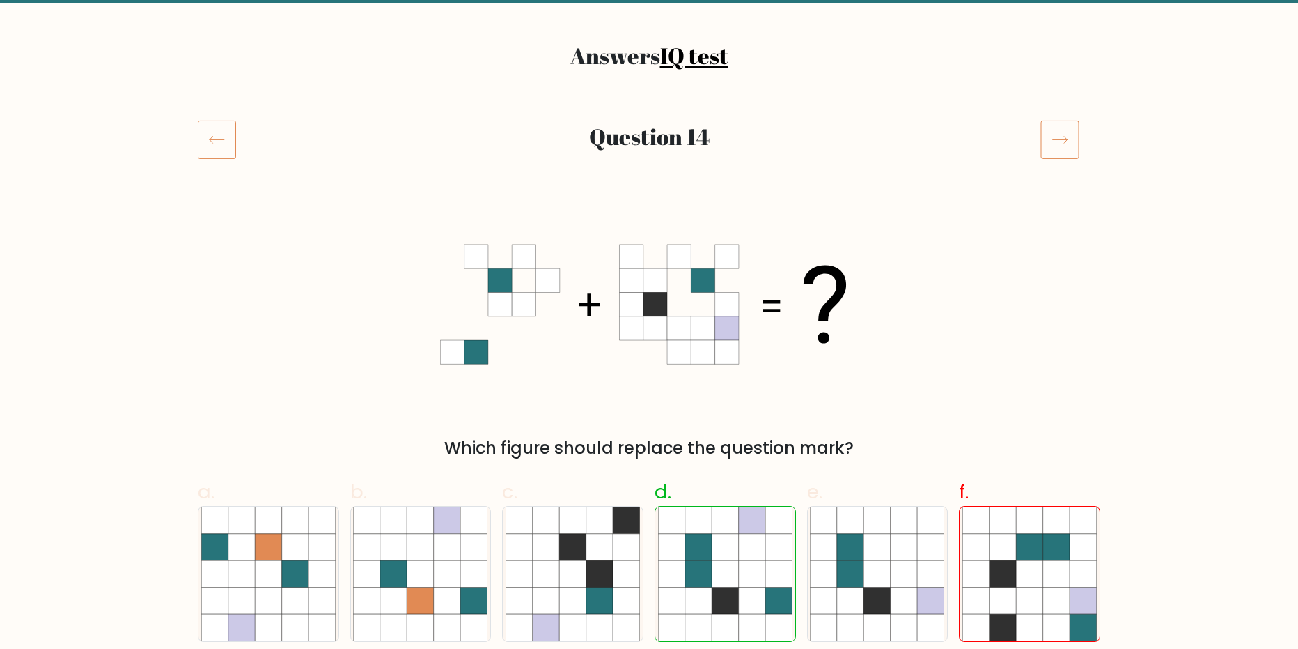
scroll to position [70, 0]
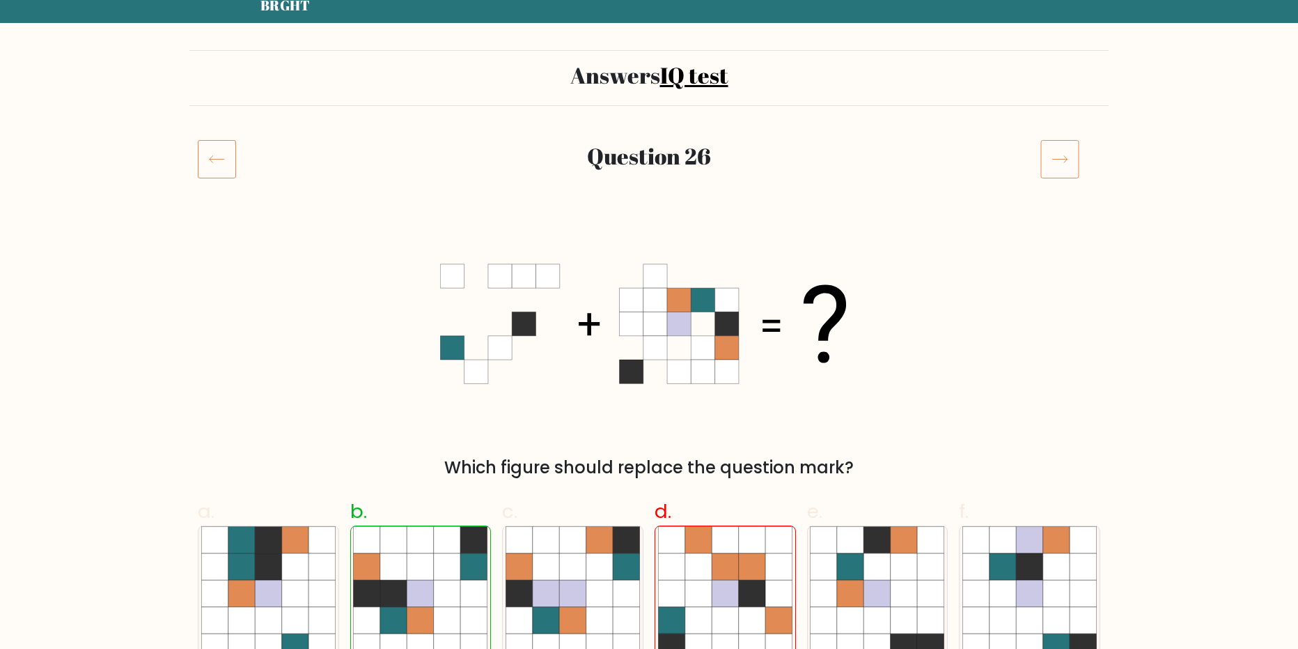
scroll to position [139, 0]
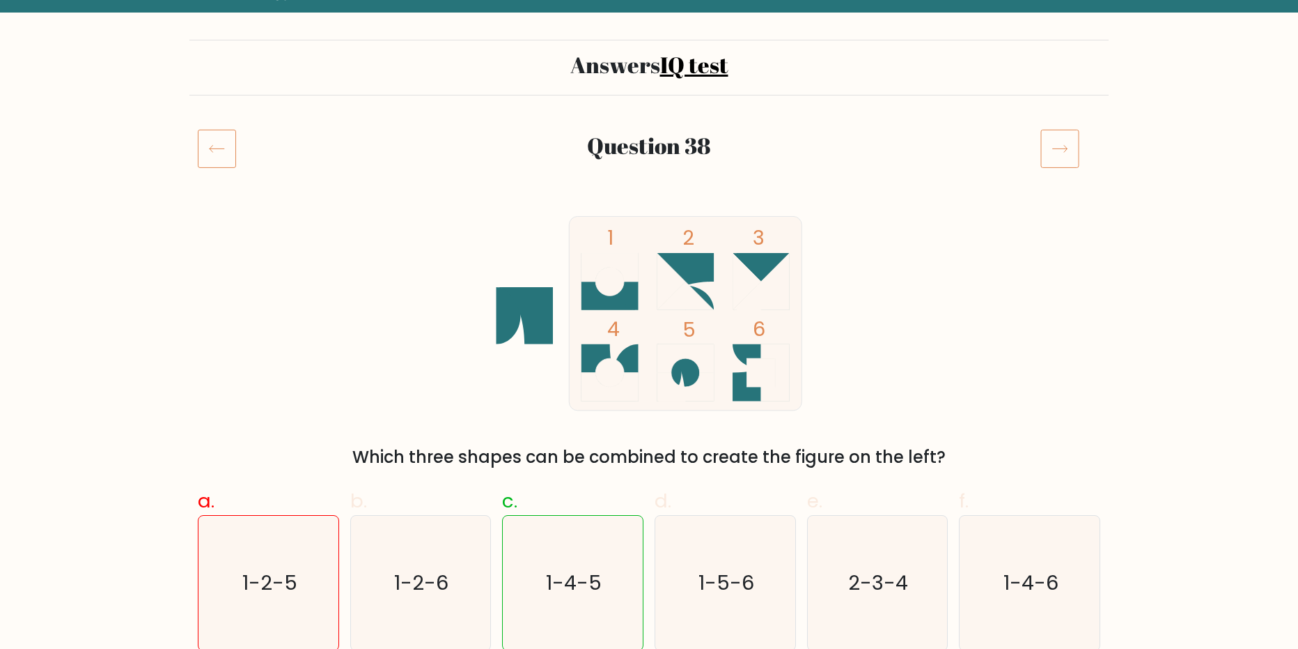
scroll to position [70, 0]
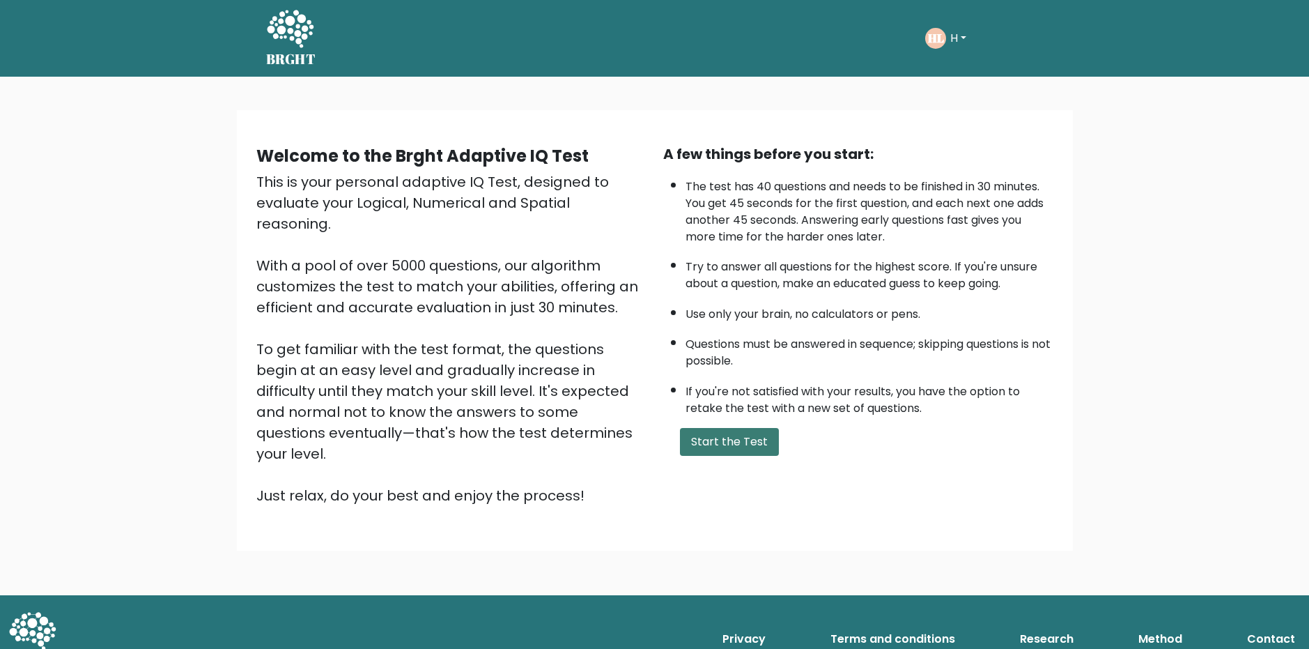
click at [742, 442] on button "Start the Test" at bounding box center [729, 442] width 99 height 28
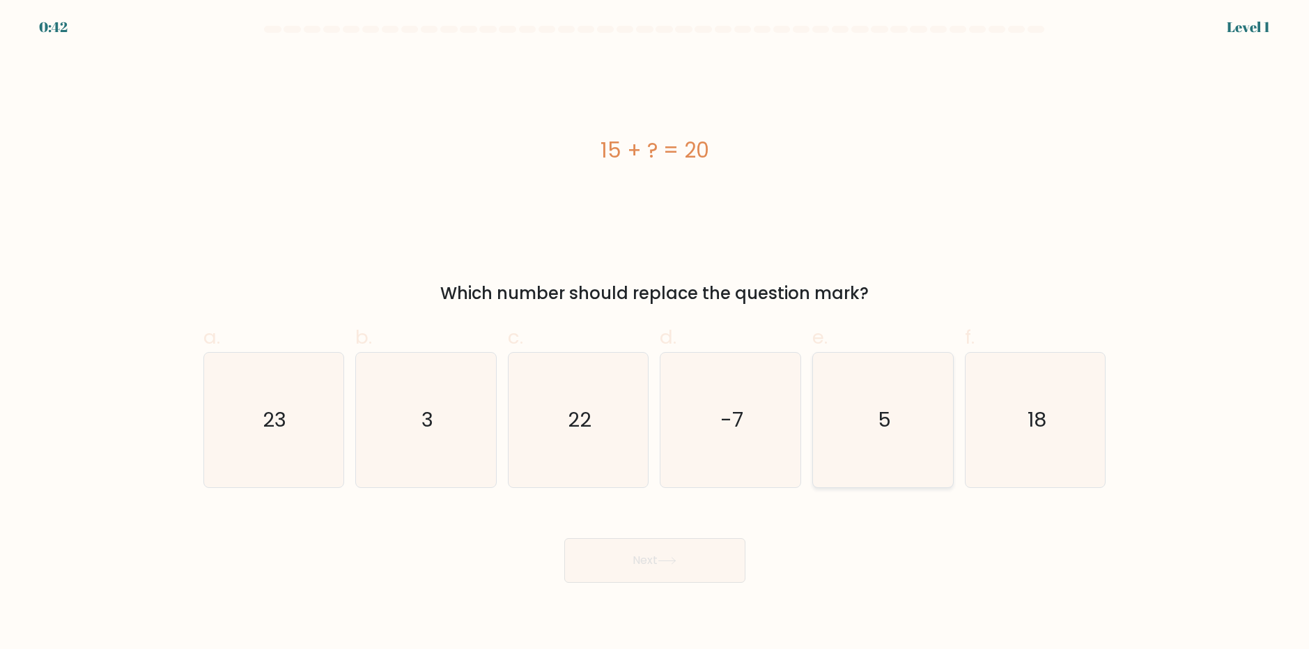
click at [893, 412] on icon "5" at bounding box center [883, 419] width 134 height 134
click at [655, 334] on input "e. 5" at bounding box center [655, 329] width 1 height 9
radio input "true"
click at [667, 560] on icon at bounding box center [666, 560] width 17 height 6
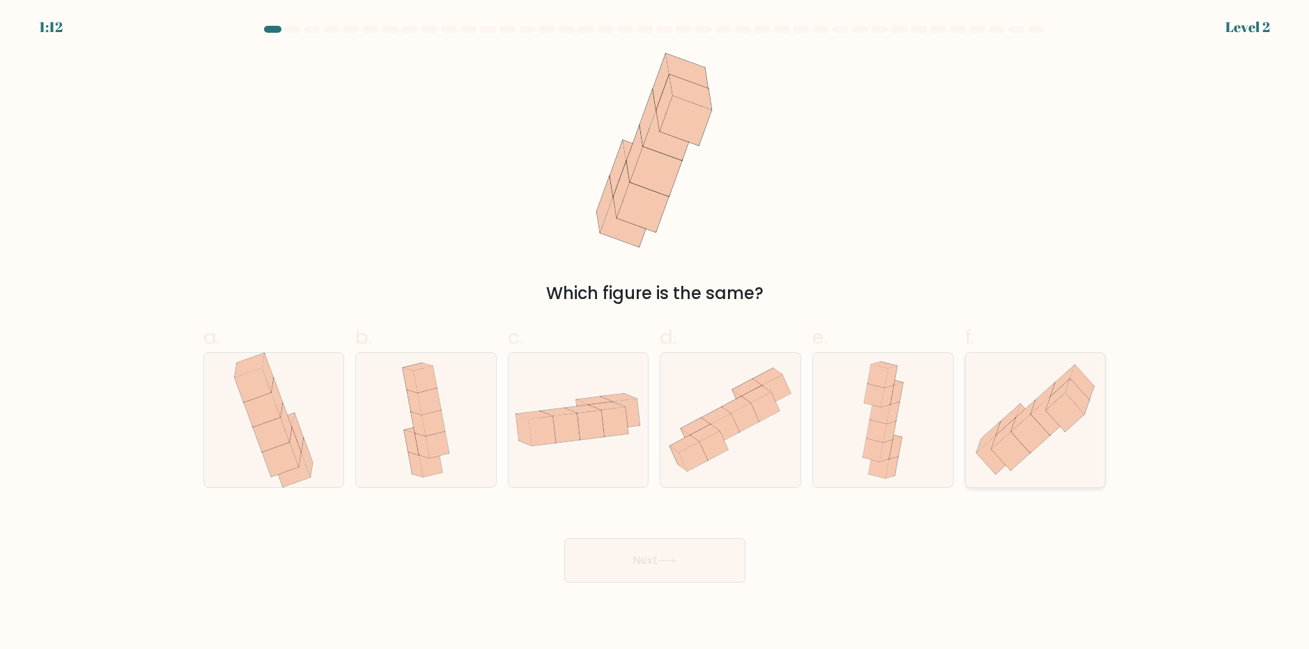
click at [1061, 411] on icon at bounding box center [1065, 412] width 38 height 39
click at [655, 334] on input "f." at bounding box center [655, 329] width 1 height 9
radio input "true"
click at [702, 559] on button "Next" at bounding box center [654, 560] width 181 height 45
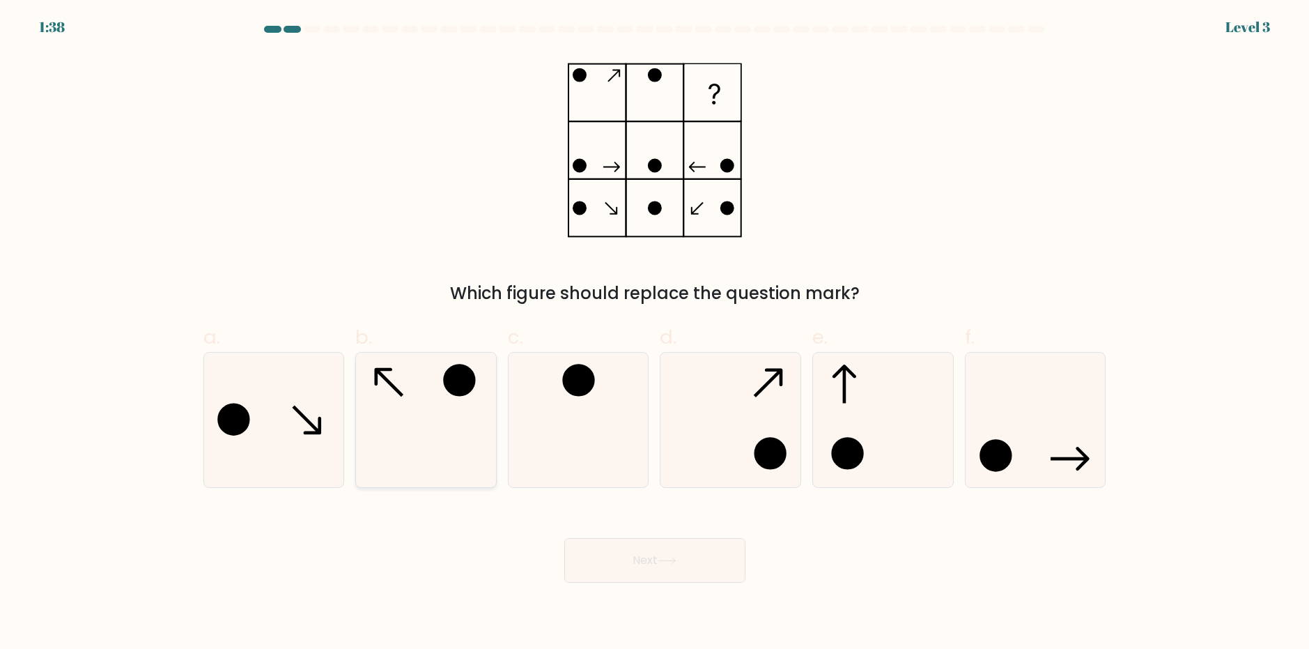
click at [434, 362] on icon at bounding box center [426, 419] width 134 height 134
click at [655, 334] on input "b." at bounding box center [655, 329] width 1 height 9
radio input "true"
click at [654, 569] on button "Next" at bounding box center [654, 560] width 181 height 45
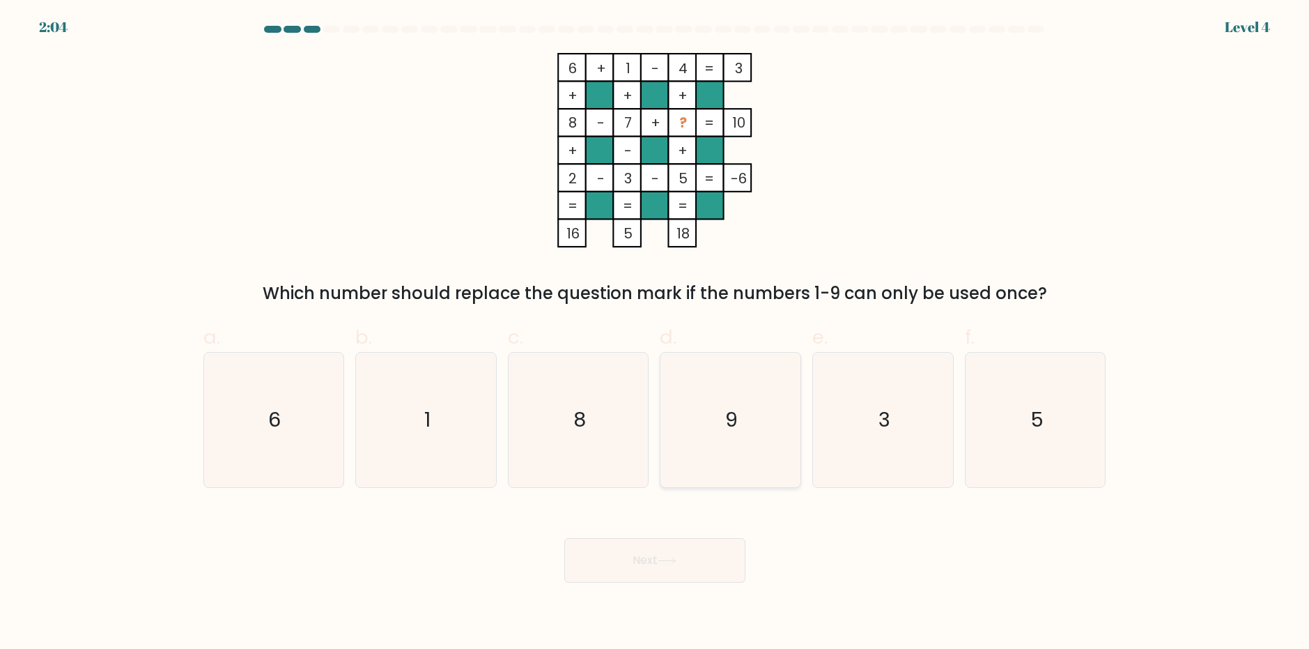
drag, startPoint x: 727, startPoint y: 417, endPoint x: 731, endPoint y: 477, distance: 60.1
click at [727, 417] on text "9" at bounding box center [732, 419] width 13 height 28
click at [655, 334] on input "d. 9" at bounding box center [655, 329] width 1 height 9
radio input "true"
click at [646, 561] on button "Next" at bounding box center [654, 560] width 181 height 45
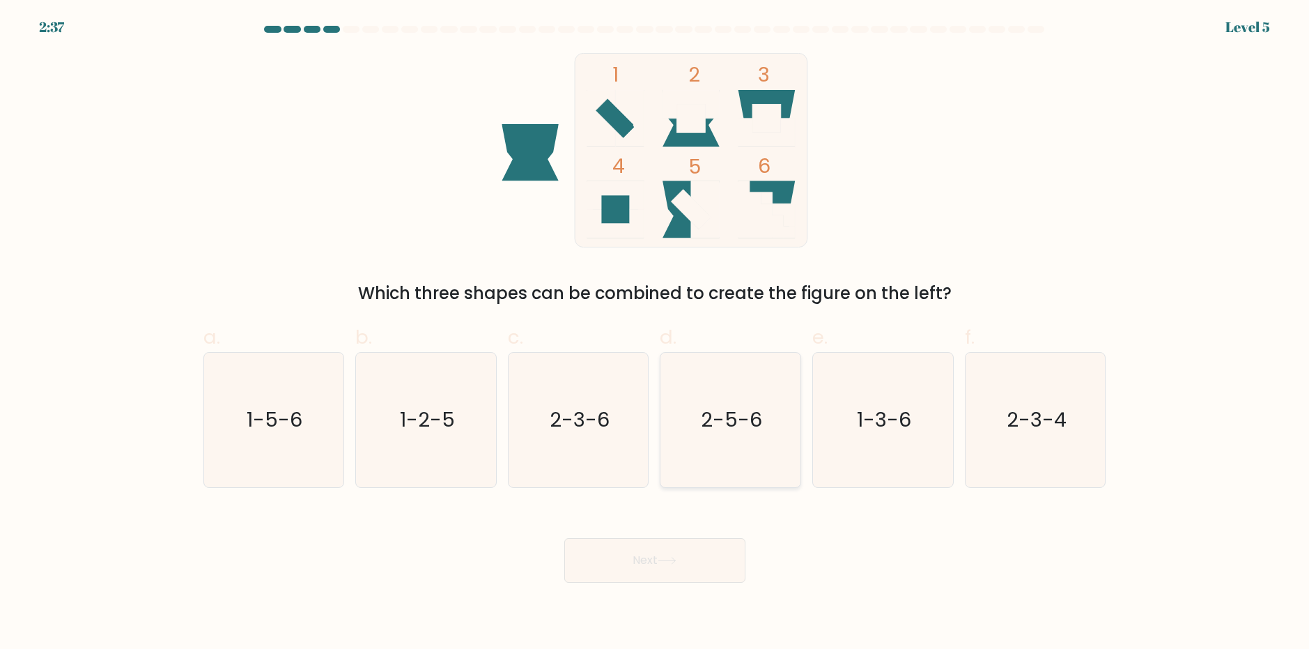
click at [706, 421] on text "2-5-6" at bounding box center [731, 419] width 61 height 28
click at [655, 334] on input "d. 2-5-6" at bounding box center [655, 329] width 1 height 9
radio input "true"
click at [490, 430] on icon "1-2-5" at bounding box center [426, 419] width 134 height 134
click at [655, 334] on input "b. 1-2-5" at bounding box center [655, 329] width 1 height 9
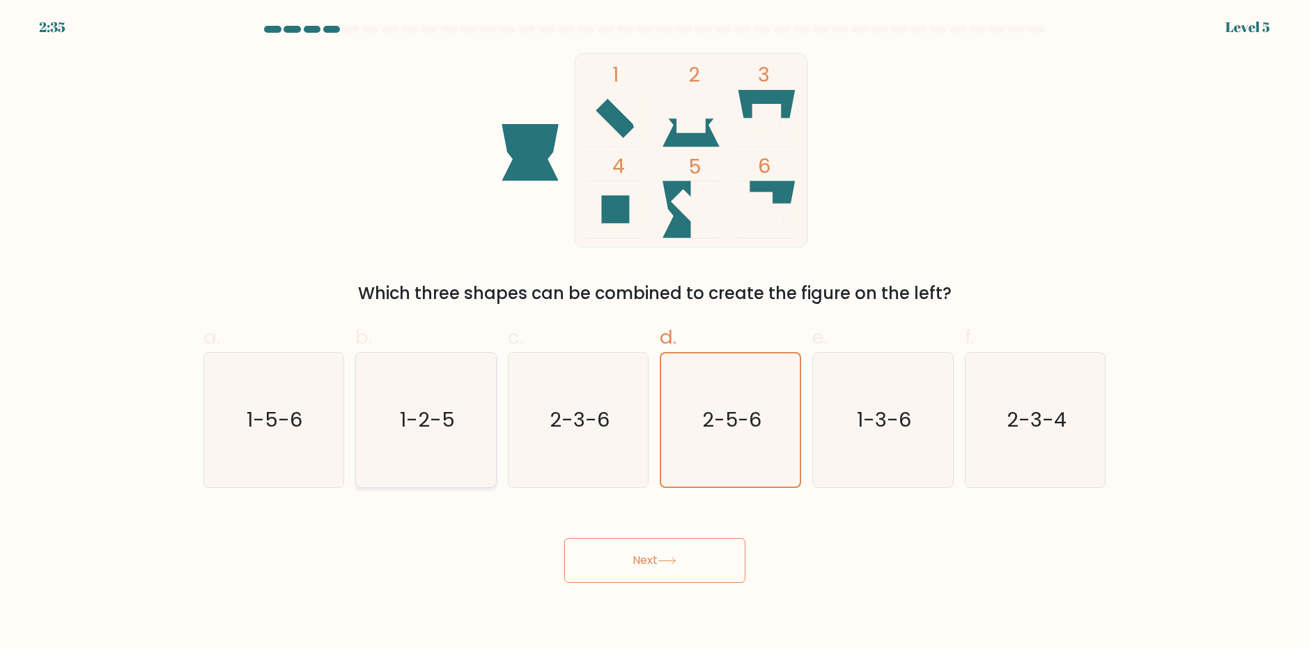
radio input "true"
click at [988, 444] on icon "2-3-4" at bounding box center [1035, 419] width 134 height 134
click at [655, 334] on input "f. 2-3-4" at bounding box center [655, 329] width 1 height 9
radio input "true"
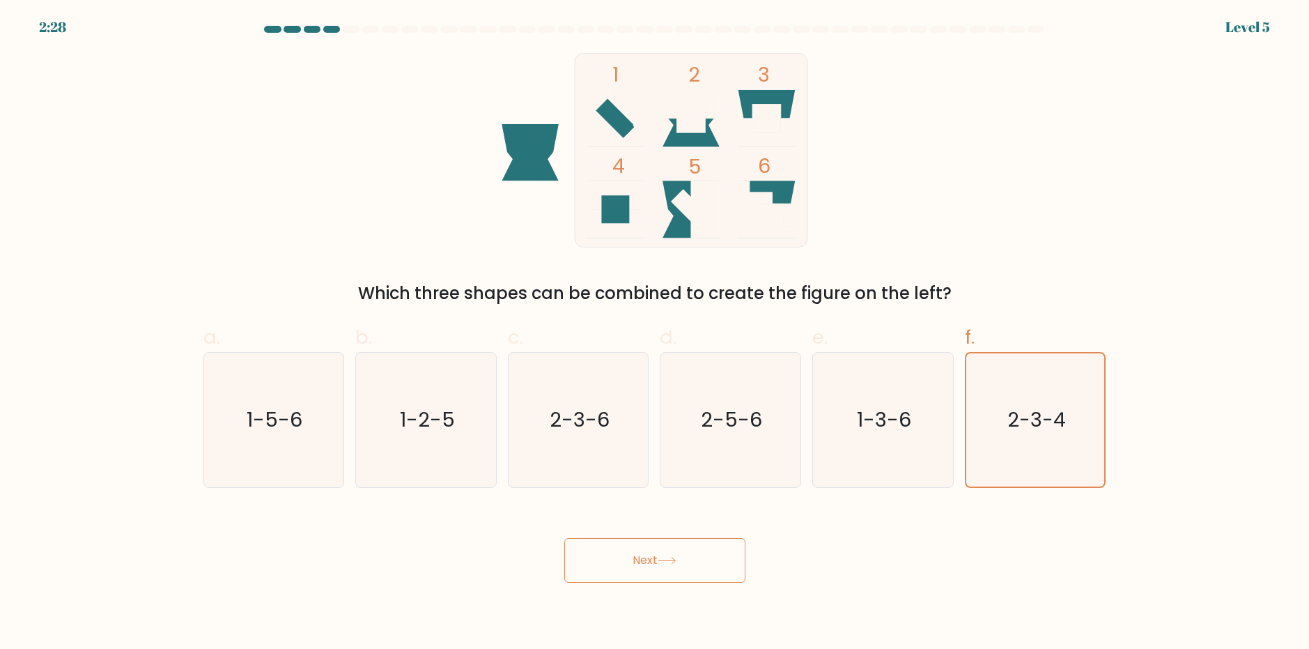
click at [676, 566] on button "Next" at bounding box center [654, 560] width 181 height 45
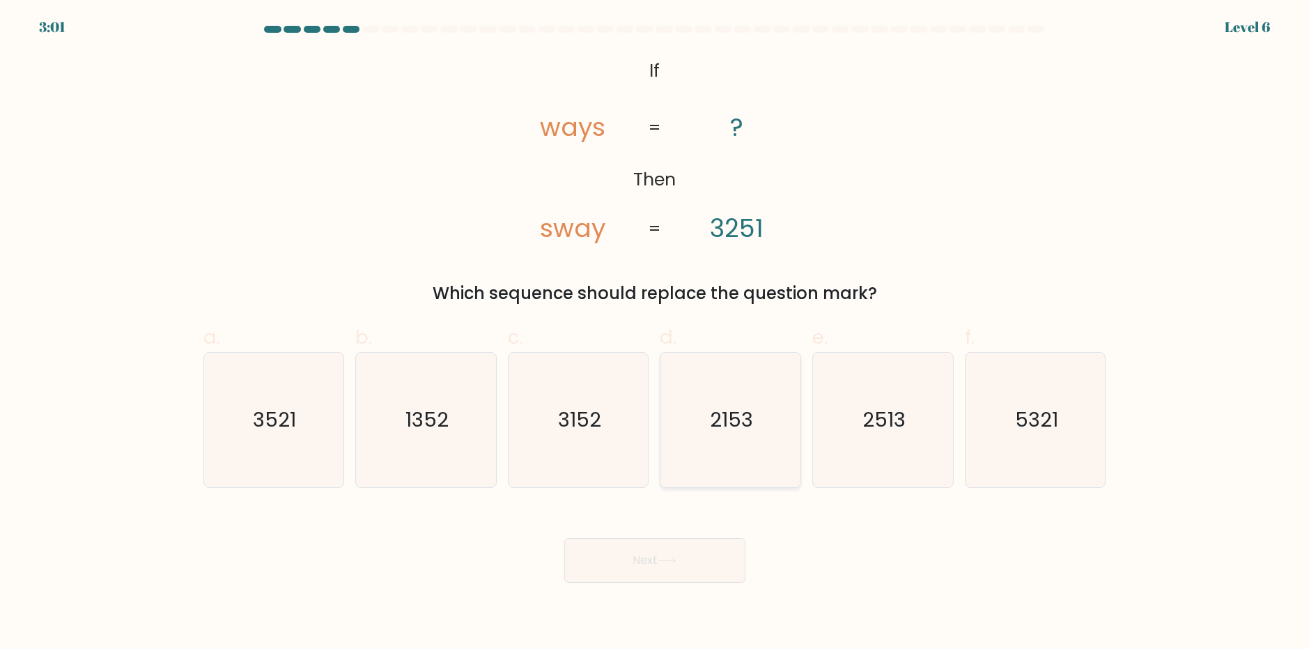
click at [734, 432] on text "2153" at bounding box center [732, 419] width 43 height 28
click at [655, 334] on input "d. 2153" at bounding box center [655, 329] width 1 height 9
radio input "true"
click at [915, 438] on icon "2513" at bounding box center [883, 419] width 134 height 134
click at [655, 334] on input "e. 2513" at bounding box center [655, 329] width 1 height 9
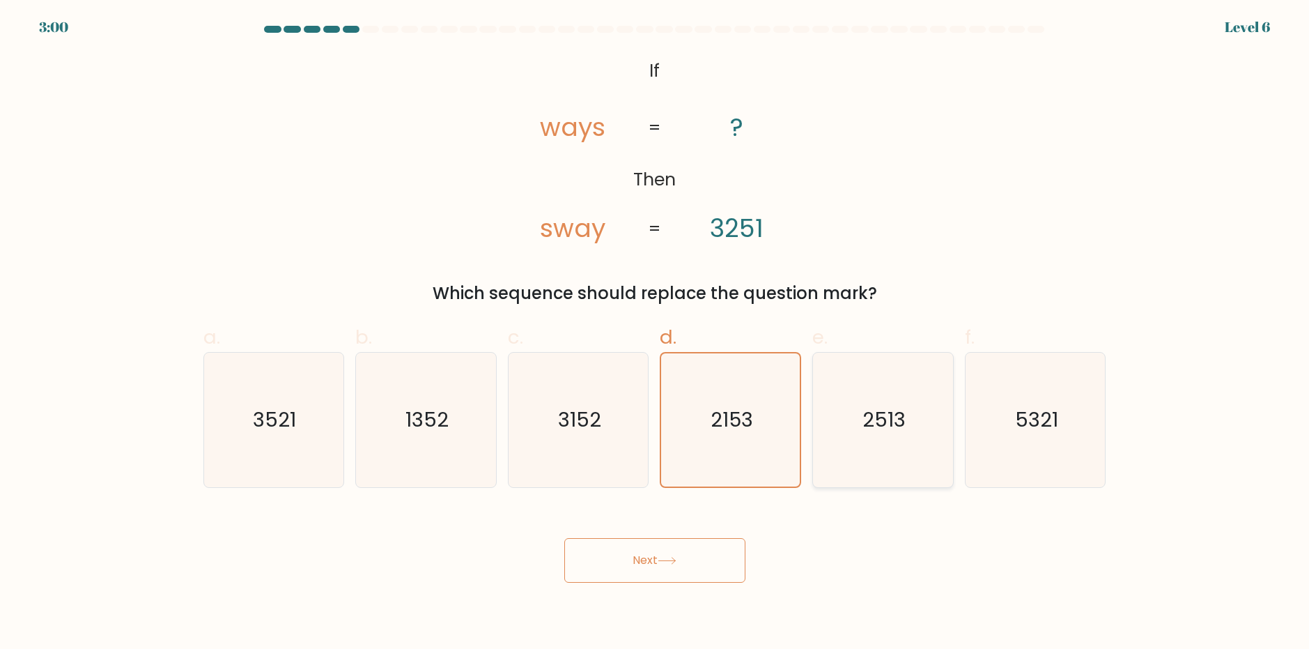
radio input "true"
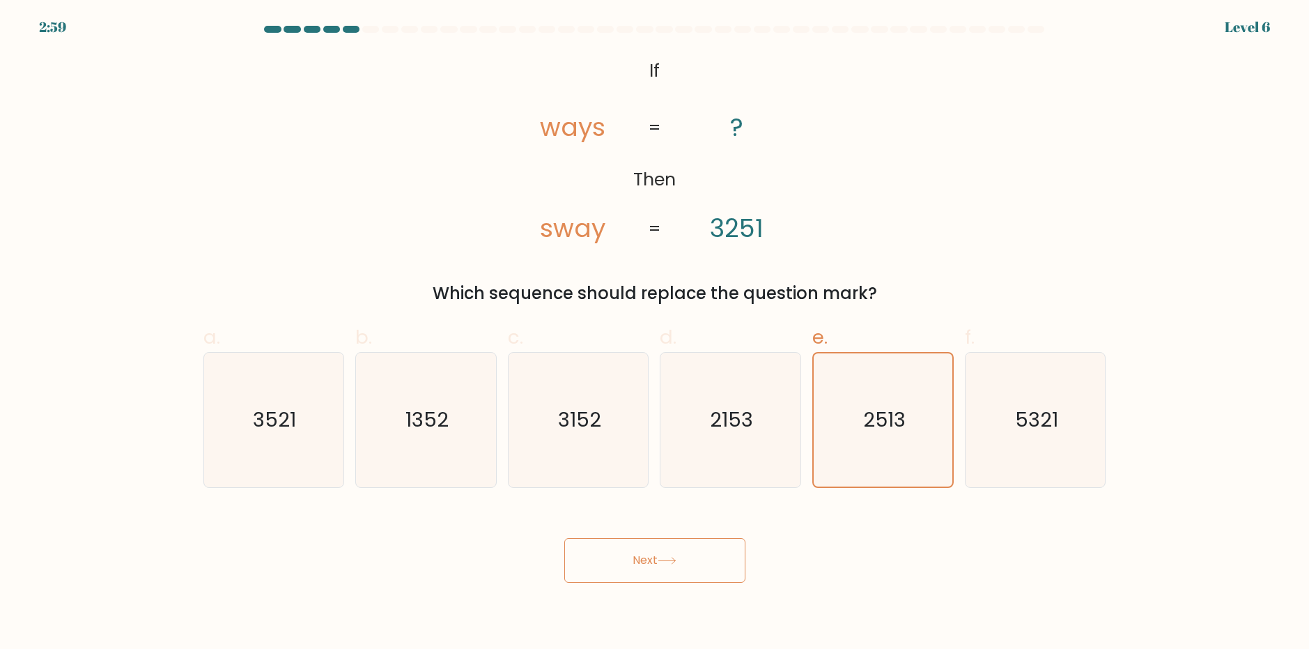
click at [686, 559] on button "Next" at bounding box center [654, 560] width 181 height 45
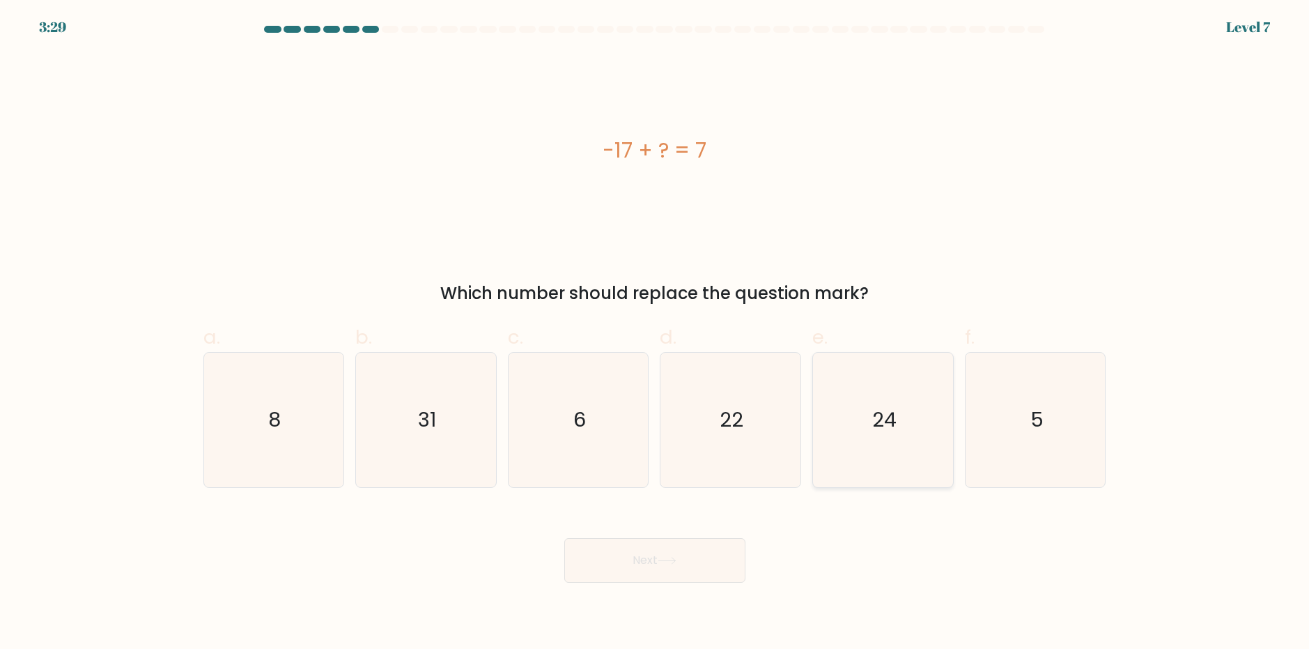
click at [894, 421] on text "24" at bounding box center [884, 419] width 24 height 28
click at [655, 334] on input "e. 24" at bounding box center [655, 329] width 1 height 9
radio input "true"
click at [658, 568] on button "Next" at bounding box center [654, 560] width 181 height 45
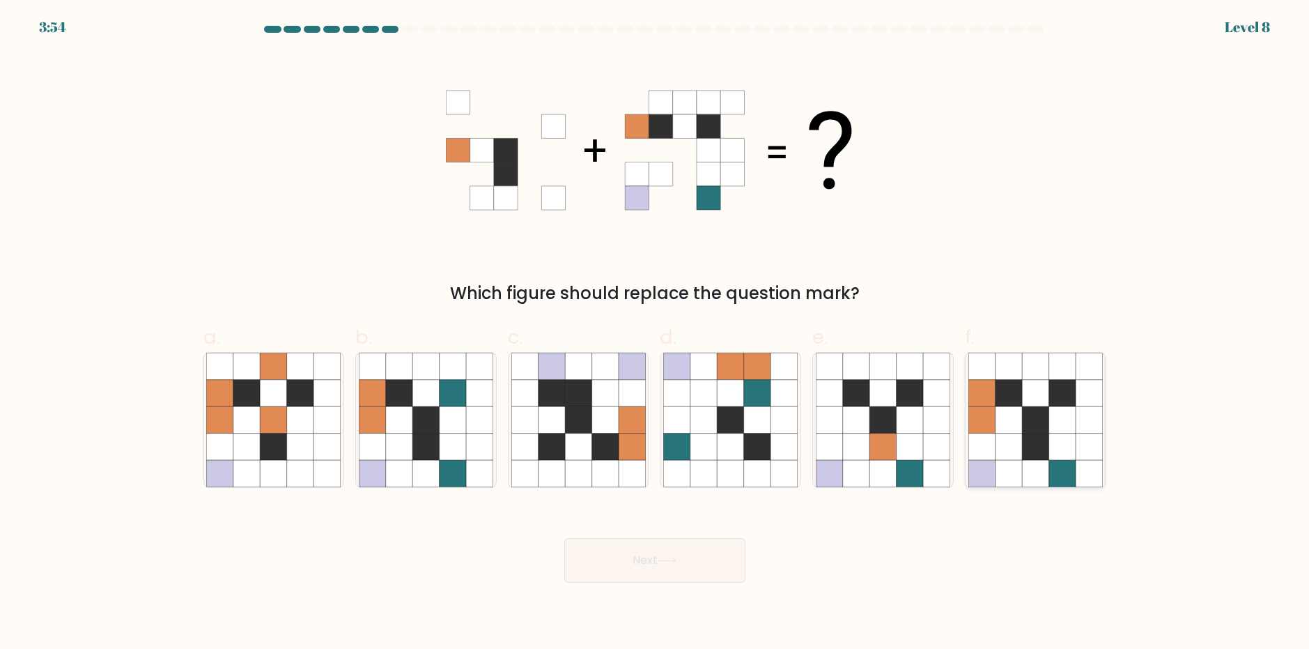
click at [1037, 424] on icon at bounding box center [1035, 419] width 26 height 26
click at [655, 334] on input "f." at bounding box center [655, 329] width 1 height 9
radio input "true"
click at [661, 565] on button "Next" at bounding box center [654, 560] width 181 height 45
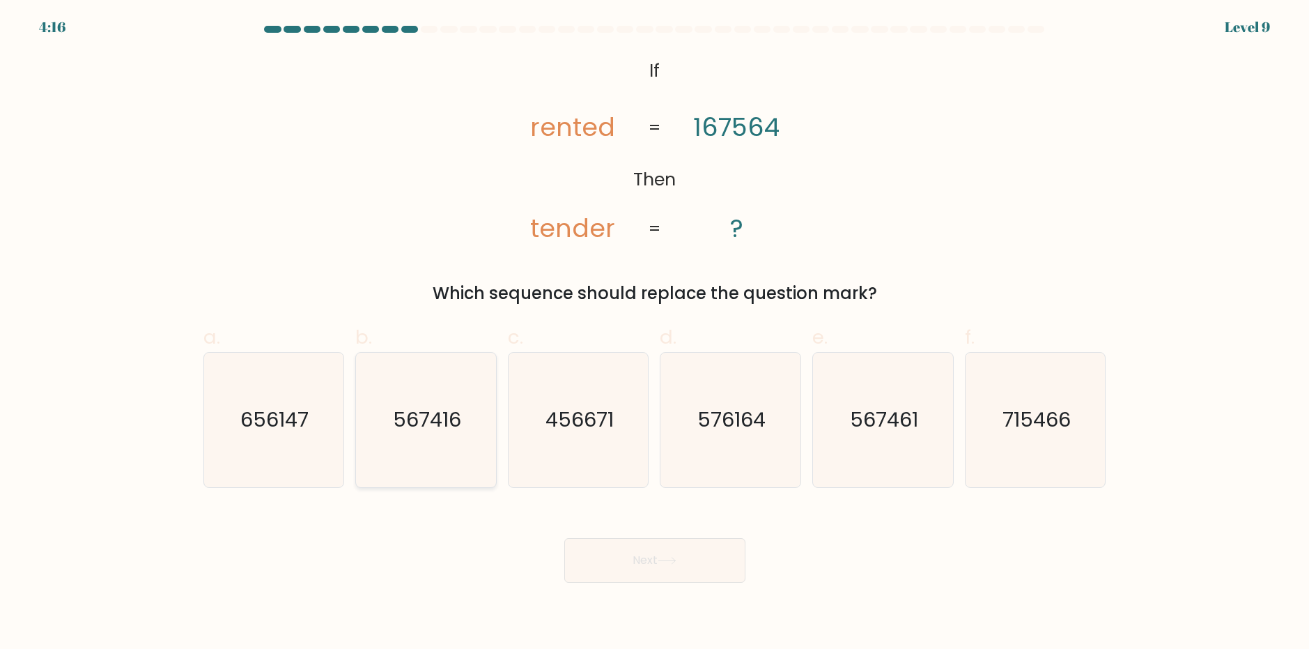
click at [421, 421] on text "567416" at bounding box center [427, 419] width 68 height 28
click at [655, 334] on input "b. 567416" at bounding box center [655, 329] width 1 height 9
radio input "true"
click at [643, 545] on button "Next" at bounding box center [654, 560] width 181 height 45
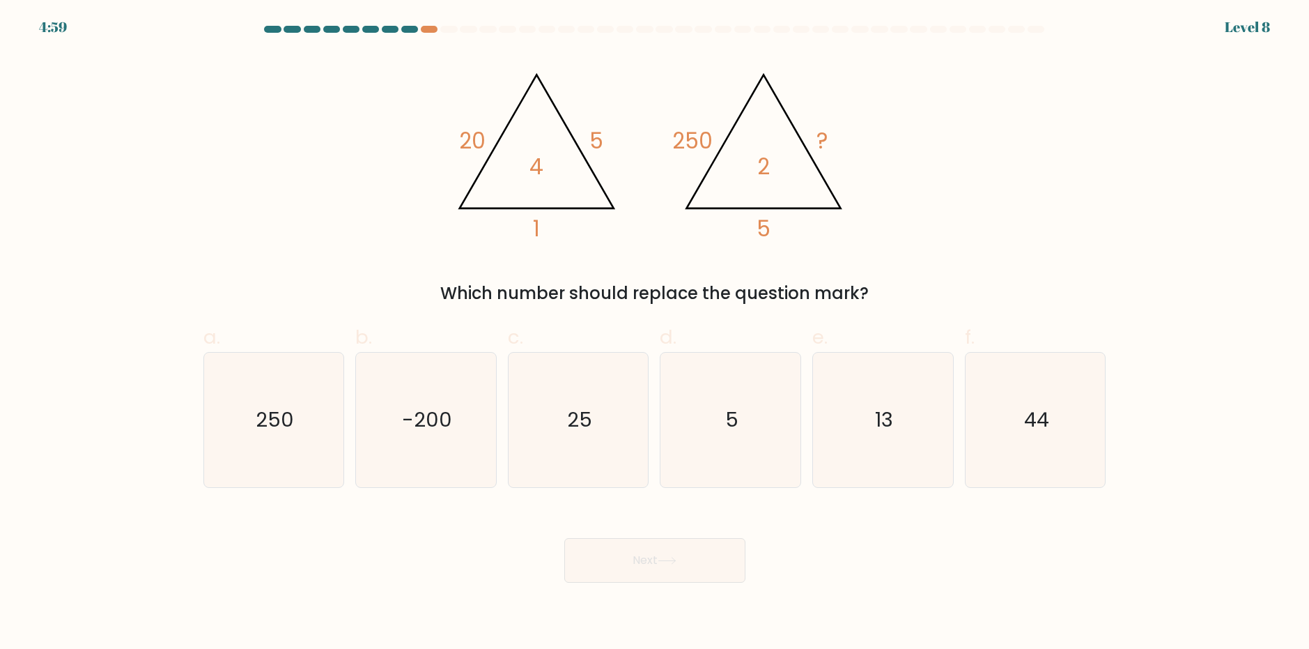
click at [420, 29] on at bounding box center [654, 29] width 783 height 7
click at [429, 30] on div at bounding box center [429, 29] width 17 height 7
click at [597, 419] on icon "25" at bounding box center [578, 419] width 134 height 134
click at [655, 334] on input "c. 25" at bounding box center [655, 329] width 1 height 9
radio input "true"
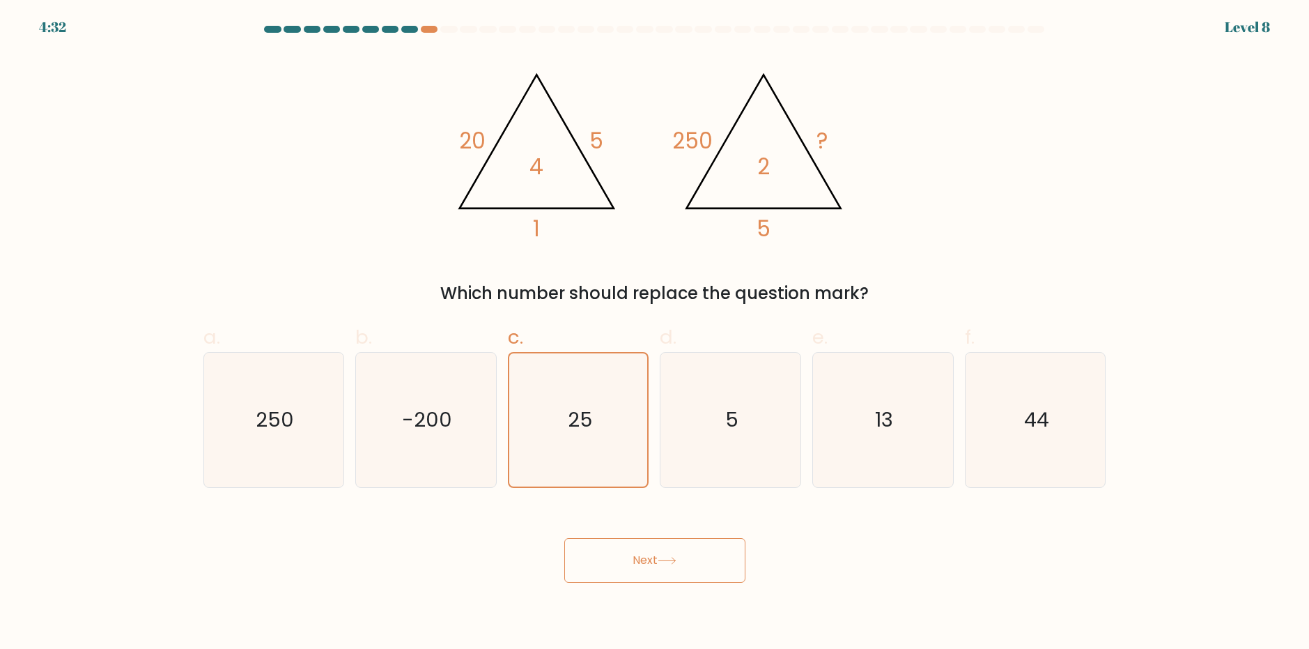
click at [655, 572] on button "Next" at bounding box center [654, 560] width 181 height 45
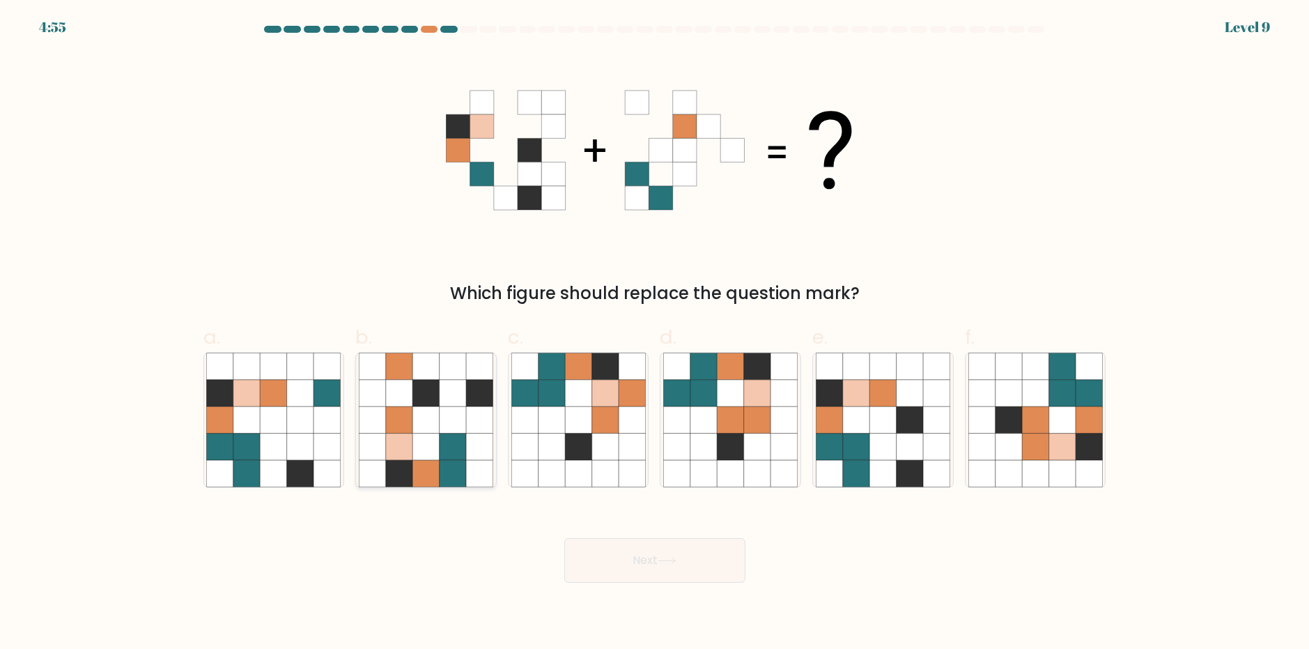
click at [422, 453] on icon at bounding box center [425, 446] width 26 height 26
click at [655, 334] on input "b." at bounding box center [655, 329] width 1 height 9
radio input "true"
click at [839, 418] on icon at bounding box center [829, 419] width 26 height 26
click at [655, 334] on input "e." at bounding box center [655, 329] width 1 height 9
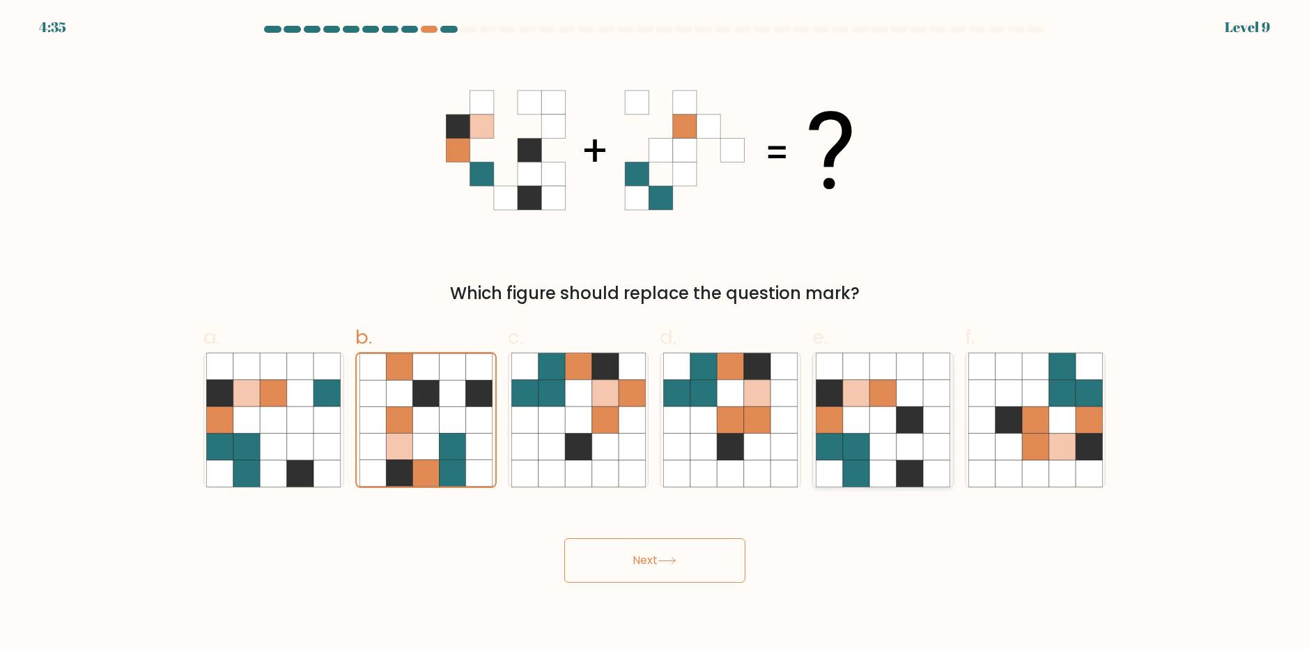
radio input "true"
click at [1021, 428] on icon at bounding box center [1008, 419] width 26 height 26
click at [655, 334] on input "f." at bounding box center [655, 329] width 1 height 9
radio input "true"
click at [874, 435] on icon at bounding box center [882, 446] width 26 height 26
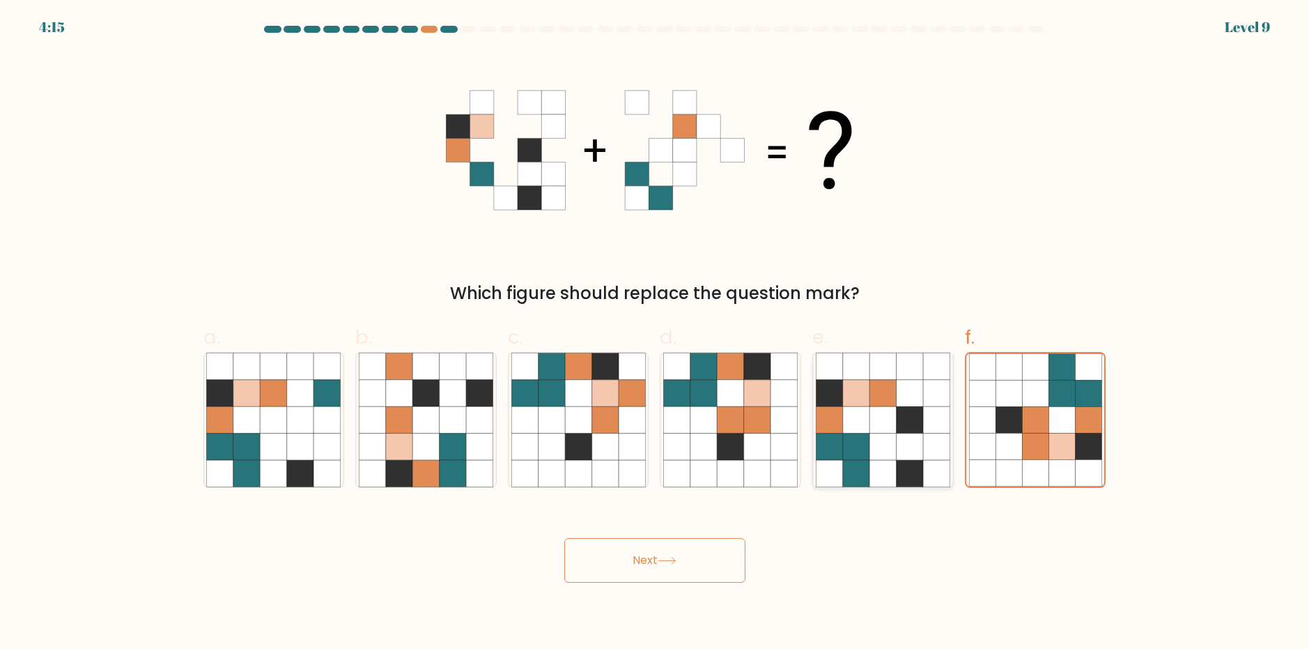
click at [655, 334] on input "e." at bounding box center [655, 329] width 1 height 9
radio input "true"
click at [659, 582] on button "Next" at bounding box center [654, 560] width 181 height 45
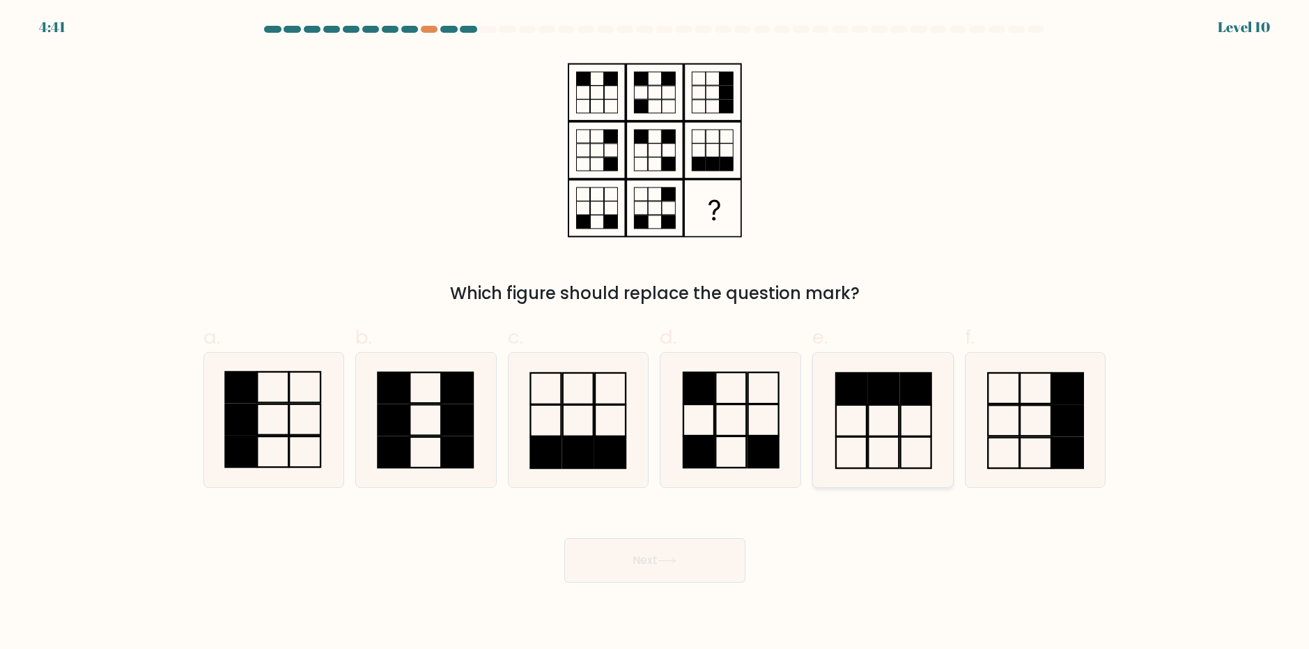
click at [867, 407] on rect at bounding box center [851, 419] width 31 height 31
click at [655, 334] on input "e." at bounding box center [655, 329] width 1 height 9
radio input "true"
click at [271, 419] on icon at bounding box center [273, 419] width 134 height 134
click at [655, 334] on input "a." at bounding box center [655, 329] width 1 height 9
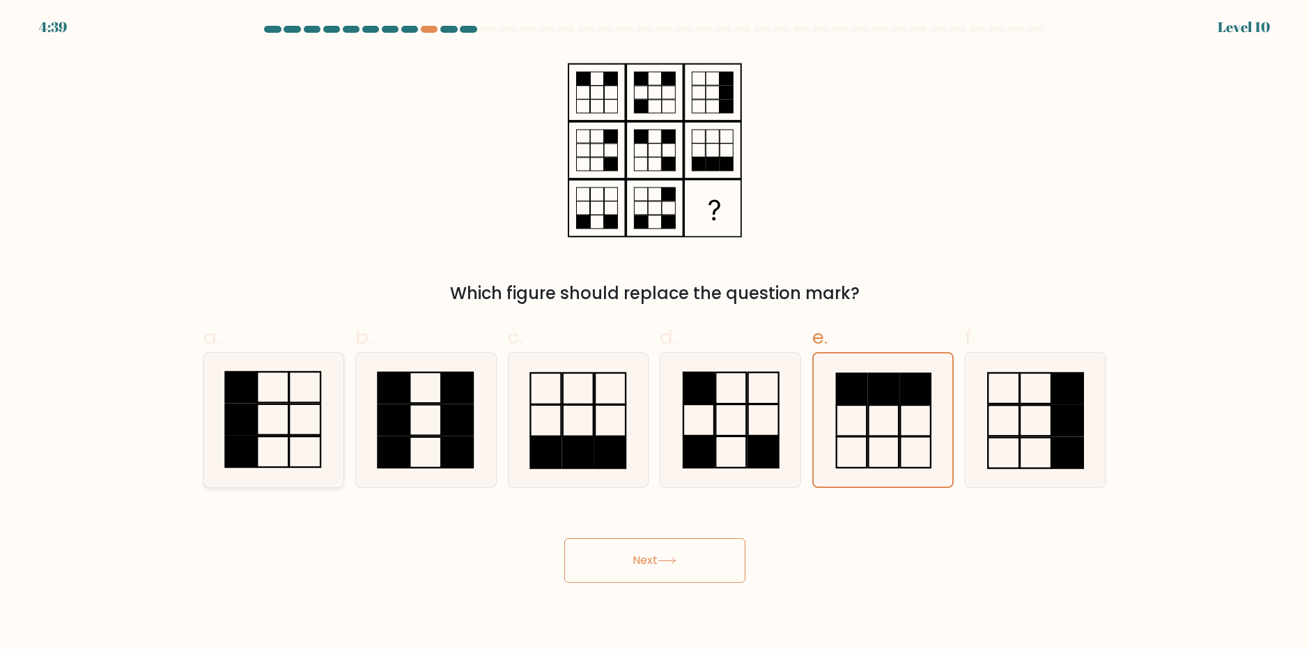
radio input "true"
click at [837, 401] on rect at bounding box center [851, 388] width 31 height 31
click at [655, 334] on input "e." at bounding box center [655, 329] width 1 height 9
radio input "true"
click at [272, 401] on icon at bounding box center [273, 419] width 134 height 134
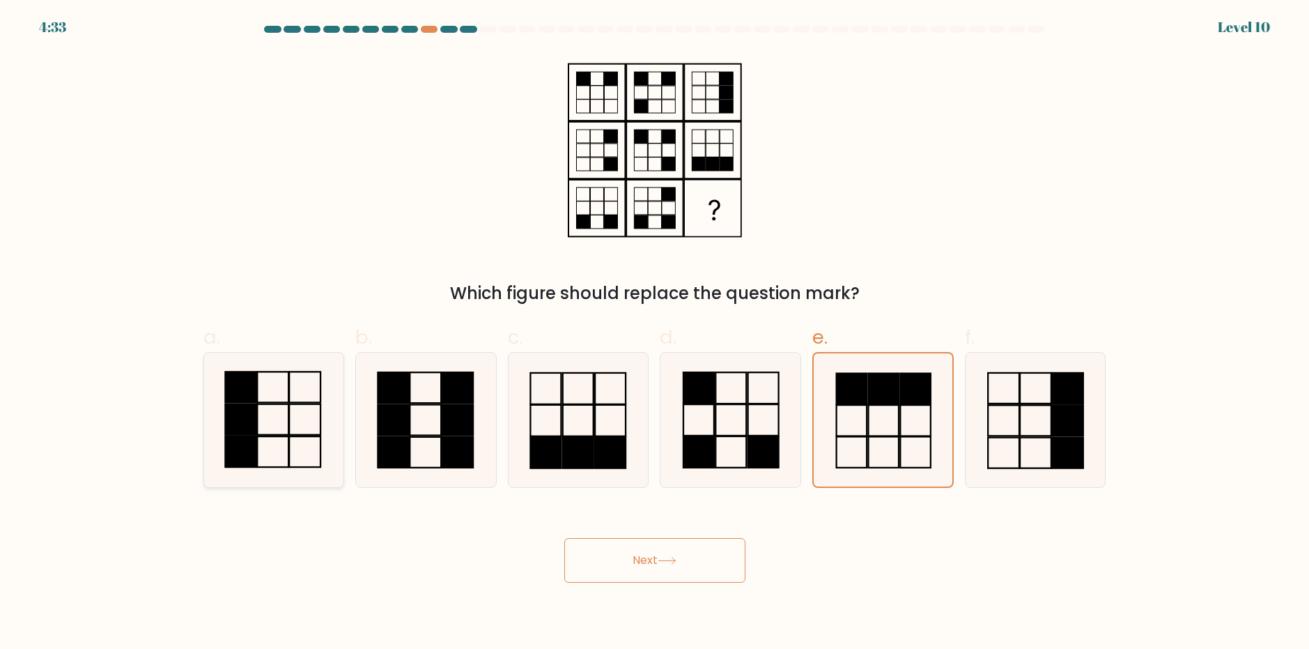
click at [655, 334] on input "a." at bounding box center [655, 329] width 1 height 9
radio input "true"
click at [643, 561] on button "Next" at bounding box center [654, 560] width 181 height 45
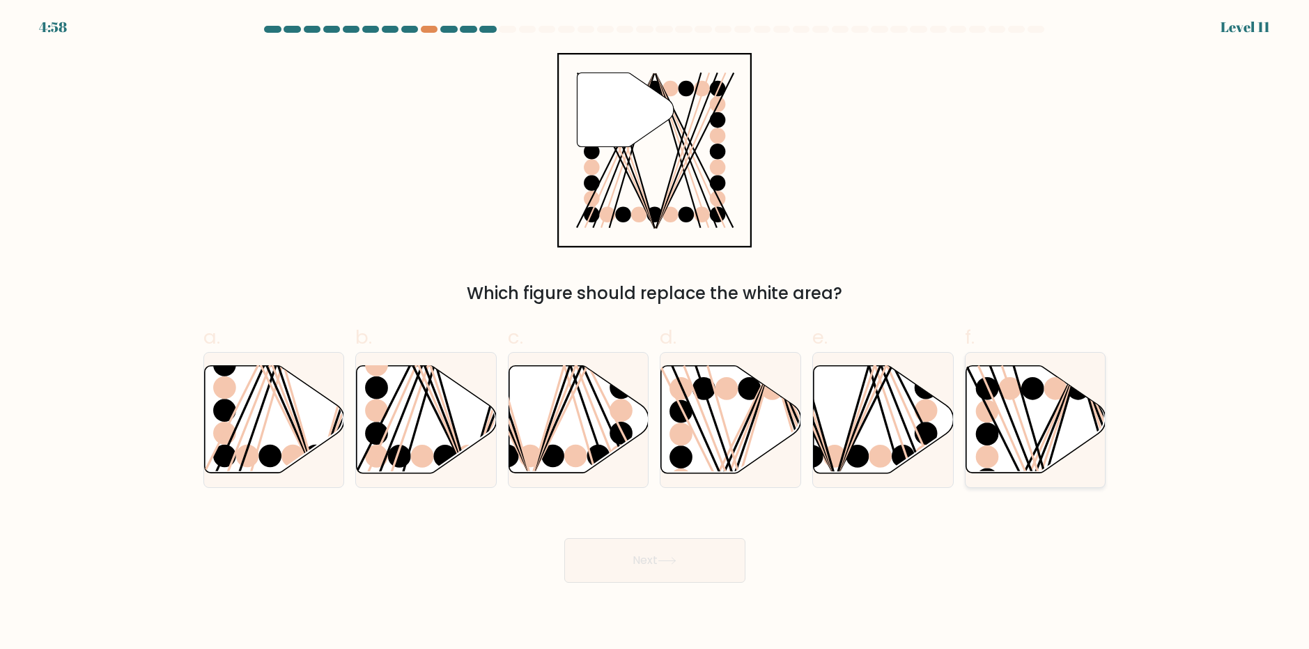
click at [1052, 427] on icon at bounding box center [1036, 418] width 140 height 107
click at [655, 334] on input "f." at bounding box center [655, 329] width 1 height 9
radio input "true"
click at [638, 566] on button "Next" at bounding box center [654, 560] width 181 height 45
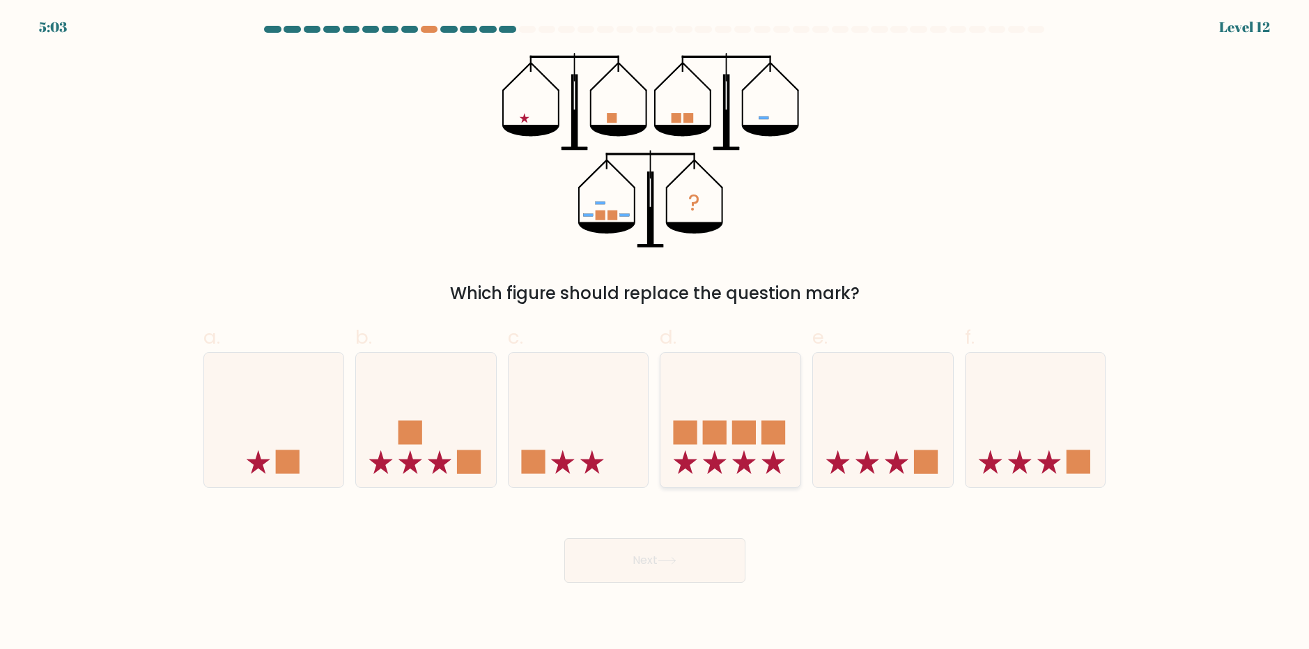
click at [760, 458] on icon at bounding box center [730, 420] width 140 height 116
click at [655, 334] on input "d." at bounding box center [655, 329] width 1 height 9
radio input "true"
click at [699, 559] on button "Next" at bounding box center [654, 560] width 181 height 45
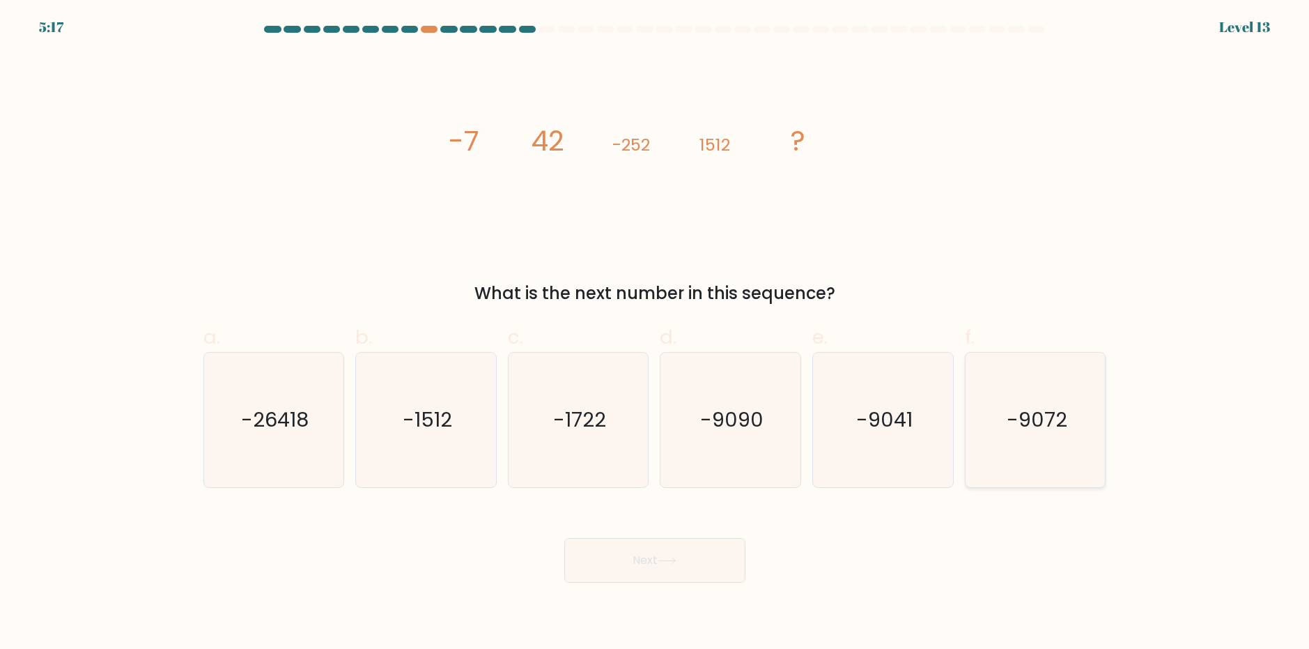
click at [1077, 429] on icon "-9072" at bounding box center [1035, 419] width 134 height 134
click at [655, 334] on input "f. -9072" at bounding box center [655, 329] width 1 height 9
radio input "true"
click at [673, 571] on button "Next" at bounding box center [654, 560] width 181 height 45
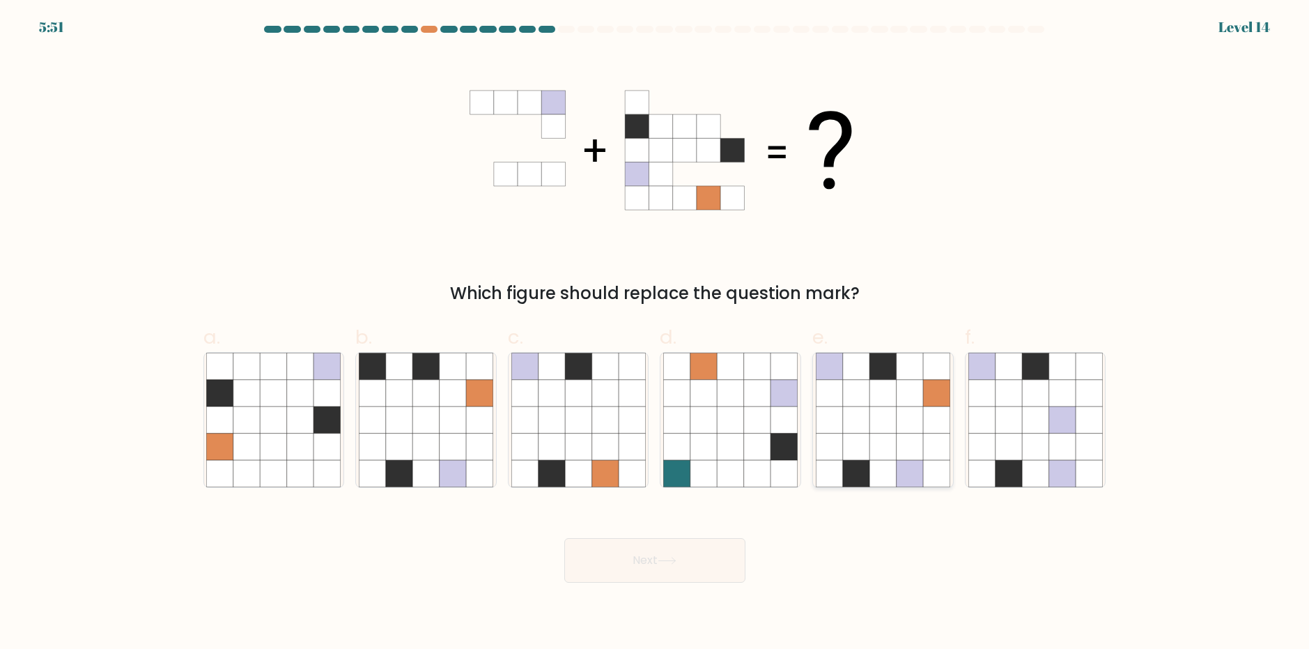
click at [860, 417] on icon at bounding box center [856, 419] width 26 height 26
click at [655, 334] on input "e." at bounding box center [655, 329] width 1 height 9
radio input "true"
click at [702, 554] on button "Next" at bounding box center [654, 560] width 181 height 45
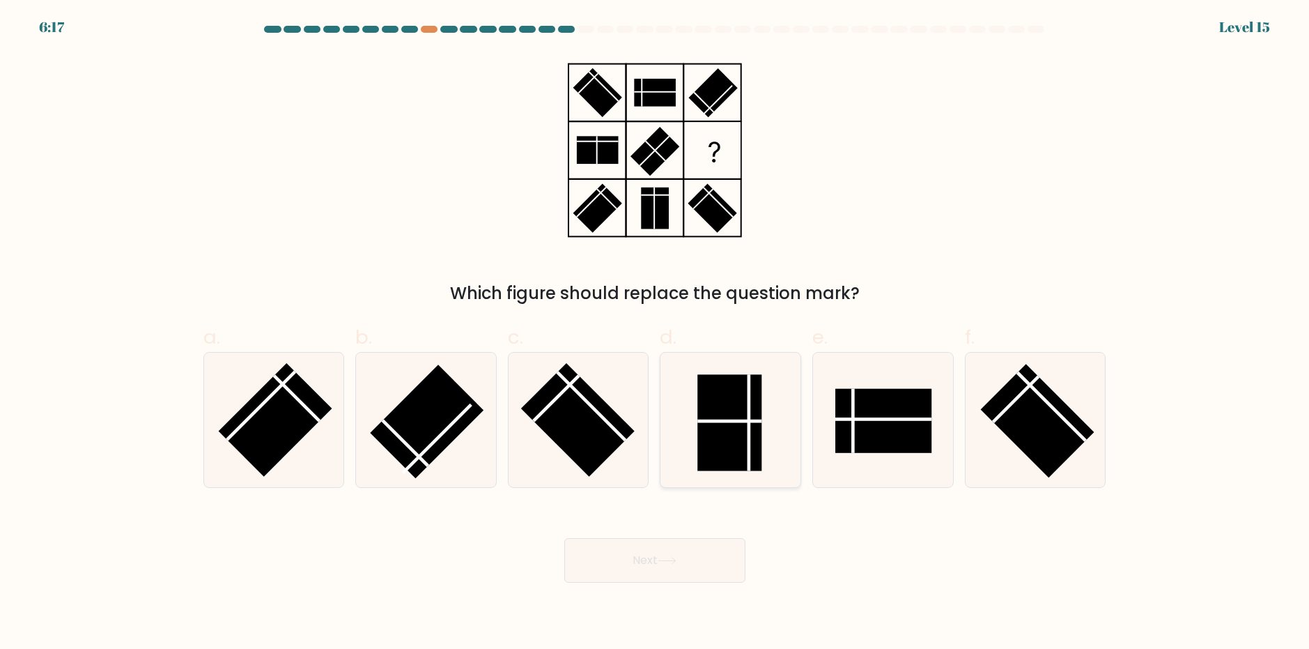
click at [734, 452] on rect at bounding box center [730, 422] width 64 height 96
click at [655, 334] on input "d." at bounding box center [655, 329] width 1 height 9
radio input "true"
click at [649, 560] on button "Next" at bounding box center [654, 560] width 181 height 45
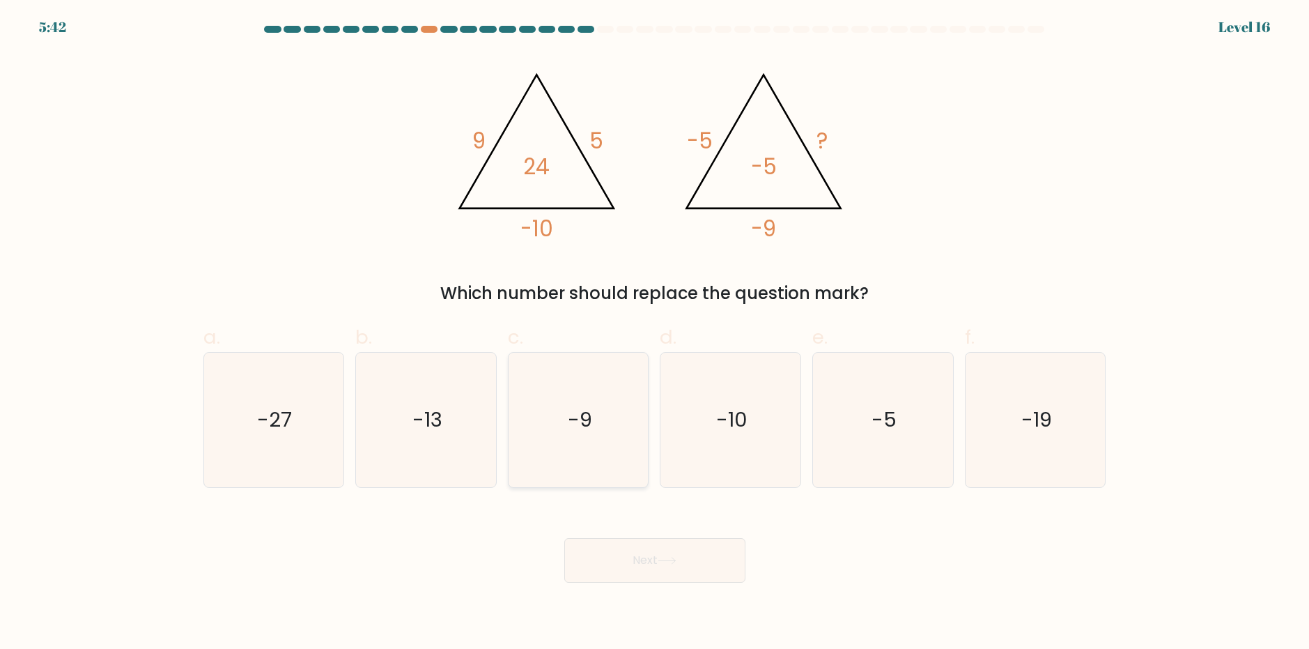
click at [622, 430] on icon "-9" at bounding box center [578, 419] width 134 height 134
click at [655, 334] on input "c. -9" at bounding box center [655, 329] width 1 height 9
radio input "true"
click at [631, 565] on button "Next" at bounding box center [654, 560] width 181 height 45
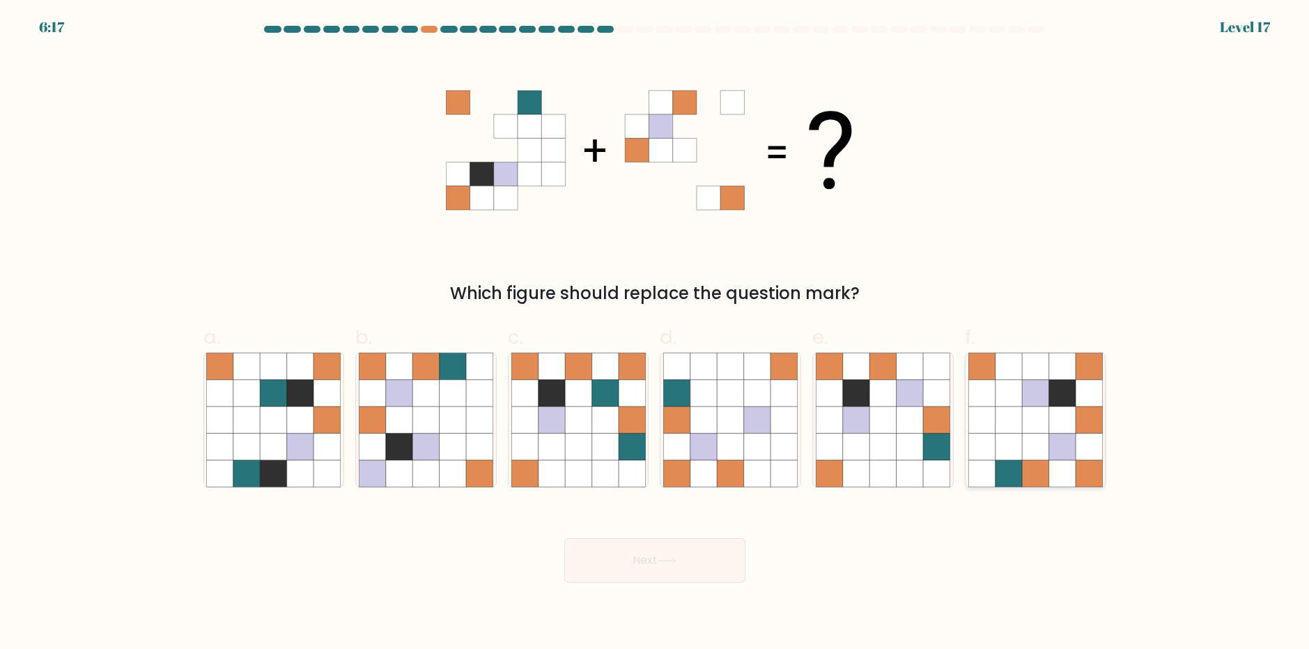
click at [1031, 466] on icon at bounding box center [1035, 473] width 26 height 26
click at [655, 334] on input "f." at bounding box center [655, 329] width 1 height 9
radio input "true"
click at [699, 561] on button "Next" at bounding box center [654, 560] width 181 height 45
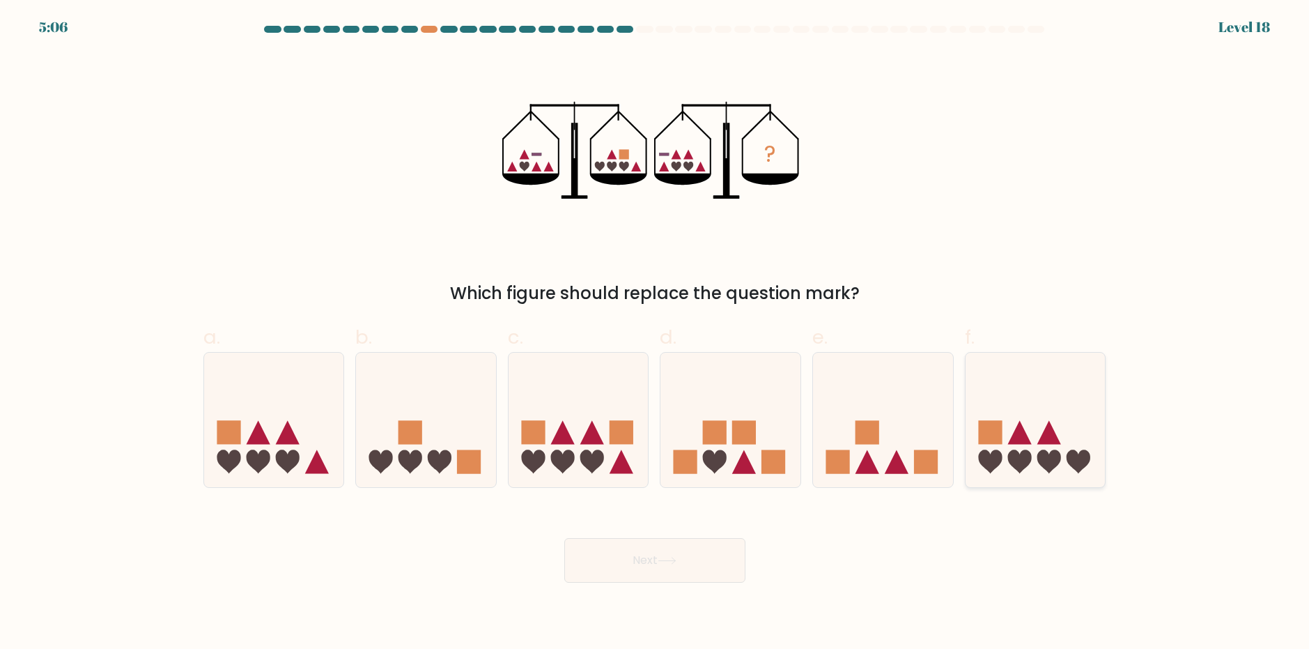
click at [1053, 449] on icon at bounding box center [1035, 420] width 140 height 116
click at [655, 334] on input "f." at bounding box center [655, 329] width 1 height 9
radio input "true"
click at [688, 572] on button "Next" at bounding box center [654, 560] width 181 height 45
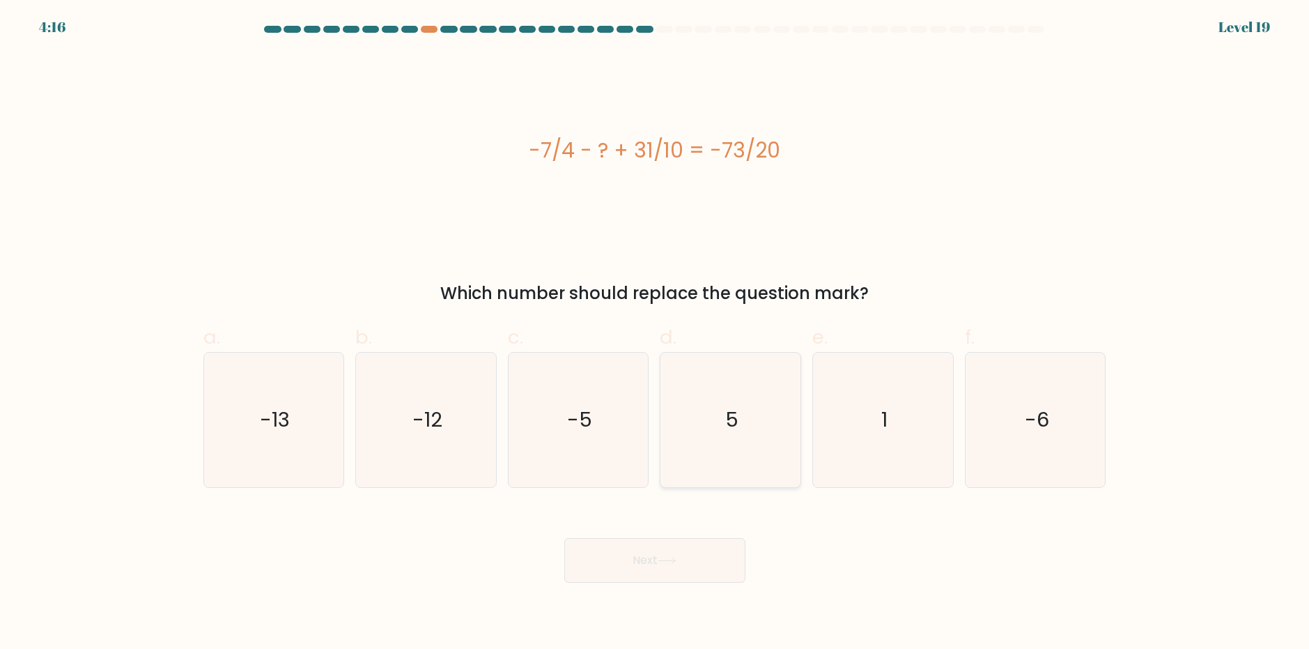
click at [713, 430] on icon "5" at bounding box center [730, 419] width 134 height 134
click at [655, 334] on input "d. 5" at bounding box center [655, 329] width 1 height 9
radio input "true"
click at [598, 403] on icon "-5" at bounding box center [578, 419] width 134 height 134
click at [655, 334] on input "c. -5" at bounding box center [655, 329] width 1 height 9
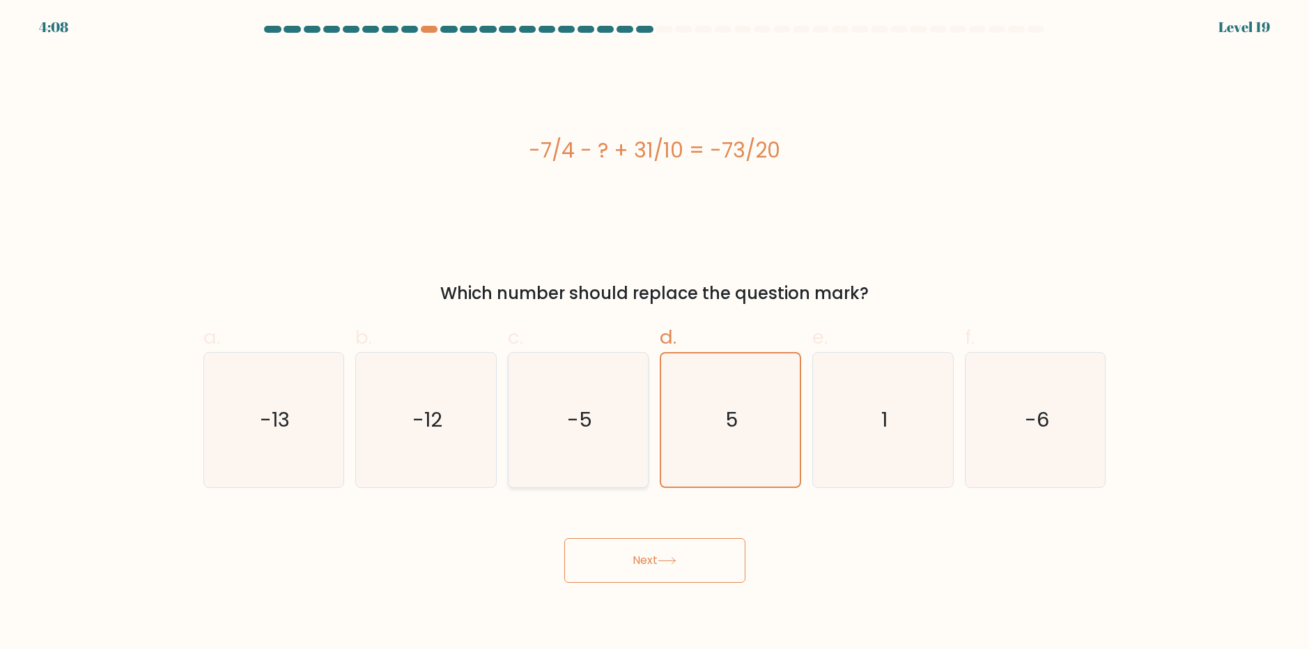
radio input "true"
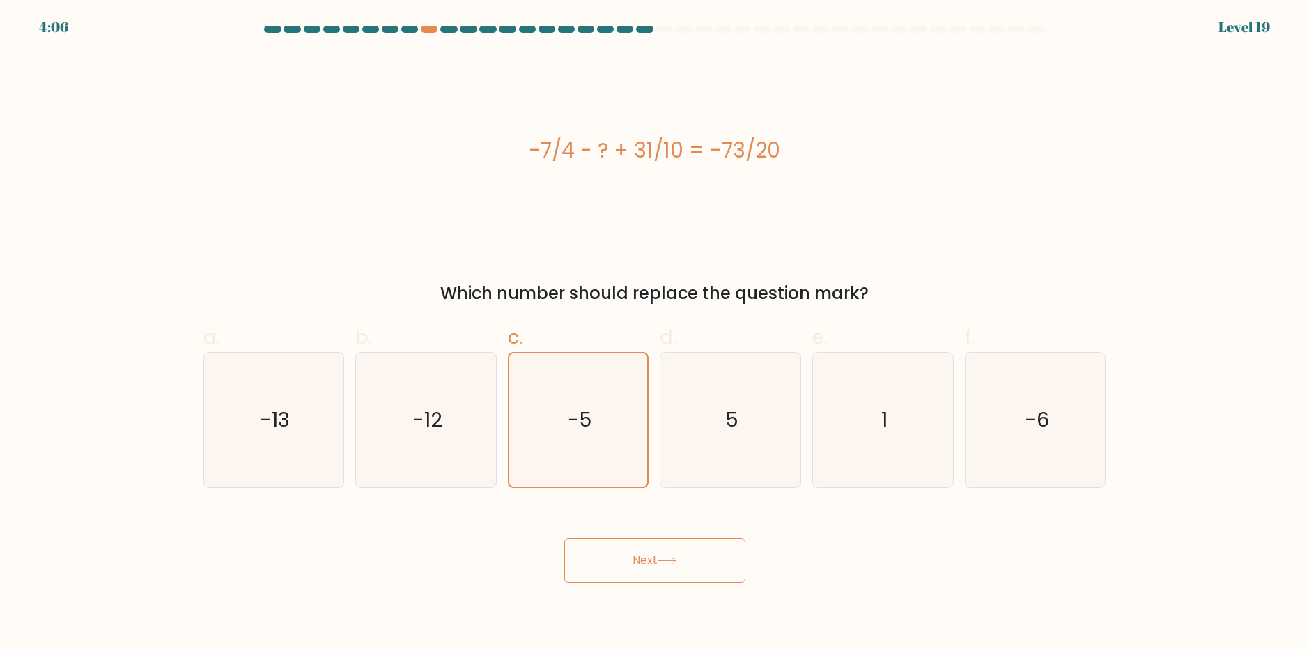
click at [662, 564] on button "Next" at bounding box center [654, 560] width 181 height 45
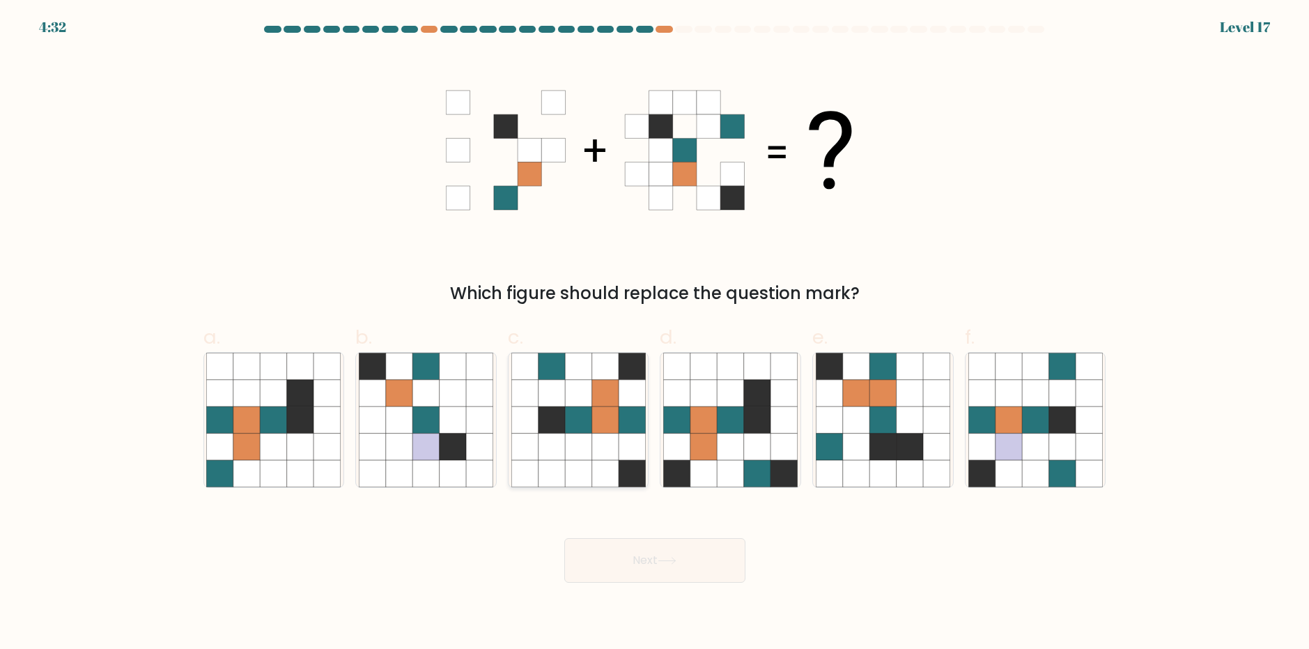
click at [580, 398] on icon at bounding box center [578, 392] width 26 height 26
click at [655, 334] on input "c." at bounding box center [655, 329] width 1 height 9
radio input "true"
click at [901, 435] on icon at bounding box center [910, 446] width 26 height 26
click at [655, 334] on input "e." at bounding box center [655, 329] width 1 height 9
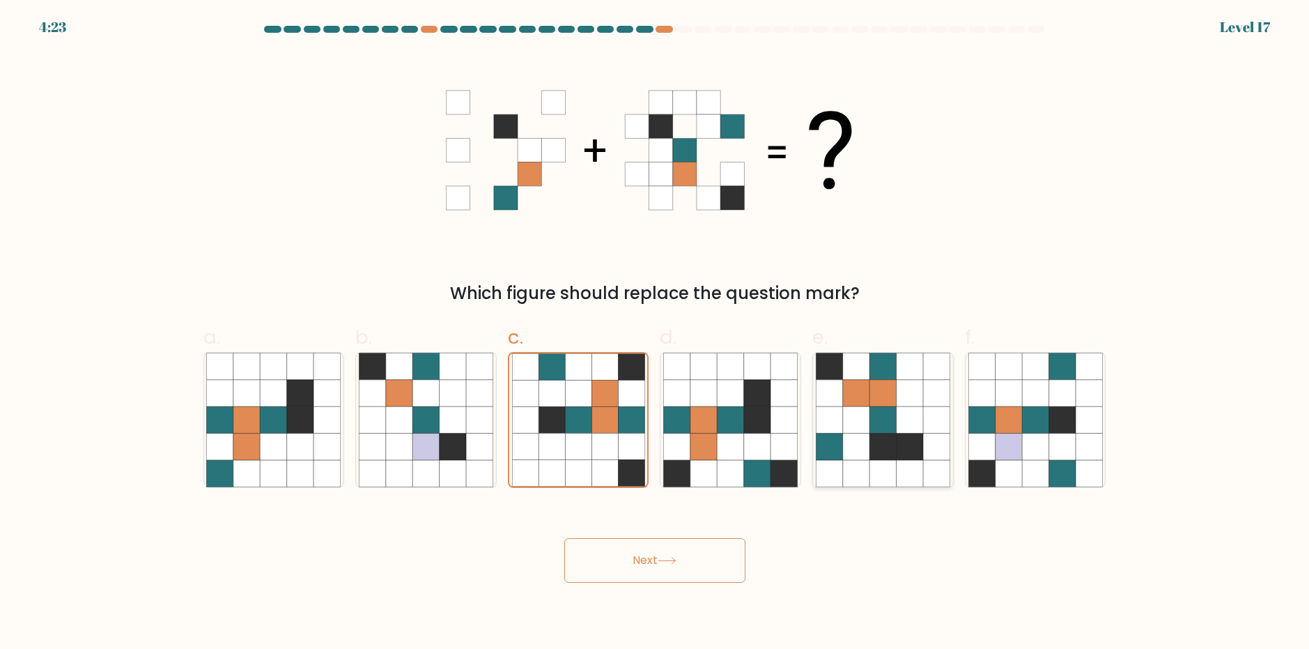
radio input "true"
click at [676, 563] on icon at bounding box center [667, 561] width 19 height 8
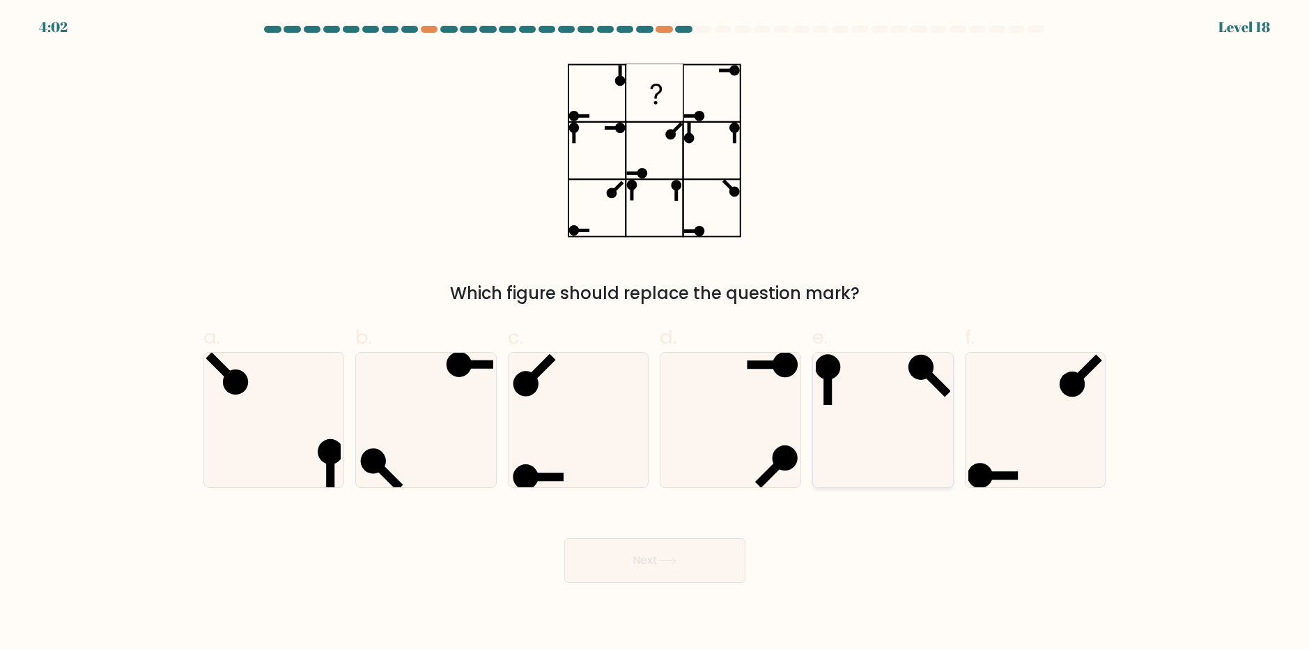
click at [871, 400] on icon at bounding box center [883, 419] width 134 height 134
click at [655, 334] on input "e." at bounding box center [655, 329] width 1 height 9
radio input "true"
click at [681, 571] on button "Next" at bounding box center [654, 560] width 181 height 45
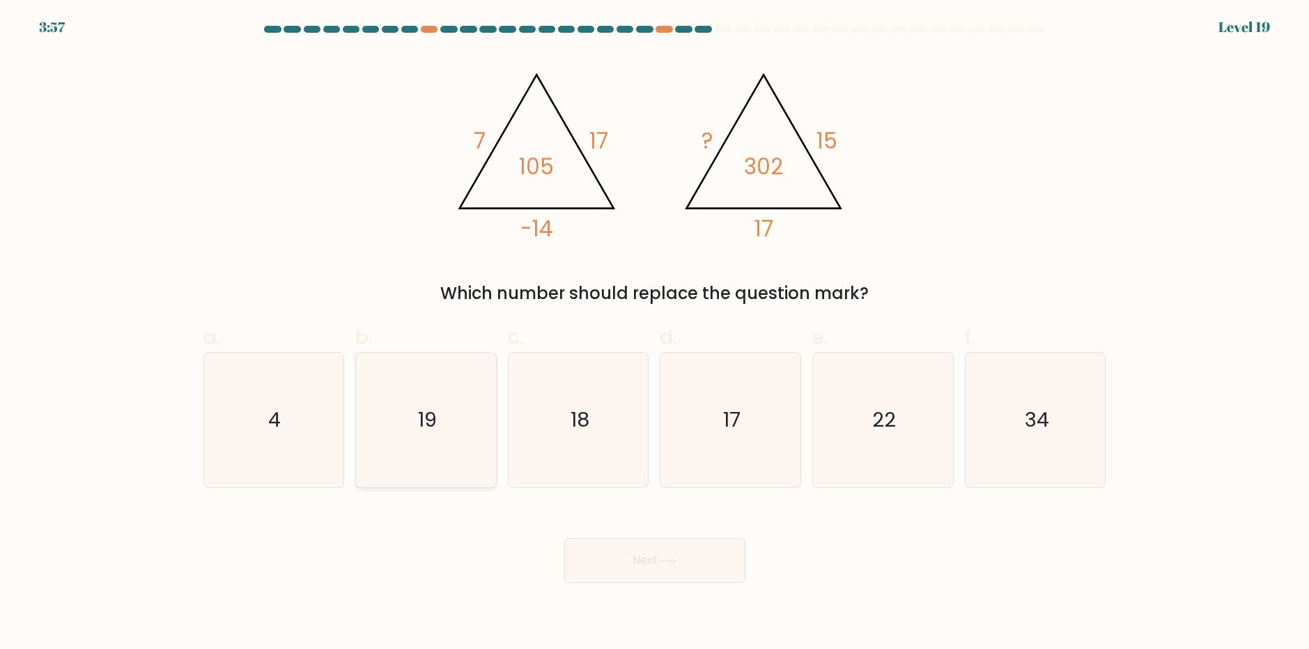
click at [439, 412] on icon "19" at bounding box center [426, 419] width 134 height 134
click at [655, 334] on input "b. 19" at bounding box center [655, 329] width 1 height 9
radio input "true"
click at [611, 572] on button "Next" at bounding box center [654, 560] width 181 height 45
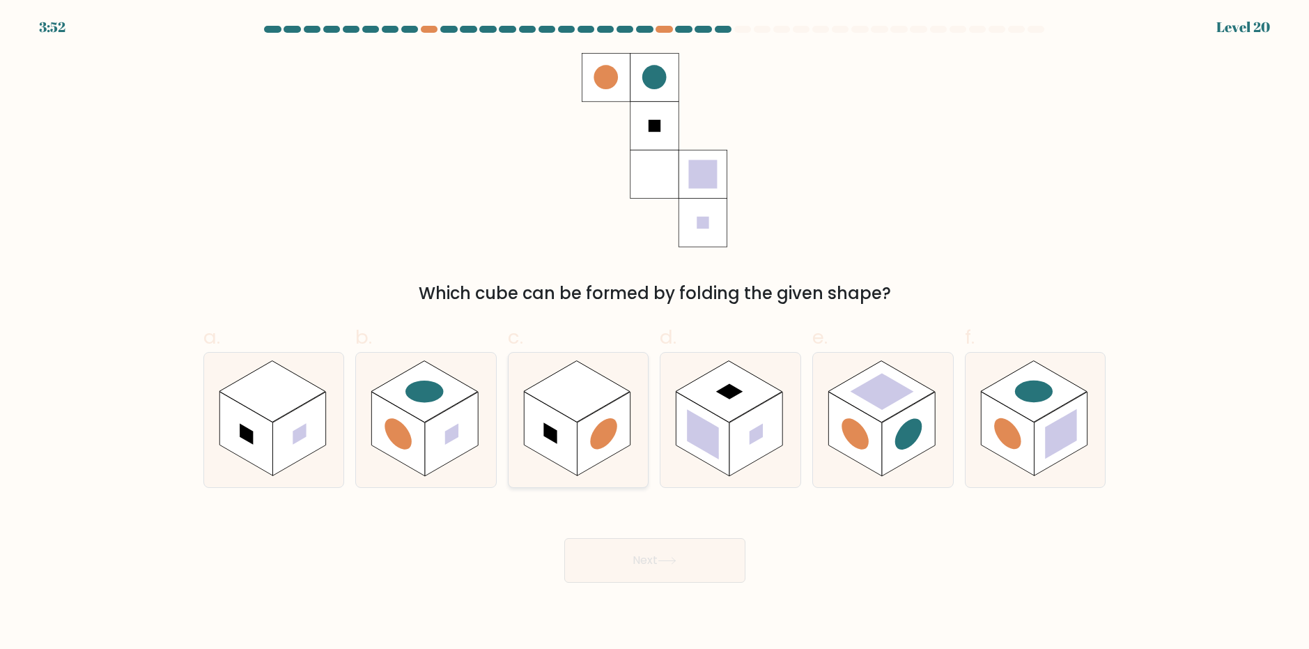
click at [572, 450] on rect at bounding box center [550, 433] width 53 height 84
click at [655, 334] on input "c." at bounding box center [655, 329] width 1 height 9
radio input "true"
click at [630, 568] on button "Next" at bounding box center [654, 560] width 181 height 45
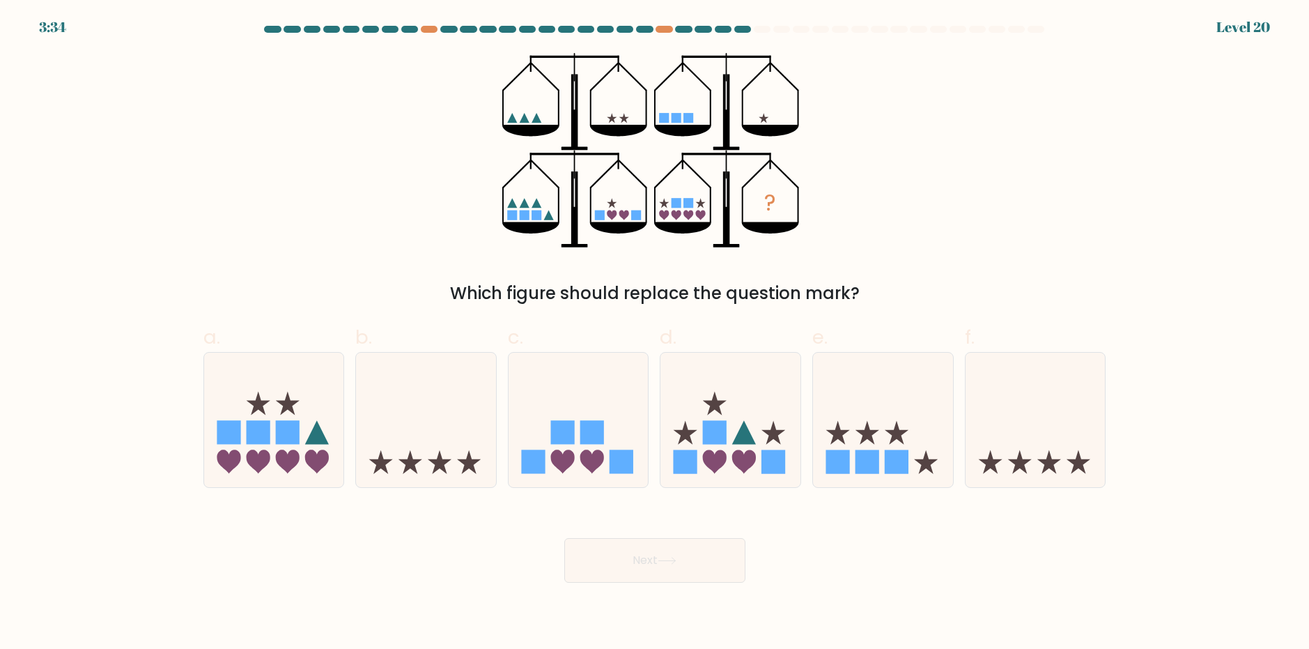
drag, startPoint x: 1133, startPoint y: 459, endPoint x: 1114, endPoint y: 460, distance: 19.5
click at [1131, 459] on form at bounding box center [654, 304] width 1309 height 557
click at [1041, 458] on icon at bounding box center [1035, 420] width 140 height 116
click at [655, 334] on input "f." at bounding box center [655, 329] width 1 height 9
radio input "true"
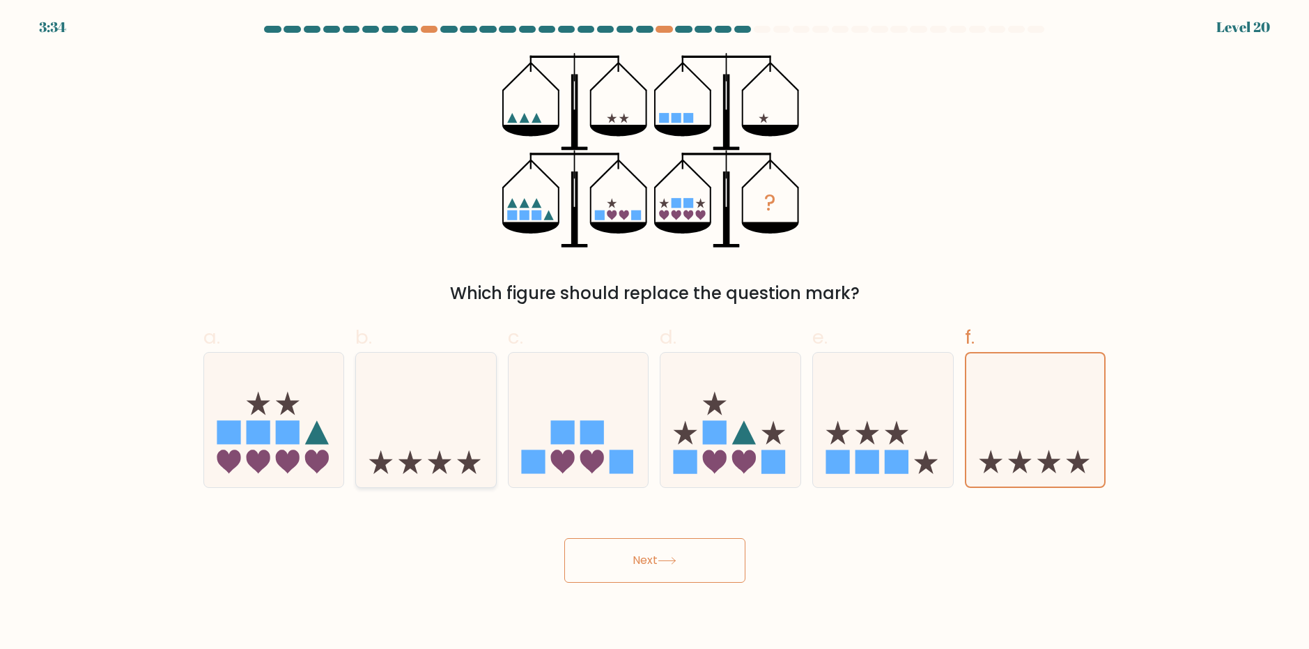
click at [440, 432] on icon at bounding box center [426, 420] width 140 height 116
click at [655, 334] on input "b." at bounding box center [655, 329] width 1 height 9
radio input "true"
drag, startPoint x: 1068, startPoint y: 435, endPoint x: 788, endPoint y: 447, distance: 280.3
click at [1066, 436] on icon at bounding box center [1035, 420] width 140 height 116
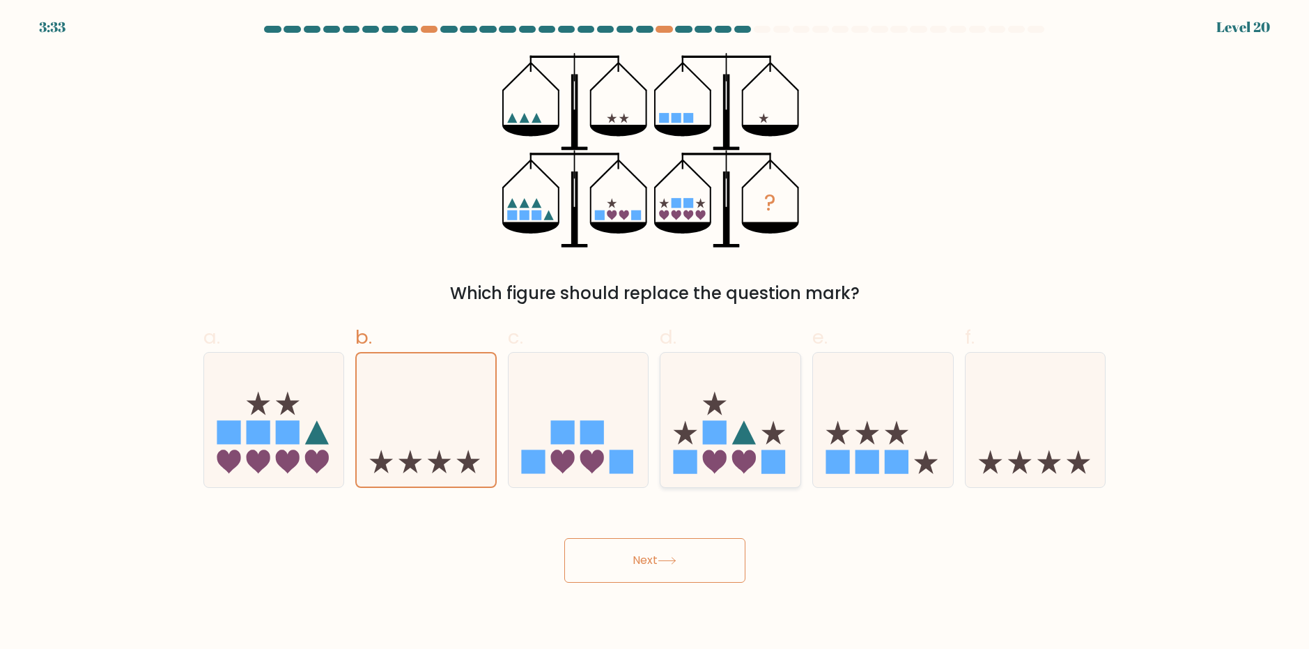
click at [655, 334] on input "f." at bounding box center [655, 329] width 1 height 9
radio input "true"
click at [456, 436] on icon at bounding box center [426, 420] width 140 height 116
click at [655, 334] on input "b." at bounding box center [655, 329] width 1 height 9
radio input "true"
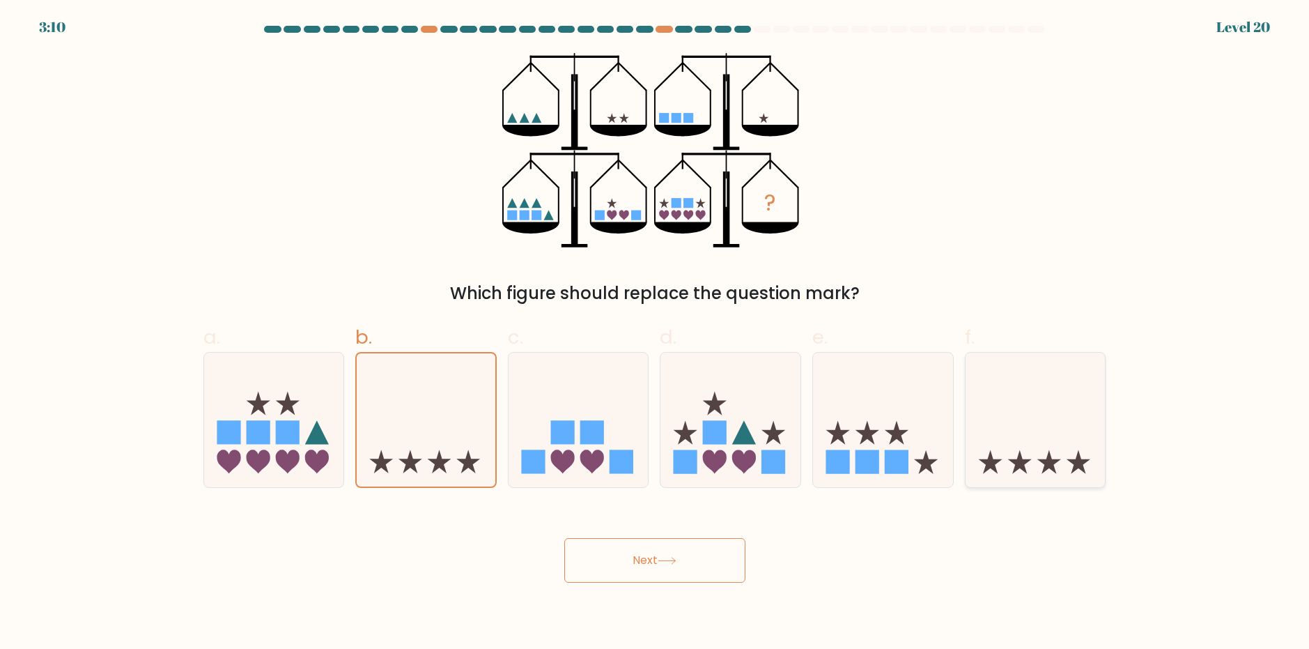
click at [1002, 458] on icon at bounding box center [1035, 420] width 140 height 116
click at [655, 334] on input "f." at bounding box center [655, 329] width 1 height 9
radio input "true"
click at [491, 405] on icon at bounding box center [426, 420] width 140 height 116
click at [655, 334] on input "b." at bounding box center [655, 329] width 1 height 9
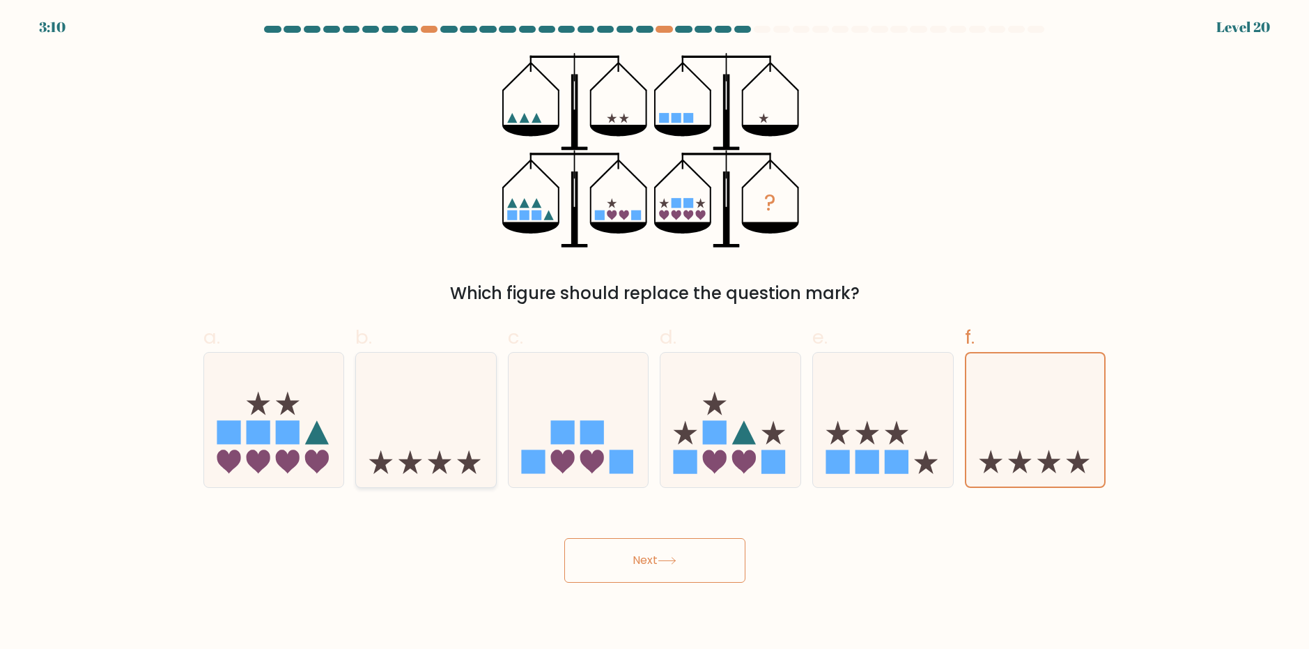
radio input "true"
click at [238, 432] on rect at bounding box center [229, 432] width 24 height 24
click at [655, 334] on input "a." at bounding box center [655, 329] width 1 height 9
radio input "true"
click at [755, 573] on div "Next" at bounding box center [654, 543] width 919 height 78
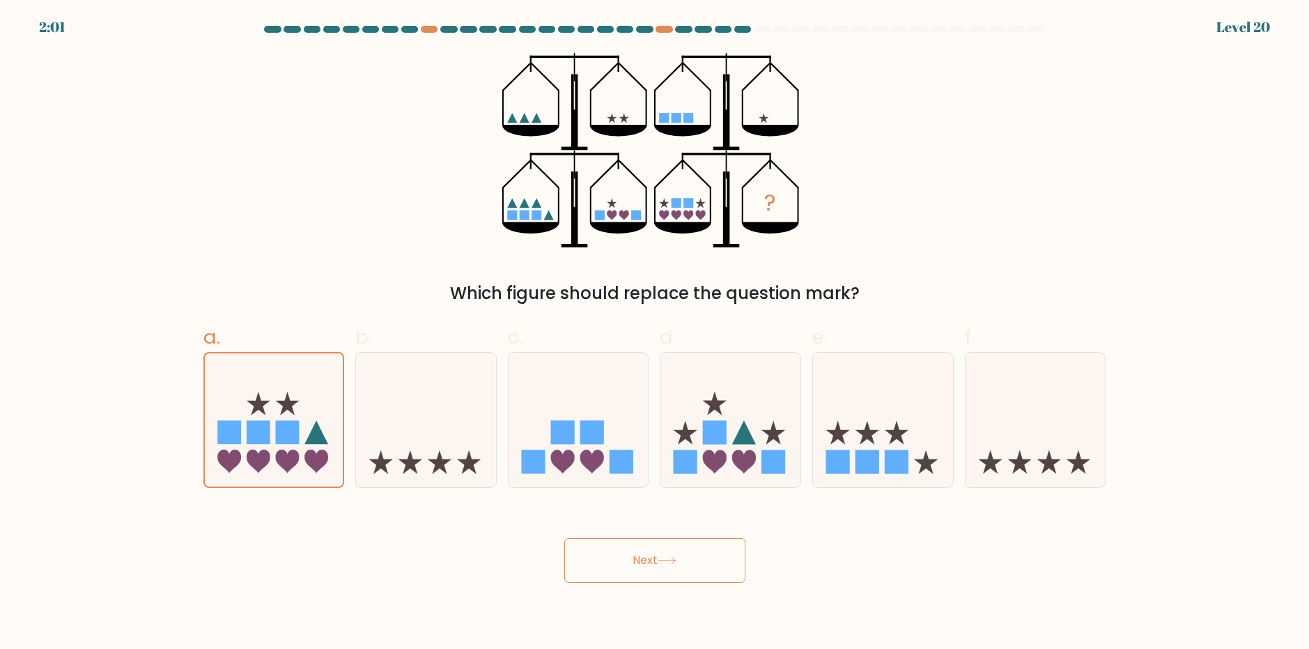
click at [711, 558] on button "Next" at bounding box center [654, 560] width 181 height 45
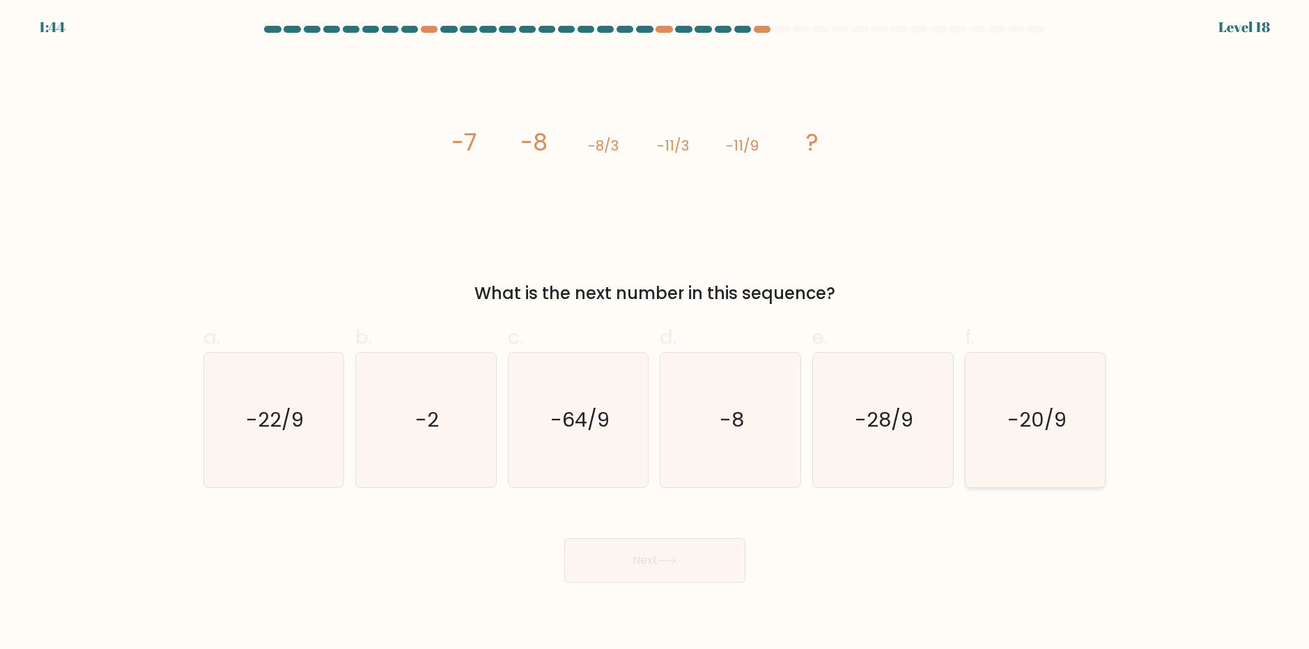
click at [1034, 435] on icon "-20/9" at bounding box center [1035, 419] width 134 height 134
click at [655, 334] on input "f. -20/9" at bounding box center [655, 329] width 1 height 9
radio input "true"
click at [685, 555] on button "Next" at bounding box center [654, 560] width 181 height 45
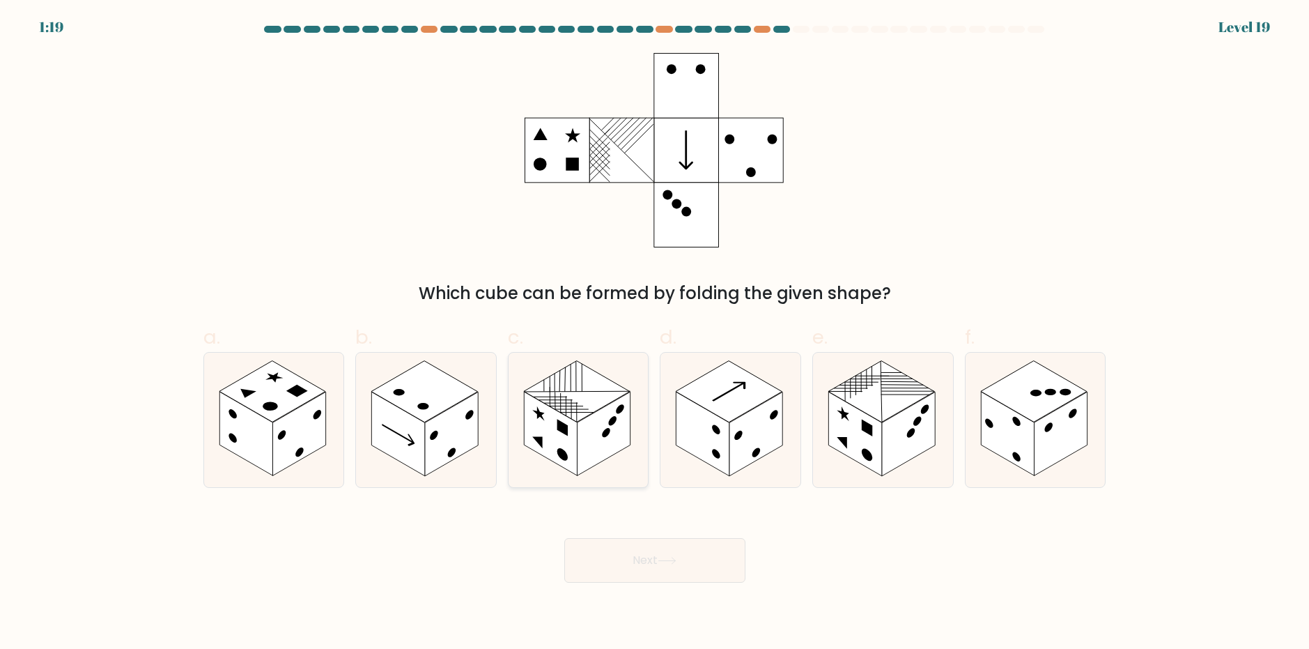
click at [589, 429] on rect at bounding box center [603, 433] width 53 height 84
click at [655, 334] on input "c." at bounding box center [655, 329] width 1 height 9
radio input "true"
click at [626, 549] on button "Next" at bounding box center [654, 560] width 181 height 45
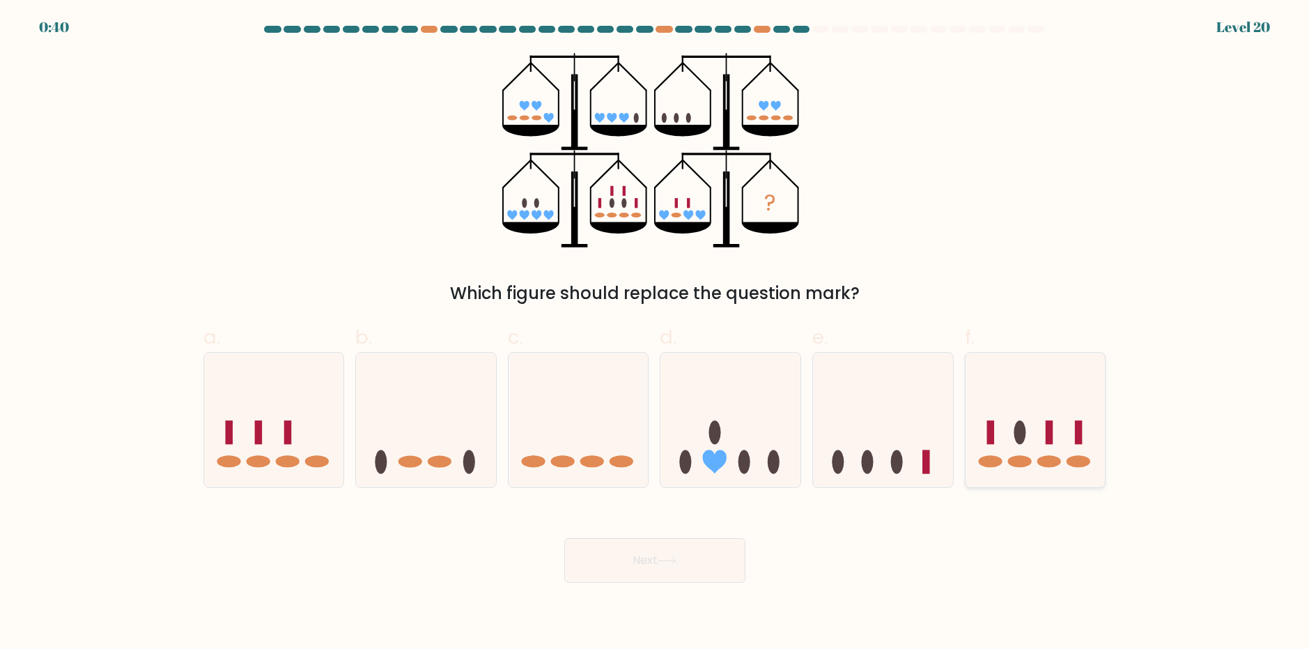
click at [1014, 455] on icon at bounding box center [1035, 420] width 140 height 116
click at [655, 334] on input "f." at bounding box center [655, 329] width 1 height 9
radio input "true"
click at [679, 578] on button "Next" at bounding box center [654, 560] width 181 height 45
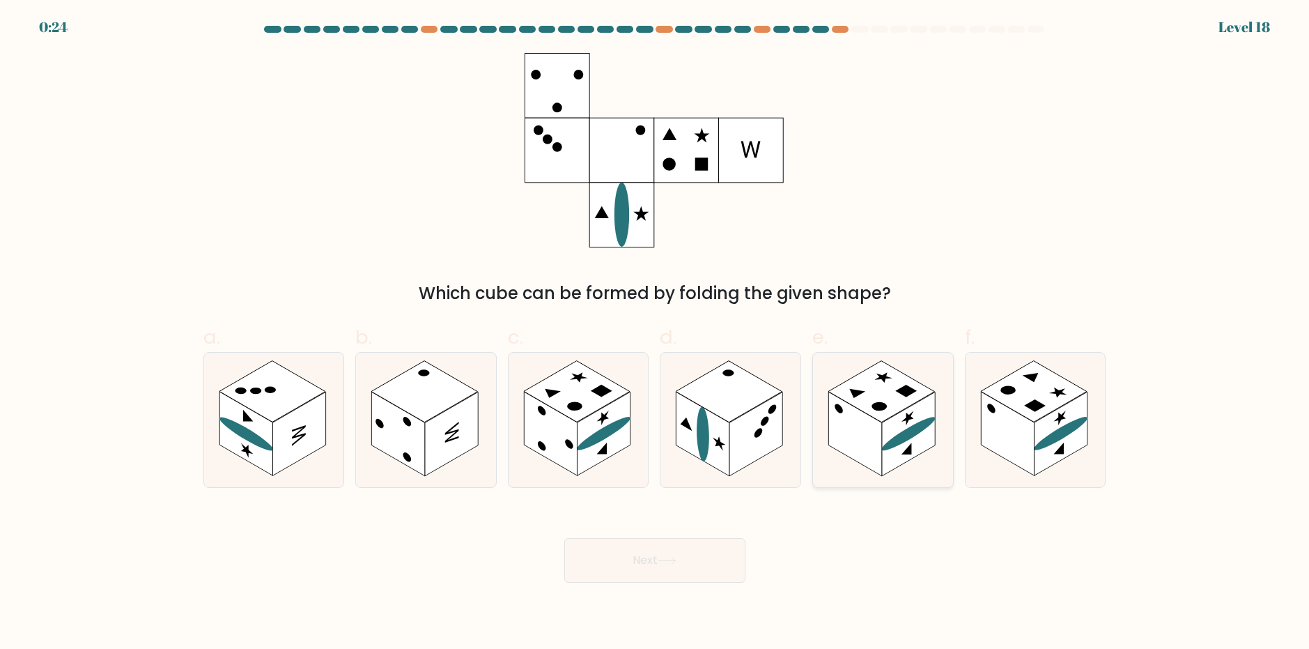
click at [877, 435] on rect at bounding box center [854, 433] width 53 height 84
click at [655, 334] on input "e." at bounding box center [655, 329] width 1 height 9
radio input "true"
click at [658, 559] on button "Next" at bounding box center [654, 560] width 181 height 45
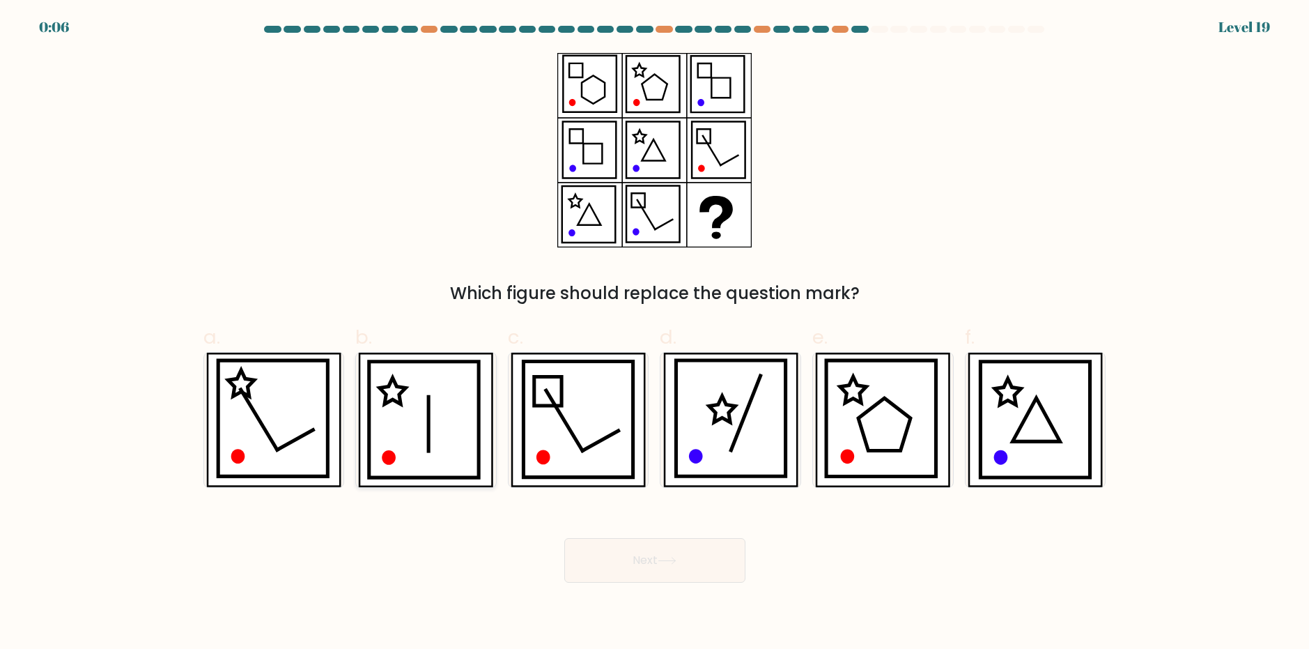
drag, startPoint x: 430, startPoint y: 423, endPoint x: 440, endPoint y: 422, distance: 9.8
click at [428, 423] on icon at bounding box center [428, 423] width 0 height 54
click at [655, 334] on input "b." at bounding box center [655, 329] width 1 height 9
radio input "true"
click at [705, 565] on button "Next" at bounding box center [654, 560] width 181 height 45
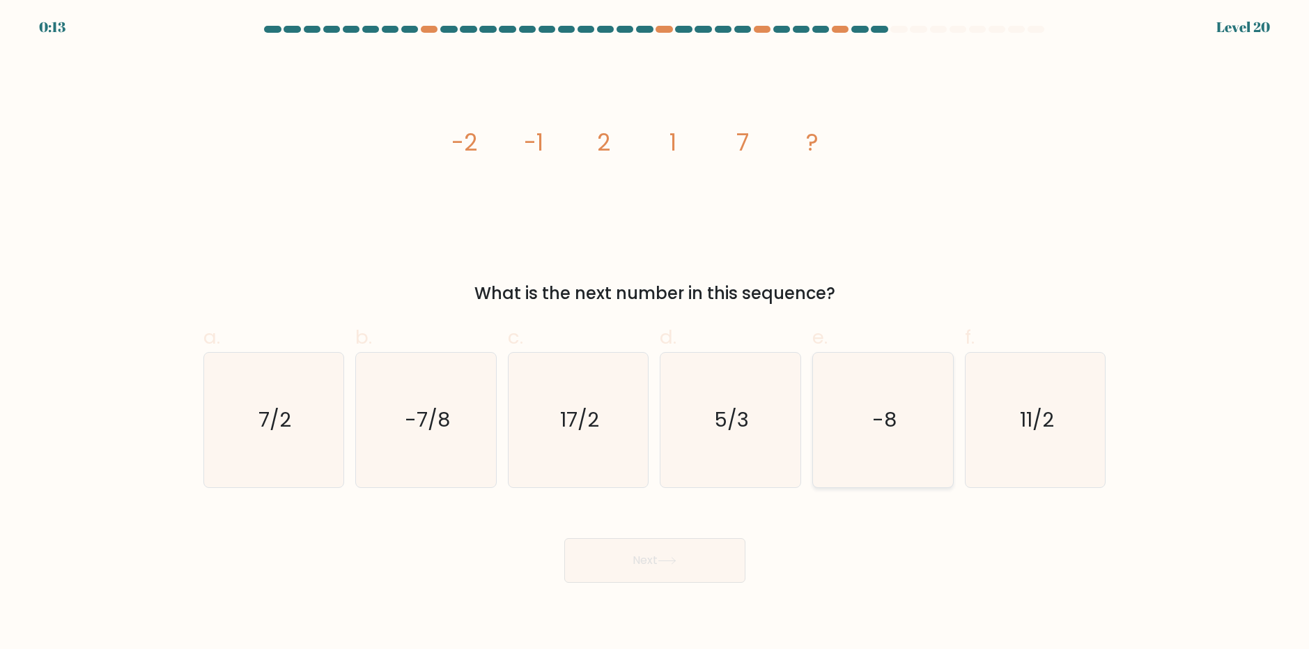
click at [907, 421] on icon "-8" at bounding box center [883, 419] width 134 height 134
click at [655, 334] on input "e. -8" at bounding box center [655, 329] width 1 height 9
radio input "true"
click at [699, 566] on button "Next" at bounding box center [654, 560] width 181 height 45
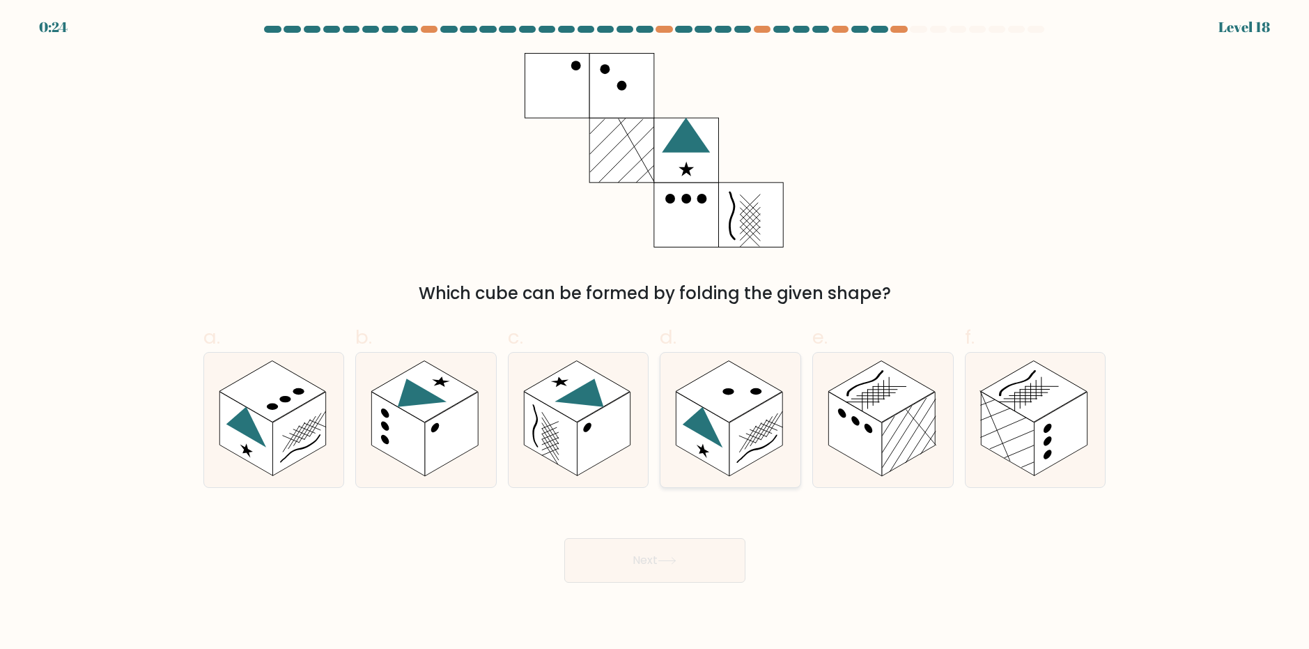
click at [713, 429] on icon at bounding box center [703, 421] width 40 height 52
click at [655, 334] on input "d." at bounding box center [655, 329] width 1 height 9
radio input "true"
click at [683, 550] on button "Next" at bounding box center [654, 560] width 181 height 45
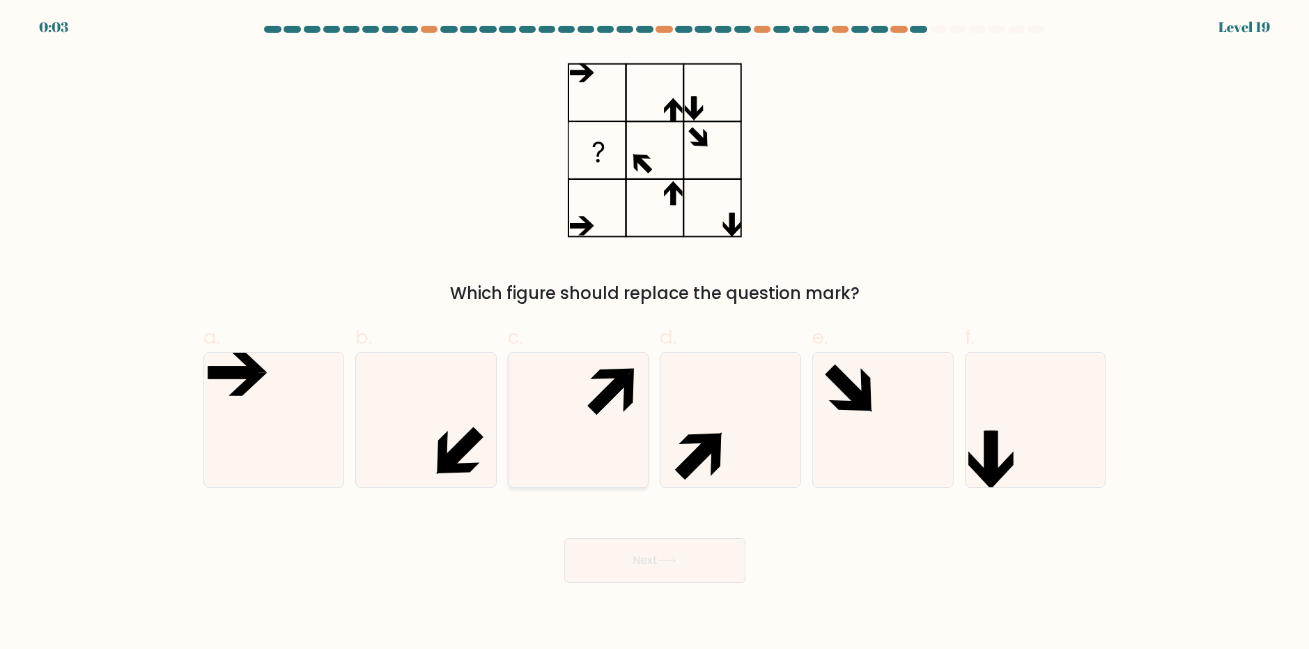
click at [630, 401] on icon at bounding box center [628, 390] width 10 height 44
click at [655, 334] on input "c." at bounding box center [655, 329] width 1 height 9
radio input "true"
click at [643, 538] on button "Next" at bounding box center [654, 560] width 181 height 45
click at [655, 574] on button "Next" at bounding box center [654, 560] width 181 height 45
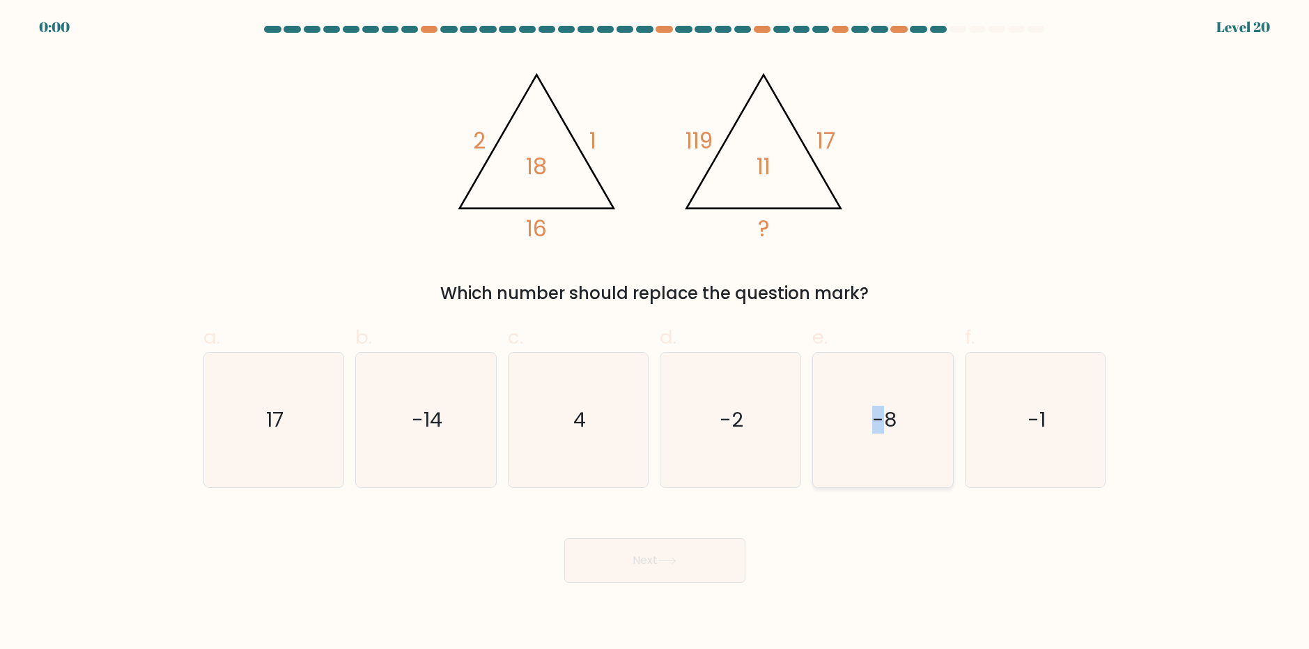
click at [879, 422] on text "-8" at bounding box center [884, 419] width 24 height 28
click at [910, 413] on icon "-8" at bounding box center [883, 419] width 134 height 134
click at [655, 334] on input "e. -8" at bounding box center [655, 329] width 1 height 9
radio input "true"
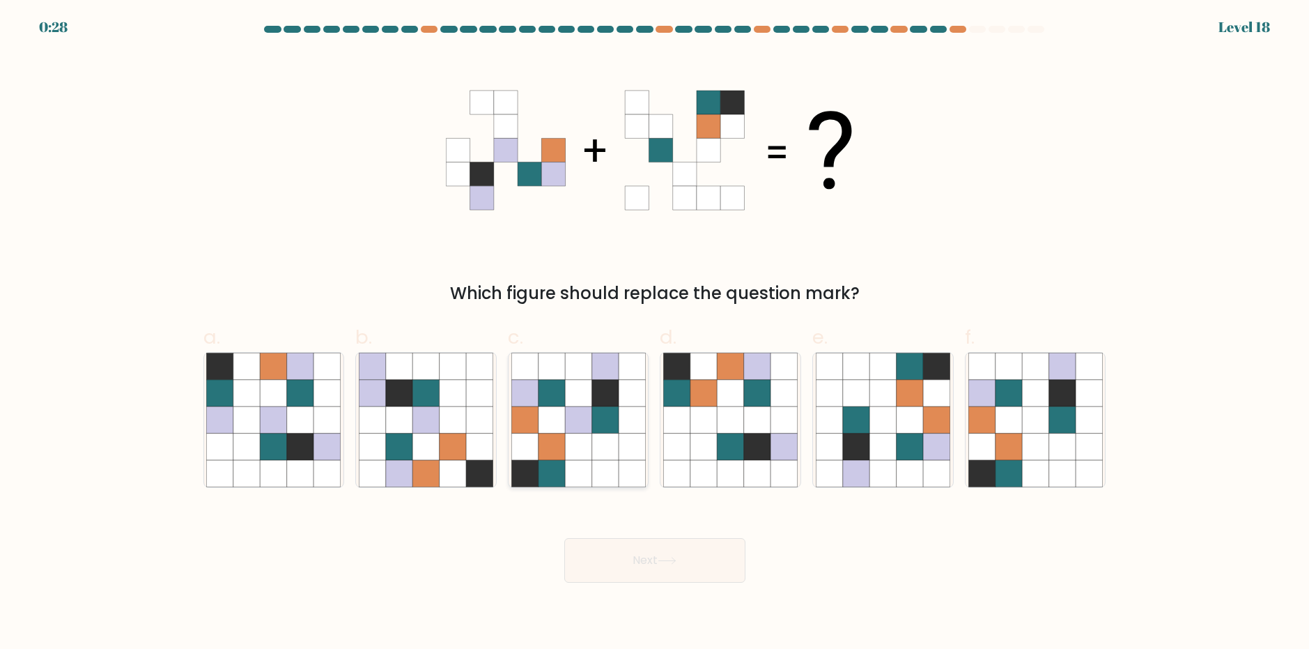
click at [567, 458] on icon at bounding box center [578, 446] width 26 height 26
click at [655, 334] on input "c." at bounding box center [655, 329] width 1 height 9
radio input "true"
click at [619, 560] on button "Next" at bounding box center [654, 560] width 181 height 45
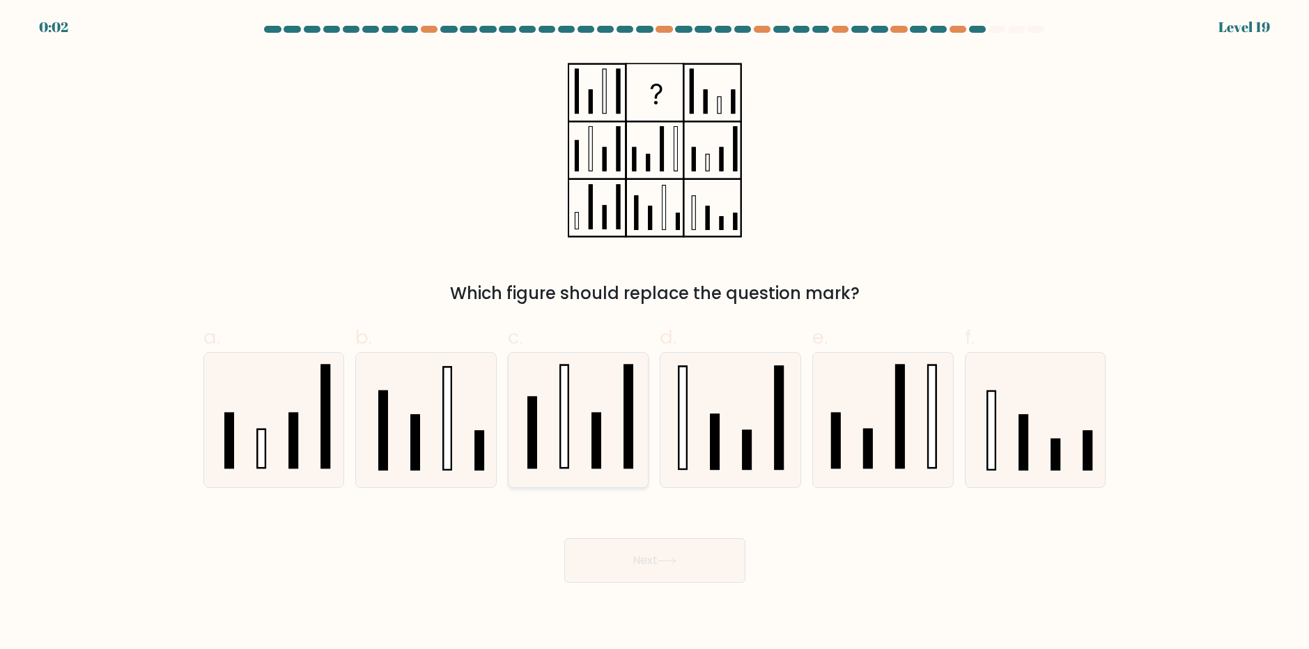
click at [580, 429] on icon at bounding box center [578, 419] width 134 height 134
click at [655, 334] on input "c." at bounding box center [655, 329] width 1 height 9
radio input "true"
click at [616, 552] on button "Next" at bounding box center [654, 560] width 181 height 45
click at [610, 559] on button "Next" at bounding box center [654, 560] width 181 height 45
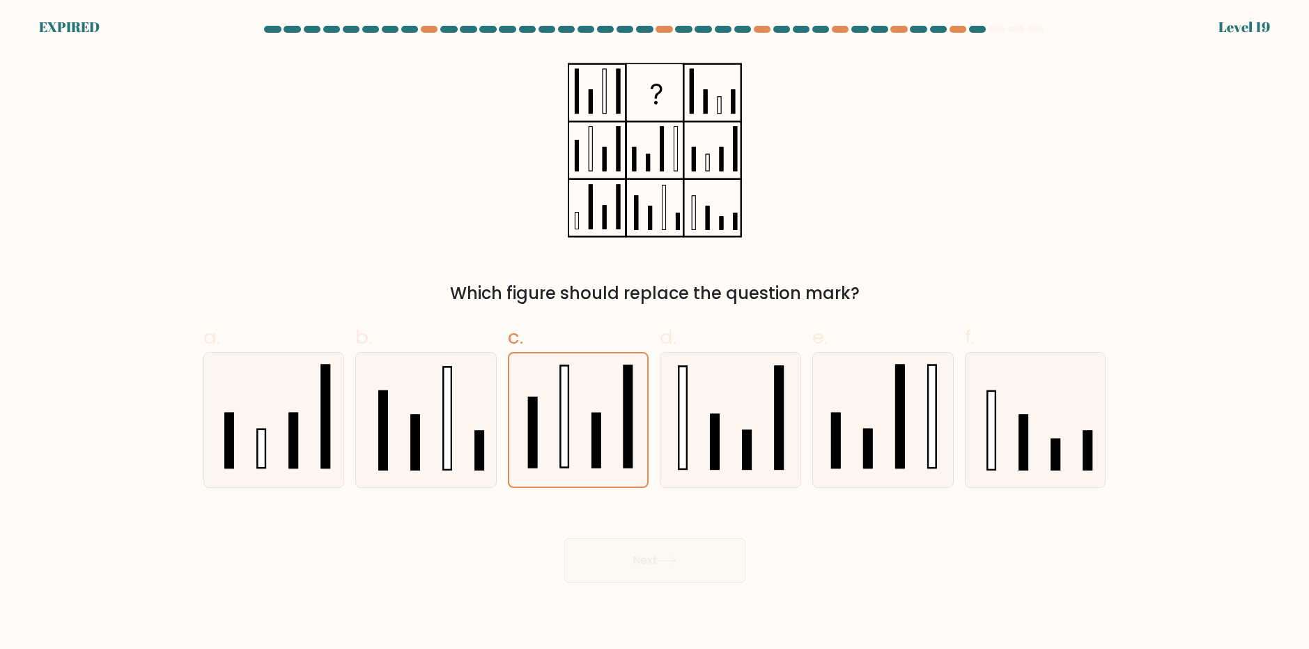
click at [610, 559] on div "Next" at bounding box center [654, 543] width 919 height 78
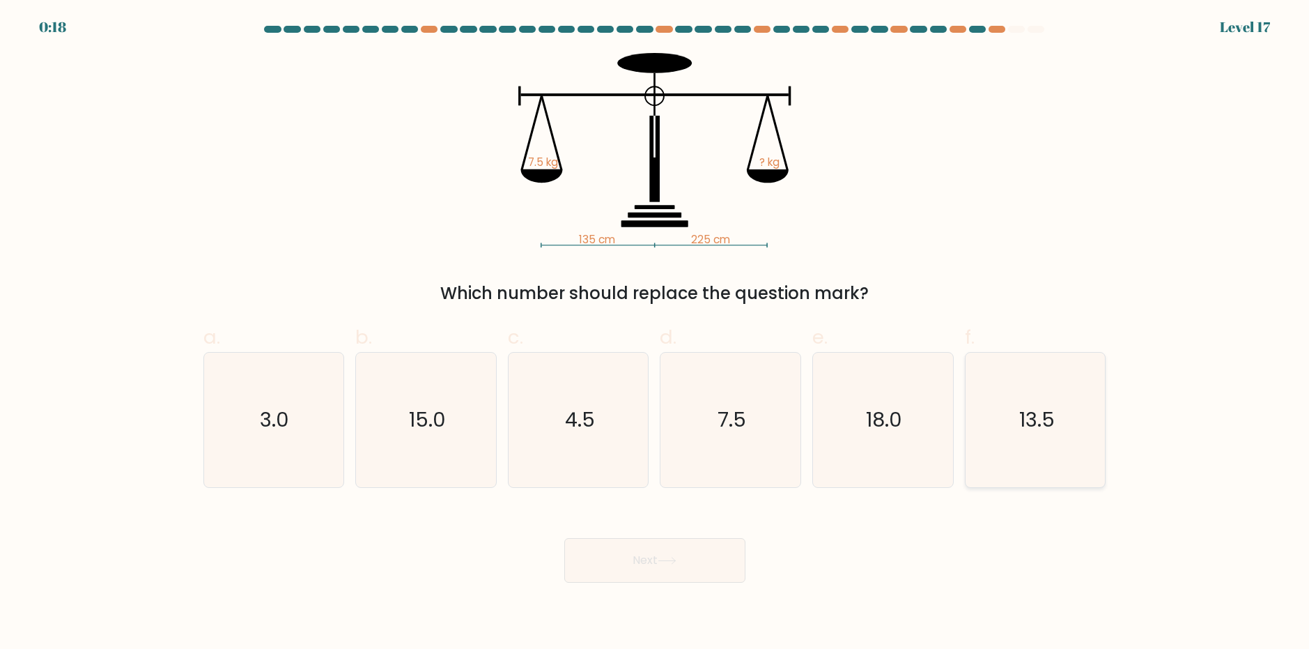
click at [1016, 423] on icon "13.5" at bounding box center [1035, 419] width 134 height 134
click at [655, 334] on input "f. 13.5" at bounding box center [655, 329] width 1 height 9
radio input "true"
click at [633, 557] on button "Next" at bounding box center [654, 560] width 181 height 45
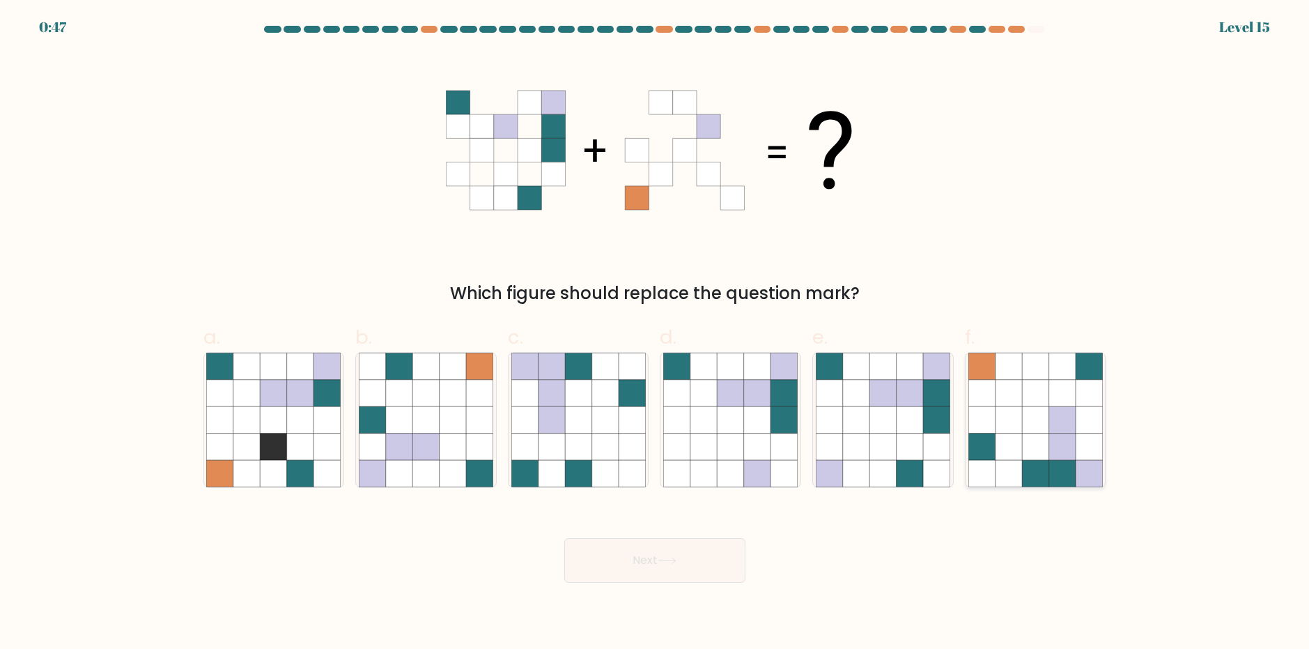
click at [1004, 420] on icon at bounding box center [1008, 419] width 26 height 26
click at [655, 334] on input "f." at bounding box center [655, 329] width 1 height 9
radio input "true"
click at [624, 554] on button "Next" at bounding box center [654, 560] width 181 height 45
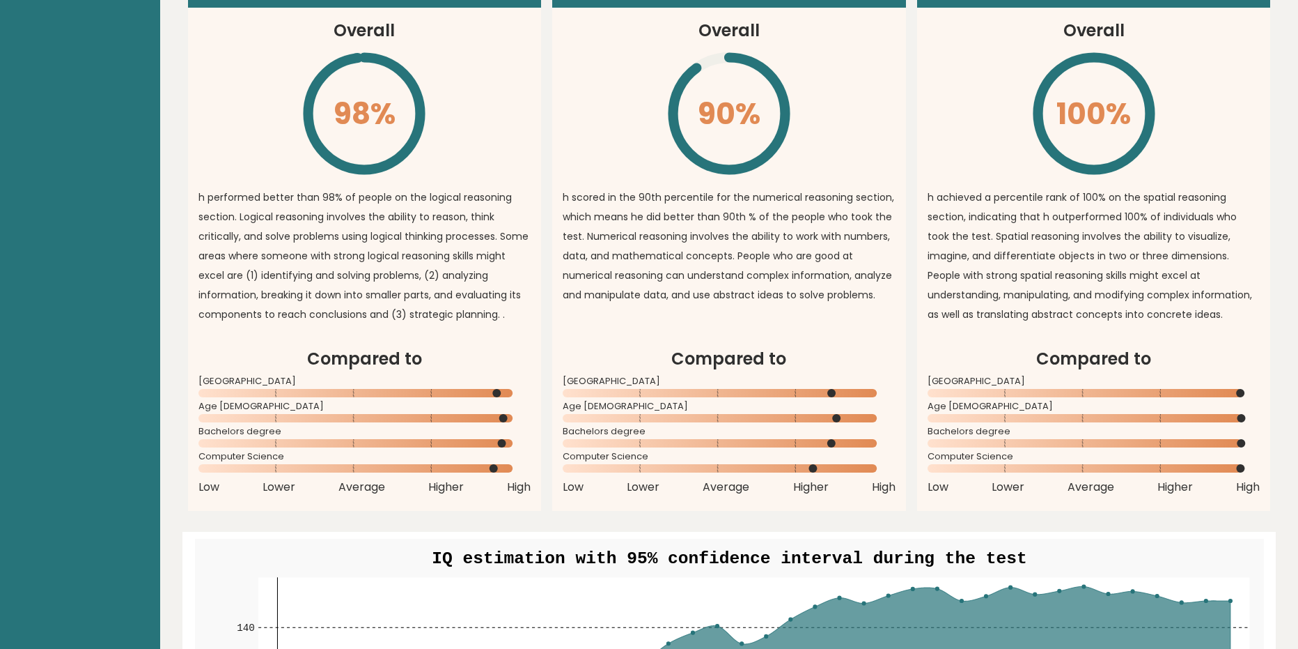
scroll to position [1115, 0]
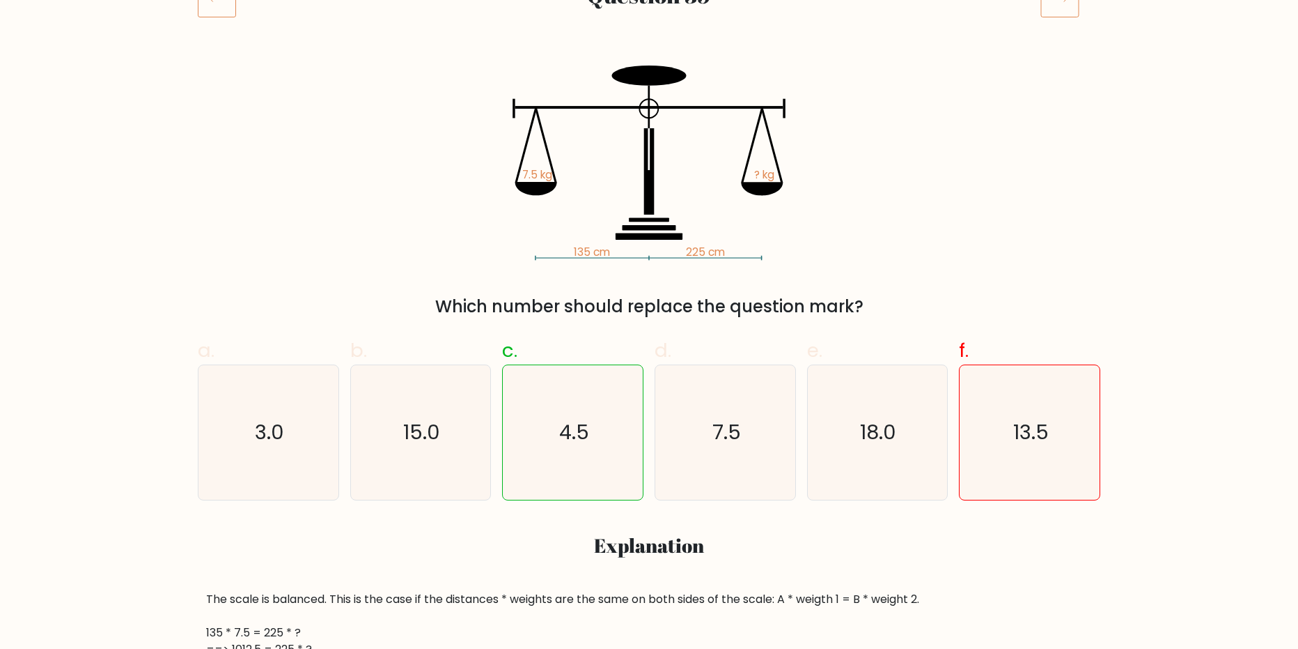
scroll to position [209, 0]
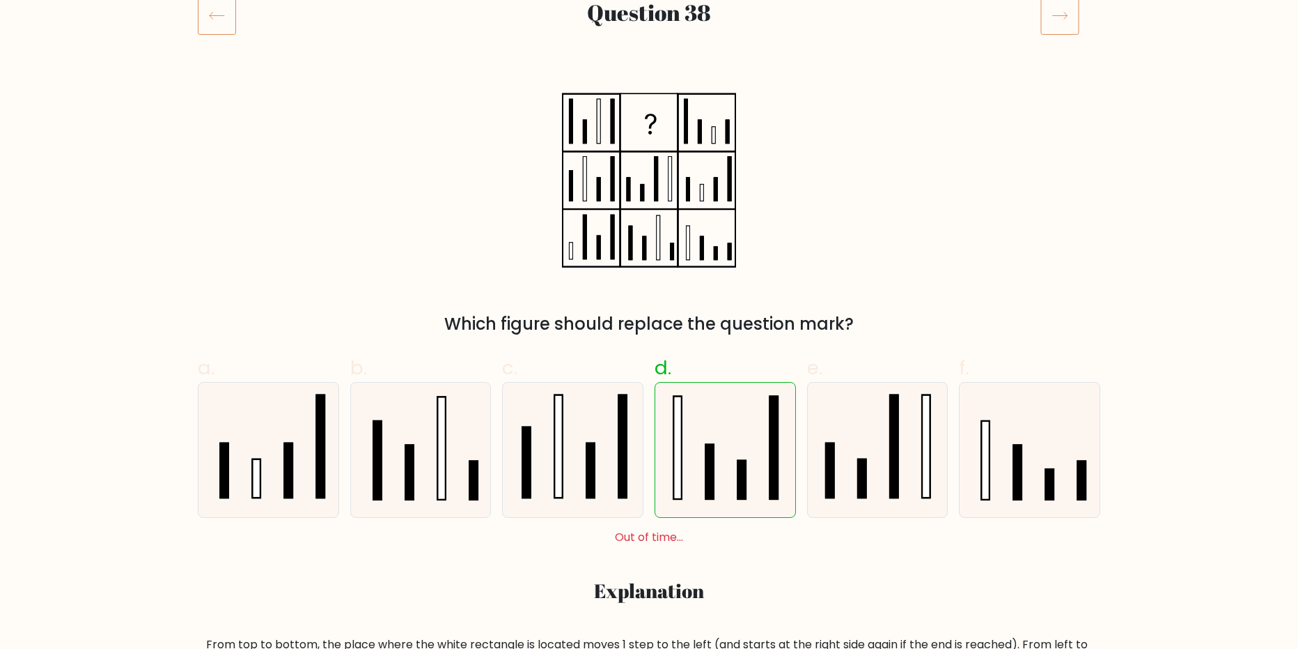
scroll to position [139, 0]
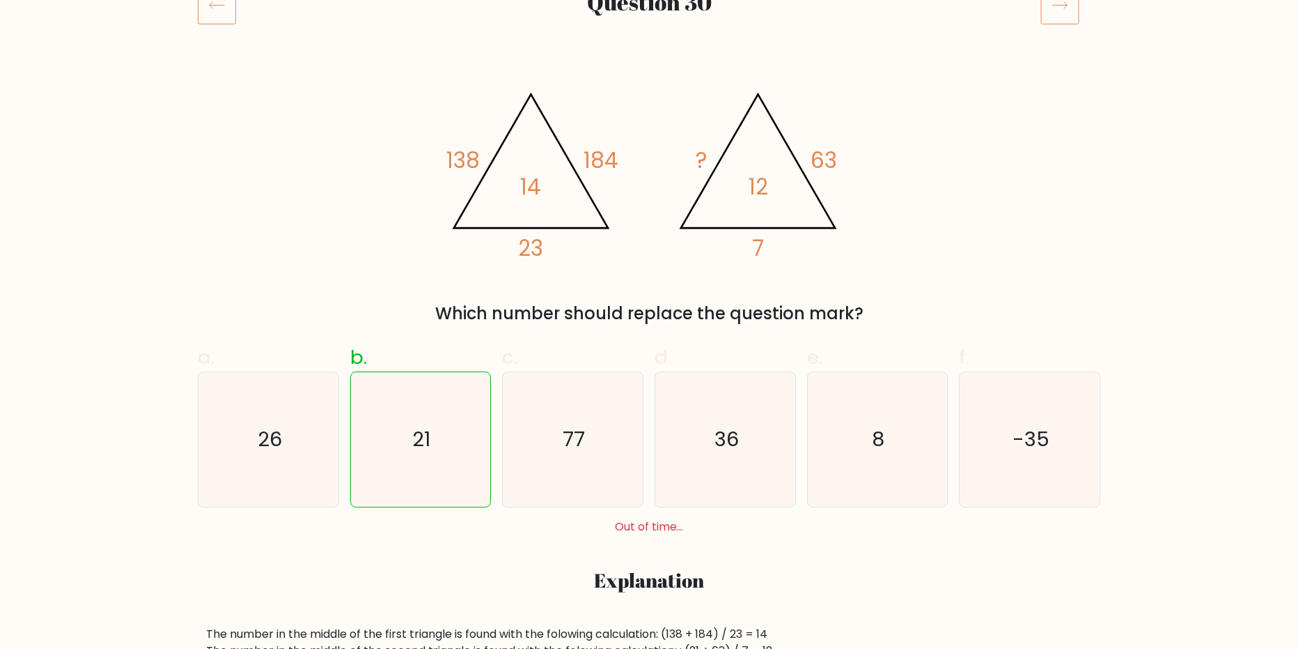
scroll to position [209, 0]
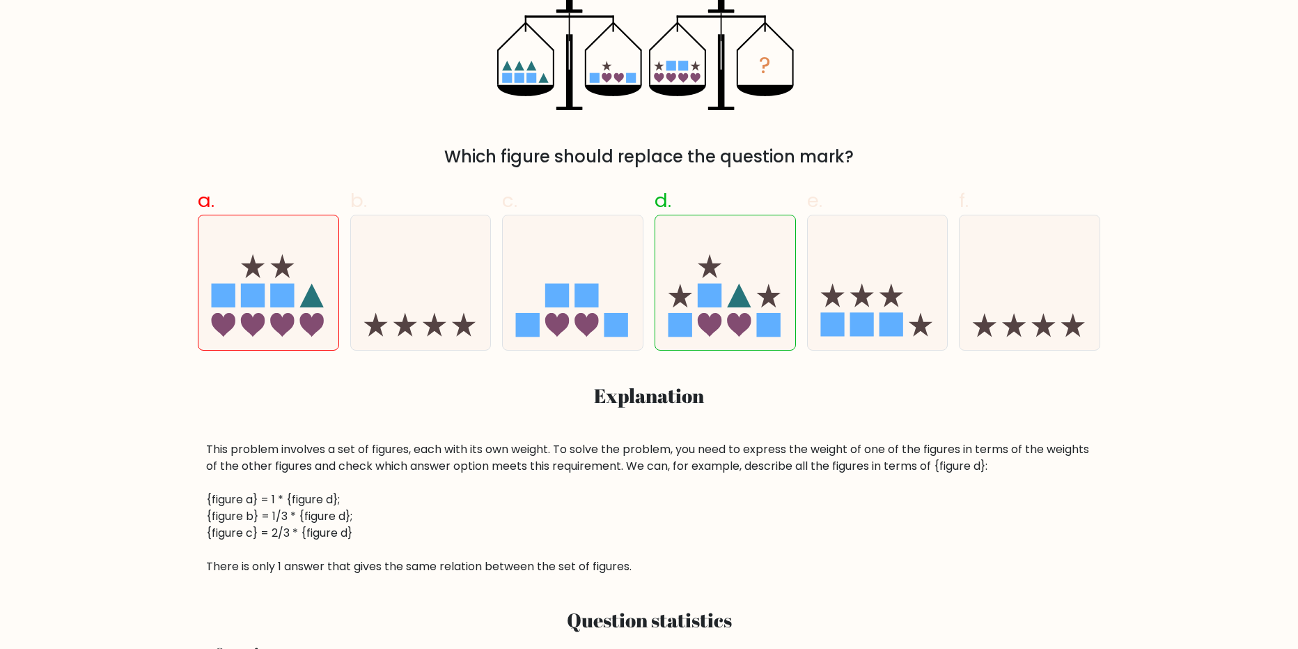
scroll to position [418, 0]
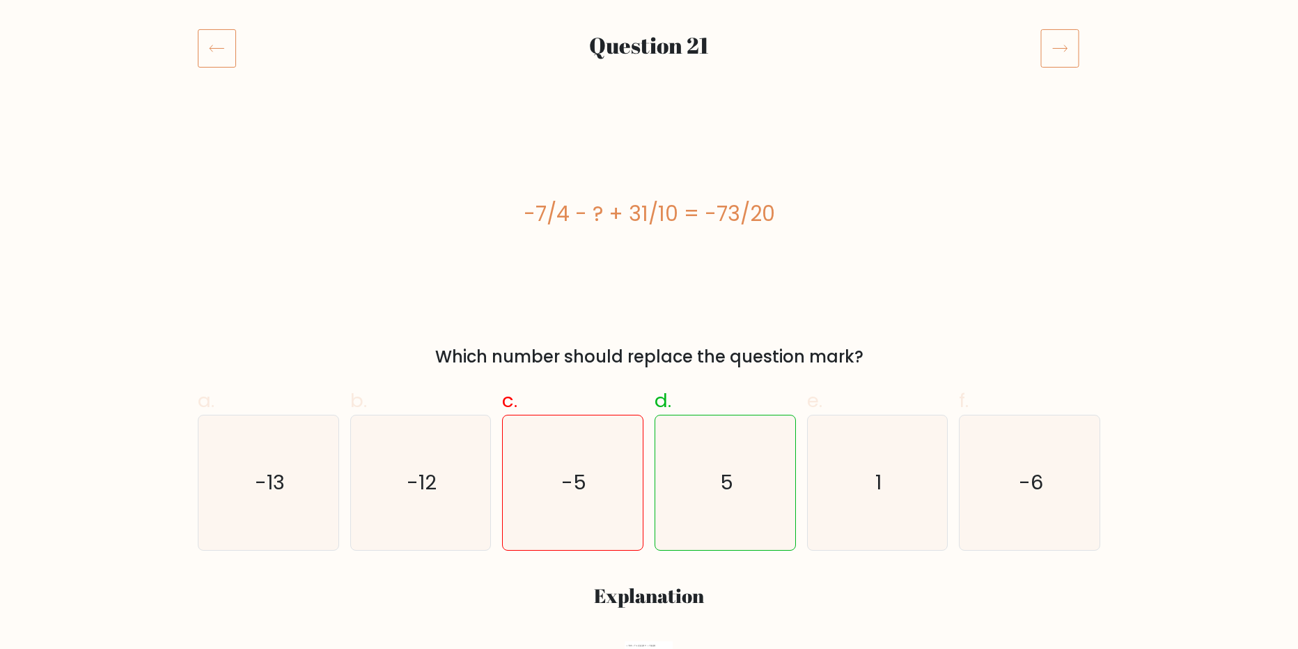
scroll to position [139, 0]
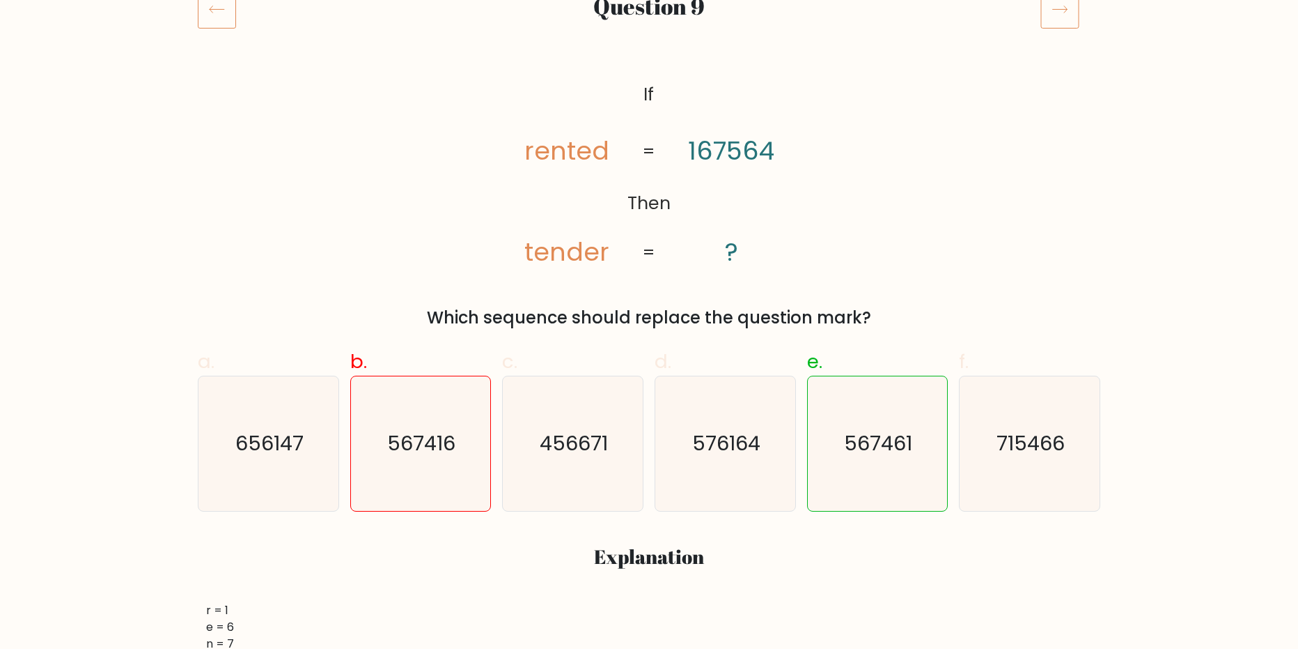
scroll to position [209, 0]
